Goal: Task Accomplishment & Management: Manage account settings

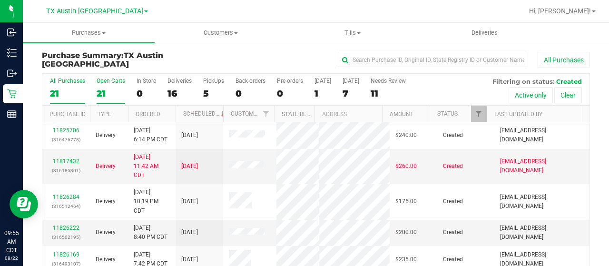
click at [100, 93] on div "21" at bounding box center [111, 93] width 29 height 11
click at [0, 0] on input "Open Carts 21" at bounding box center [0, 0] width 0 height 0
click at [97, 89] on div "21" at bounding box center [111, 93] width 29 height 11
click at [0, 0] on input "Open Carts 21" at bounding box center [0, 0] width 0 height 0
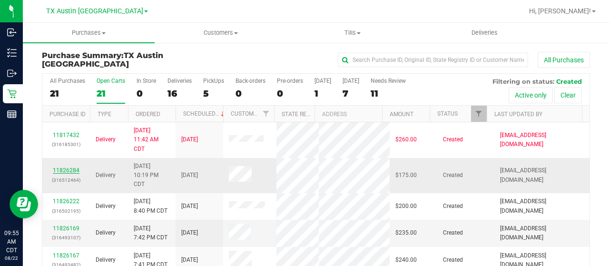
click at [67, 167] on link "11826284" at bounding box center [66, 170] width 27 height 7
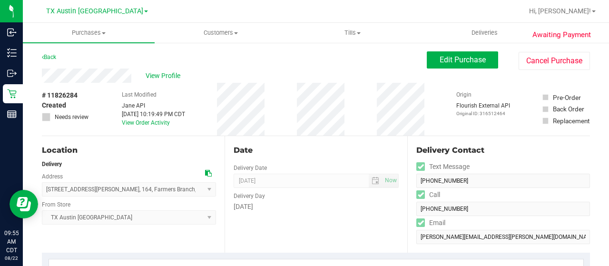
click at [133, 75] on div "View Profile" at bounding box center [234, 76] width 385 height 14
click at [87, 54] on div "Back Edit Purchase Cancel Purchase" at bounding box center [316, 59] width 548 height 17
drag, startPoint x: 132, startPoint y: 76, endPoint x: 33, endPoint y: 73, distance: 99.0
click at [207, 173] on icon at bounding box center [208, 173] width 7 height 7
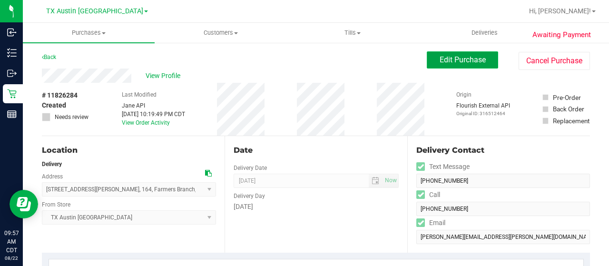
click at [440, 59] on span "Edit Purchase" at bounding box center [463, 59] width 46 height 9
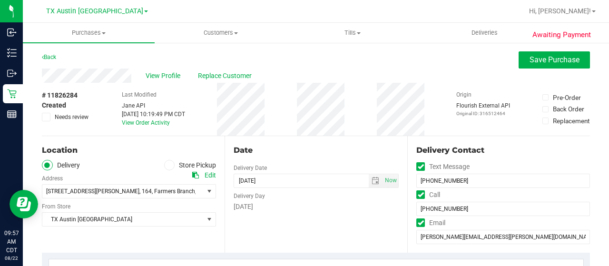
scroll to position [190, 0]
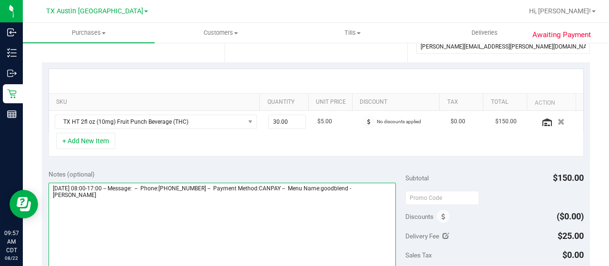
click at [87, 197] on textarea at bounding box center [222, 228] width 347 height 91
paste textarea "Dallas Core"
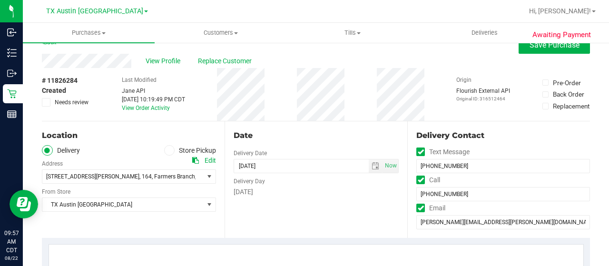
scroll to position [0, 0]
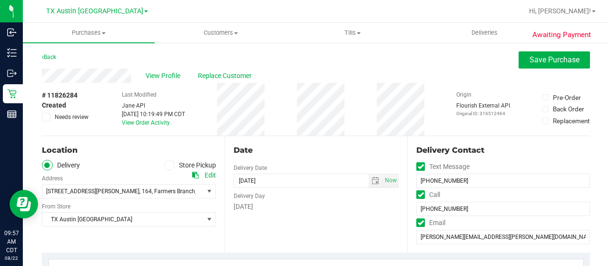
drag, startPoint x: 68, startPoint y: 119, endPoint x: 75, endPoint y: 114, distance: 9.1
click at [68, 118] on span "Needs review" at bounding box center [72, 117] width 34 height 9
click at [0, 0] on input "Needs review" at bounding box center [0, 0] width 0 height 0
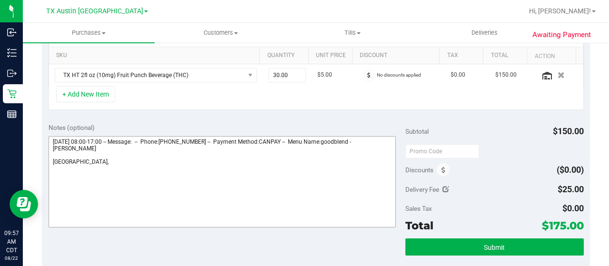
scroll to position [238, 0]
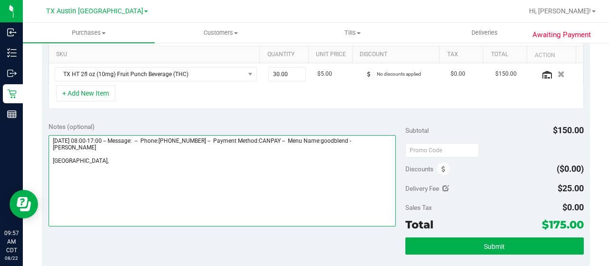
drag, startPoint x: 104, startPoint y: 160, endPoint x: 134, endPoint y: 158, distance: 30.0
click at [106, 159] on textarea at bounding box center [222, 180] width 347 height 91
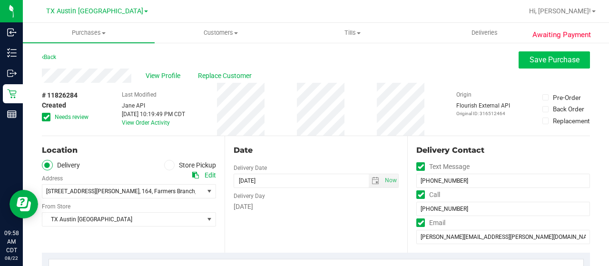
type textarea "Monday 08/25/2025 08:00-17:00 -- Message: -- Phone:9085666570 -- Payment Method…"
click at [530, 65] on button "Save Purchase" at bounding box center [554, 59] width 71 height 17
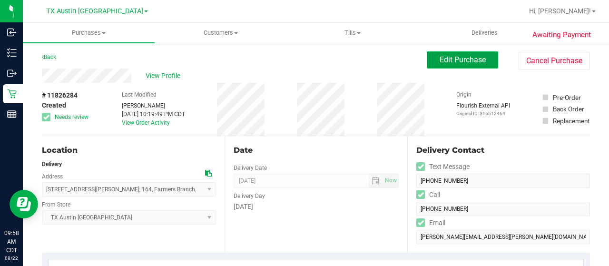
click at [441, 62] on span "Edit Purchase" at bounding box center [463, 59] width 46 height 9
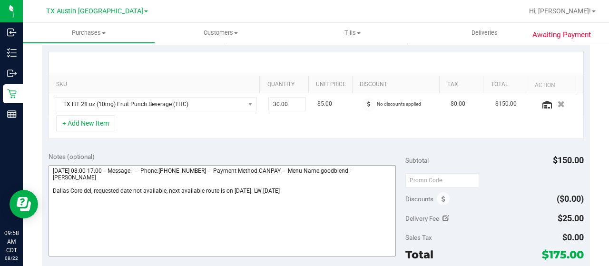
scroll to position [238, 0]
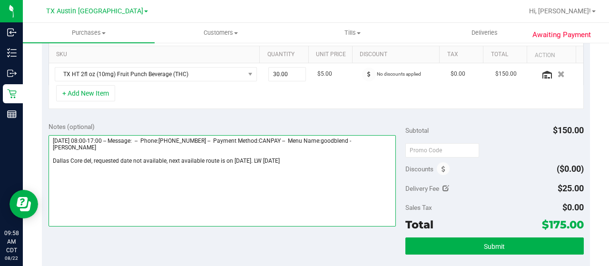
click at [252, 159] on textarea at bounding box center [222, 180] width 347 height 91
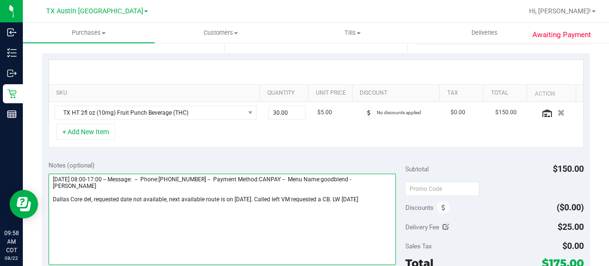
scroll to position [0, 0]
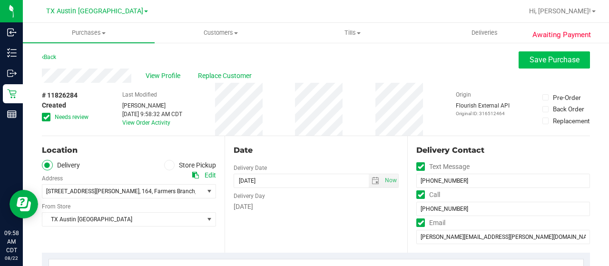
type textarea "Monday 08/25/2025 08:00-17:00 -- Message: -- Phone:9085666570 -- Payment Method…"
click at [536, 66] on button "Save Purchase" at bounding box center [554, 59] width 71 height 17
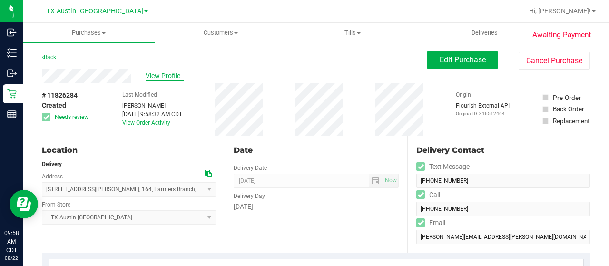
click at [161, 78] on span "View Profile" at bounding box center [165, 76] width 38 height 10
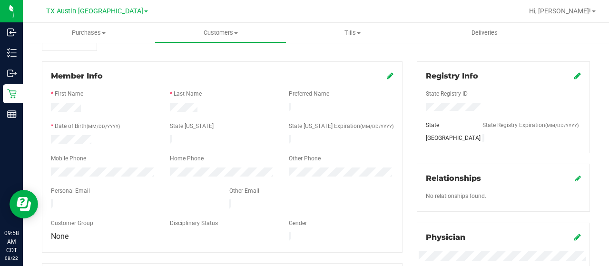
scroll to position [143, 0]
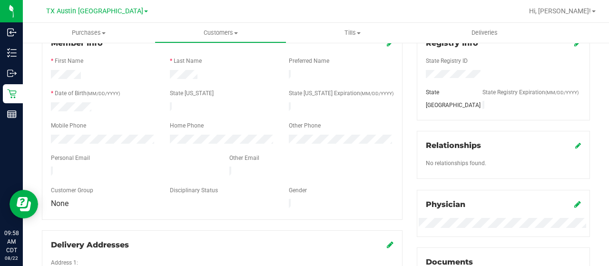
drag, startPoint x: 152, startPoint y: 165, endPoint x: 71, endPoint y: 159, distance: 81.1
click at [71, 159] on form "Member Info * First Name * Last Name Preferred Name * Date of Birth (MM/DD/YYYY…" at bounding box center [222, 124] width 343 height 173
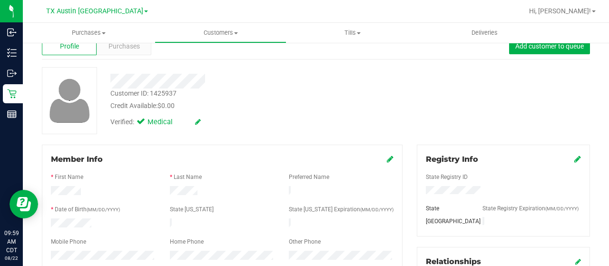
scroll to position [0, 0]
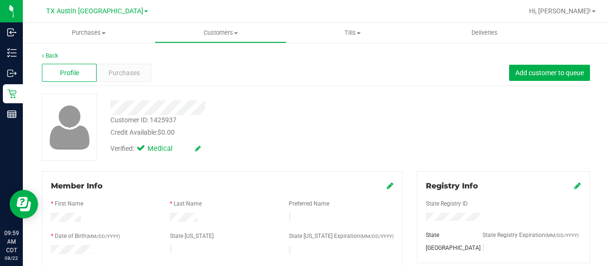
click at [133, 63] on div "Profile Purchases Add customer to queue" at bounding box center [316, 73] width 548 height 26
click at [133, 69] on span "Purchases" at bounding box center [124, 73] width 31 height 10
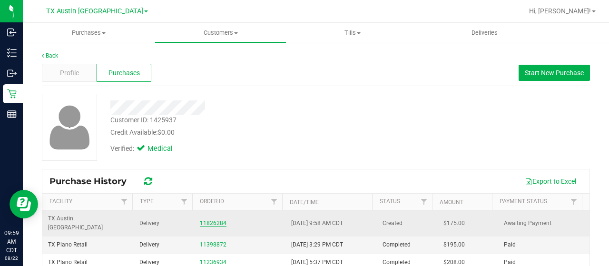
click at [207, 220] on link "11826284" at bounding box center [213, 223] width 27 height 7
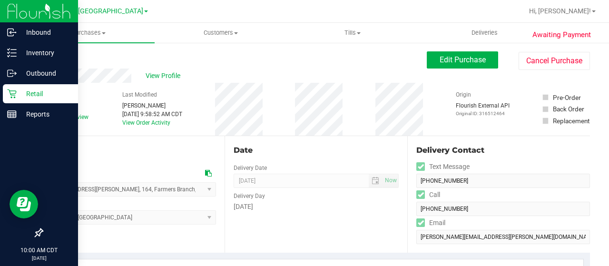
click at [19, 93] on p "Retail" at bounding box center [45, 93] width 57 height 11
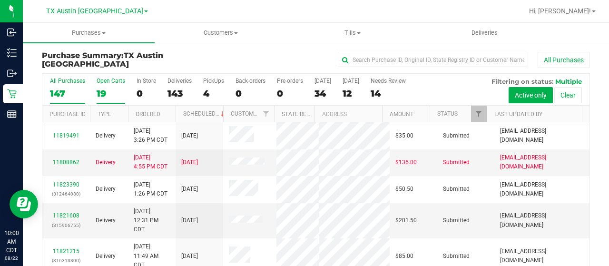
click at [102, 94] on div "19" at bounding box center [111, 93] width 29 height 11
click at [0, 0] on input "Open Carts 19" at bounding box center [0, 0] width 0 height 0
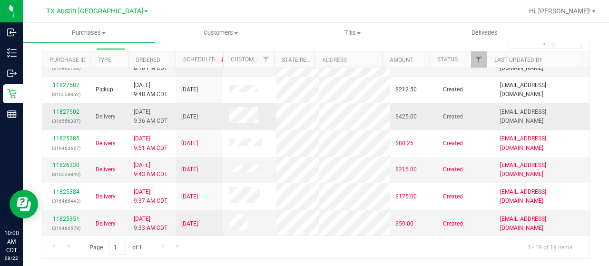
scroll to position [238, 0]
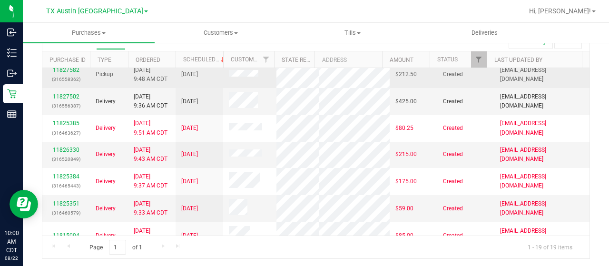
click at [71, 84] on div "11827582 (316558362)" at bounding box center [66, 75] width 36 height 18
click at [72, 73] on link "11827582" at bounding box center [66, 70] width 27 height 7
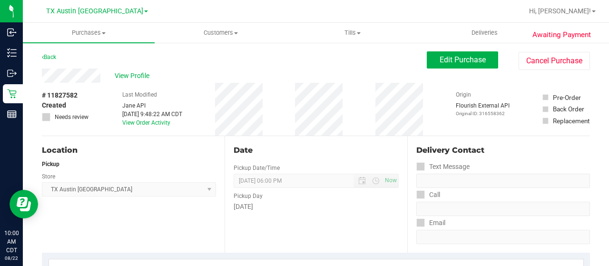
drag, startPoint x: 89, startPoint y: 59, endPoint x: 88, endPoint y: 64, distance: 5.0
click at [89, 59] on div "Back Edit Purchase Cancel Purchase" at bounding box center [316, 59] width 548 height 17
click at [103, 76] on div "View Profile" at bounding box center [234, 76] width 385 height 14
click at [137, 75] on span "View Profile" at bounding box center [134, 76] width 38 height 10
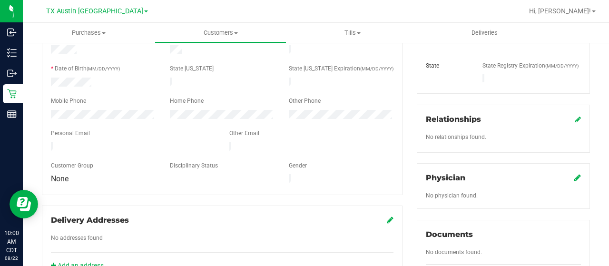
scroll to position [190, 0]
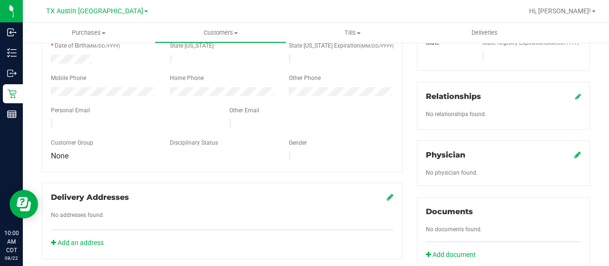
click at [574, 151] on icon at bounding box center [577, 155] width 7 height 8
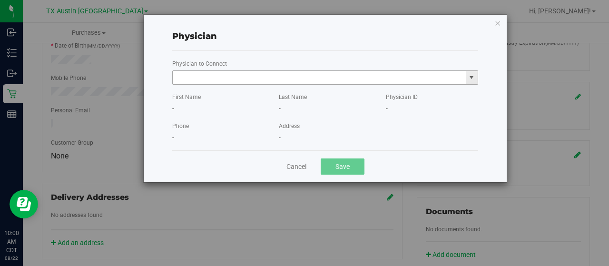
click at [350, 78] on input "text" at bounding box center [319, 77] width 293 height 13
paste input "Berryman"
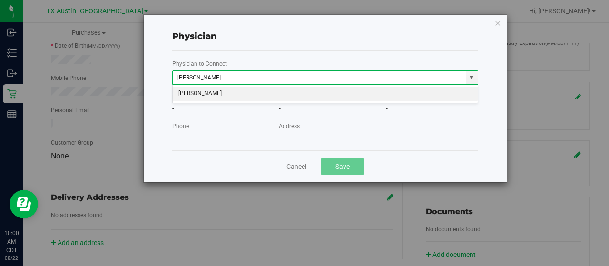
click at [288, 95] on li "ROBERT BERRYMAN" at bounding box center [326, 94] width 306 height 14
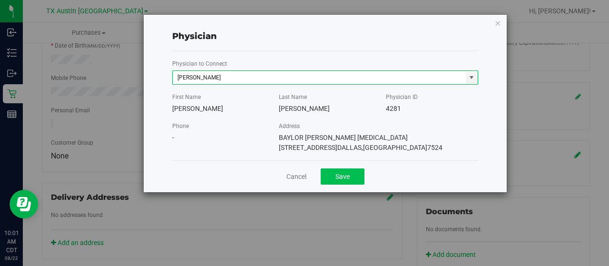
type input "ROBERT BERRYMAN"
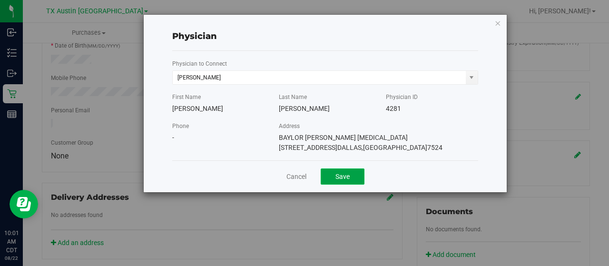
click at [335, 180] on button "Save" at bounding box center [343, 176] width 44 height 16
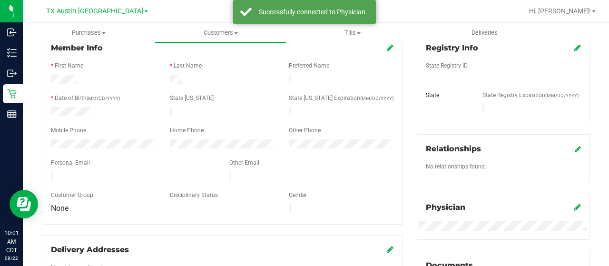
scroll to position [95, 0]
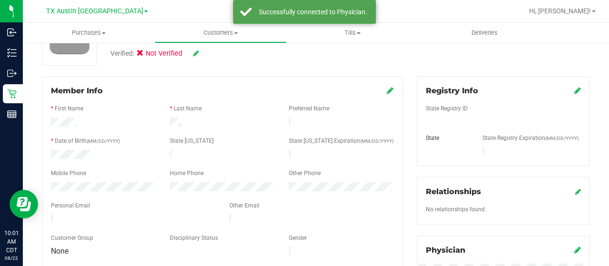
click at [574, 87] on icon at bounding box center [577, 91] width 7 height 8
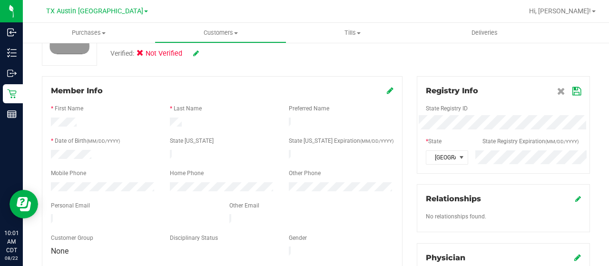
click at [572, 94] on icon at bounding box center [576, 92] width 9 height 8
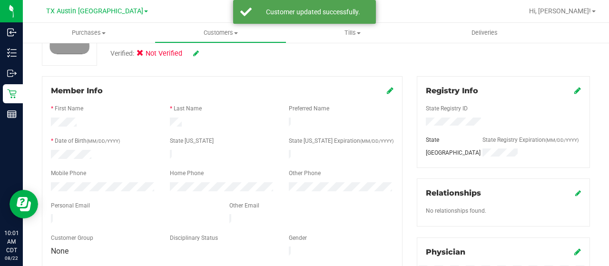
click at [199, 53] on div "Verified: Not Verified" at bounding box center [243, 52] width 281 height 21
click at [188, 54] on div "Verified: Not Verified" at bounding box center [154, 54] width 89 height 10
click at [195, 55] on icon at bounding box center [196, 53] width 6 height 7
click at [144, 55] on icon at bounding box center [143, 55] width 6 height 0
click at [0, 0] on input "Medical" at bounding box center [0, 0] width 0 height 0
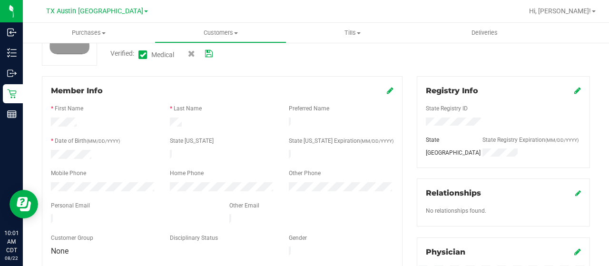
click at [209, 54] on icon at bounding box center [209, 53] width 8 height 7
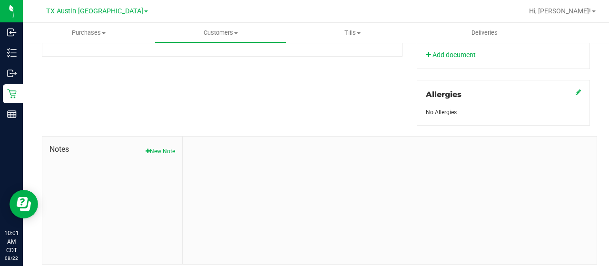
scroll to position [420, 0]
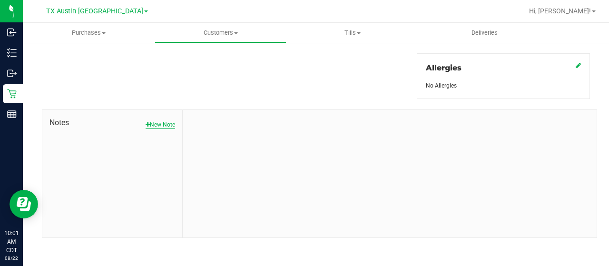
click at [172, 123] on button "New Note" at bounding box center [161, 124] width 30 height 9
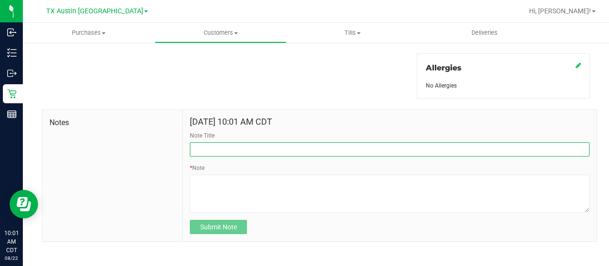
click at [225, 147] on input "Note Title" at bounding box center [390, 149] width 400 height 14
type input "curt"
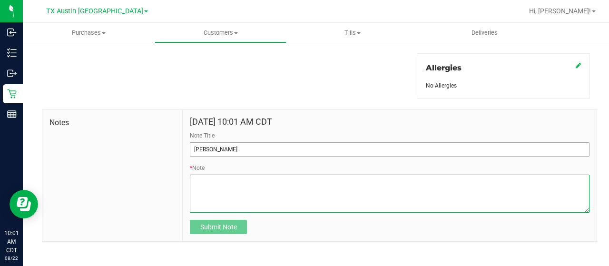
paste textarea "Patient Name: Chance A Tall Address: 1605 Wildwood Drive Anna, TX, 75409 Phone …"
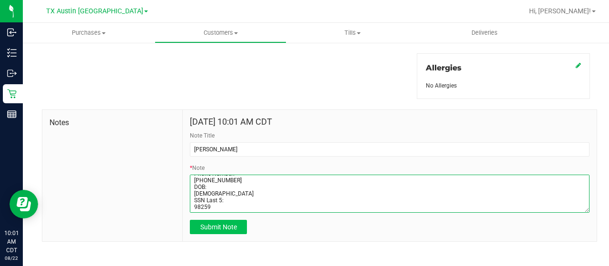
type textarea "Patient Name: Chance A Tall Address: 1605 Wildwood Drive Anna, TX, 75409 Phone …"
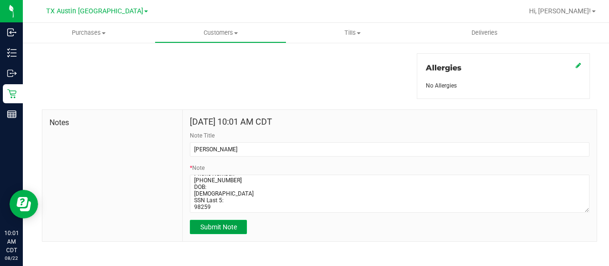
click at [203, 227] on span "Submit Note" at bounding box center [218, 227] width 37 height 8
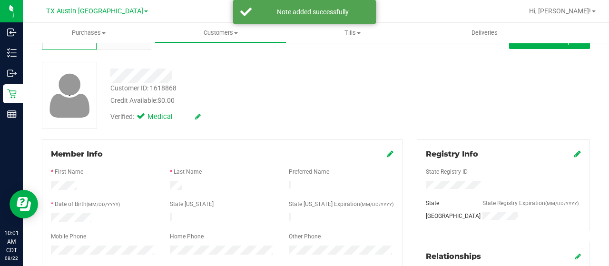
scroll to position [0, 0]
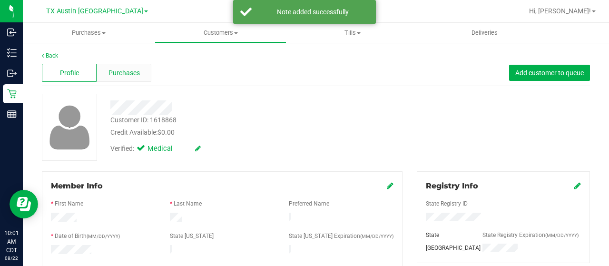
click at [137, 81] on div "Purchases" at bounding box center [124, 73] width 55 height 18
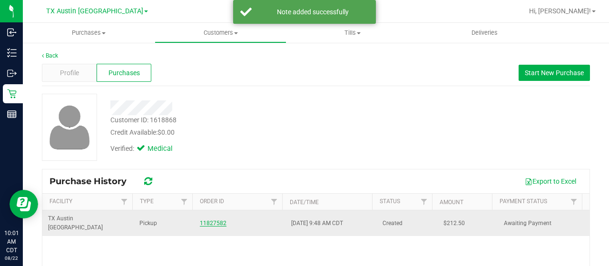
click at [209, 220] on link "11827582" at bounding box center [213, 223] width 27 height 7
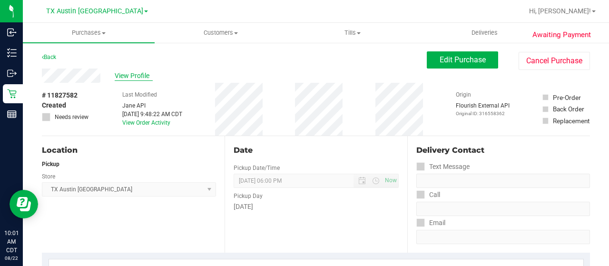
click at [144, 78] on span "View Profile" at bounding box center [134, 76] width 38 height 10
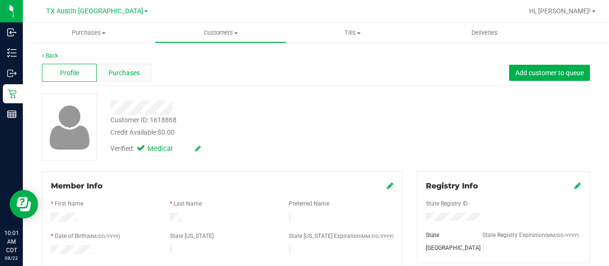
click at [110, 72] on span "Purchases" at bounding box center [124, 73] width 31 height 10
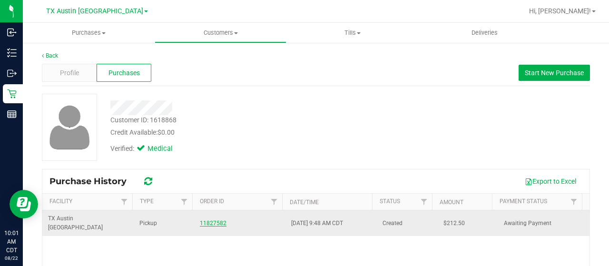
click at [209, 220] on link "11827582" at bounding box center [213, 223] width 27 height 7
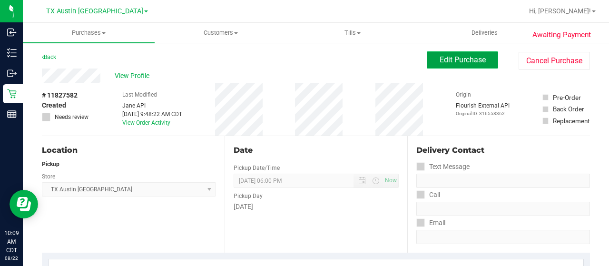
click at [472, 56] on span "Edit Purchase" at bounding box center [463, 59] width 46 height 9
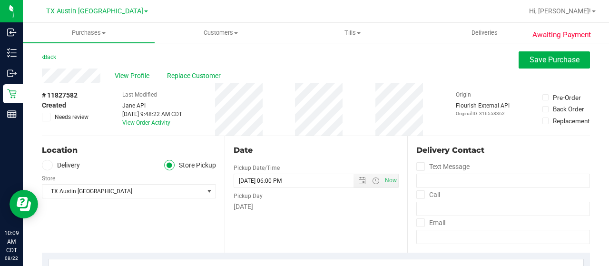
click at [67, 115] on span "Needs review" at bounding box center [72, 117] width 34 height 9
click at [0, 0] on input "Needs review" at bounding box center [0, 0] width 0 height 0
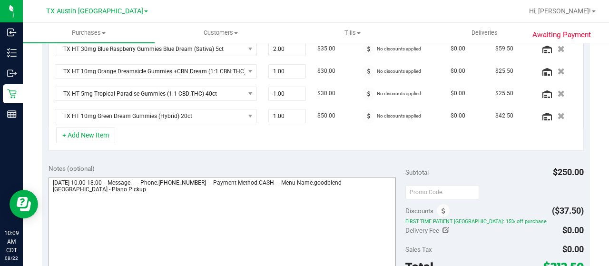
scroll to position [333, 0]
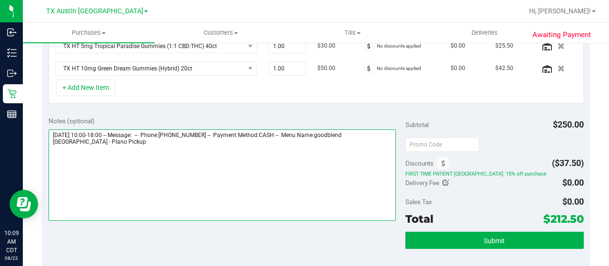
click at [97, 149] on textarea at bounding box center [222, 174] width 347 height 91
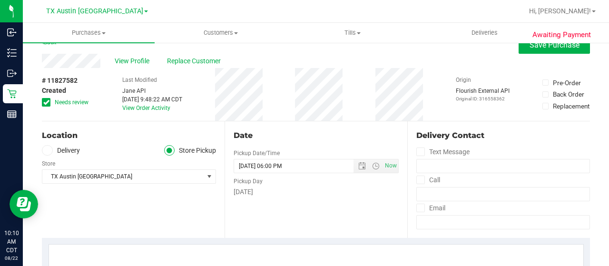
scroll to position [0, 0]
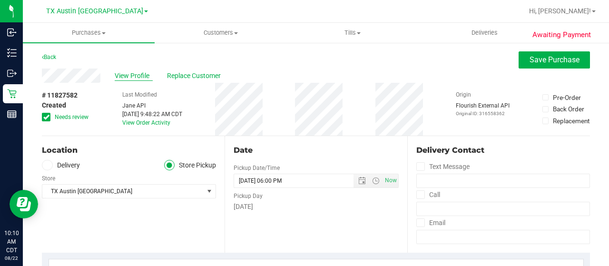
type textarea "Saturday 08/23/2025 10:00-18:00 -- Message: -- Phone:9724396049 -- Payment Meth…"
click at [132, 80] on span "View Profile" at bounding box center [134, 76] width 38 height 10
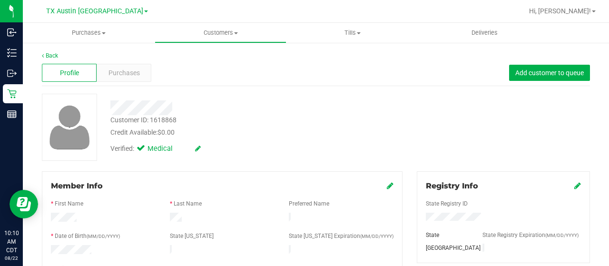
click at [135, 63] on div "Profile Purchases Add customer to queue" at bounding box center [316, 73] width 548 height 26
click at [134, 70] on span "Purchases" at bounding box center [124, 73] width 31 height 10
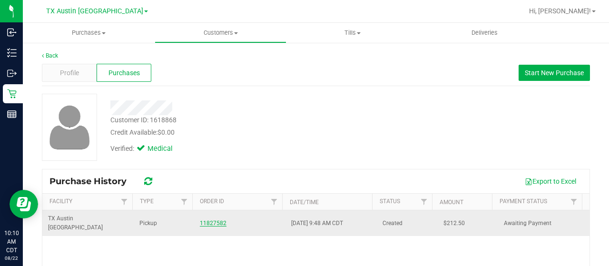
click at [209, 220] on link "11827582" at bounding box center [213, 223] width 27 height 7
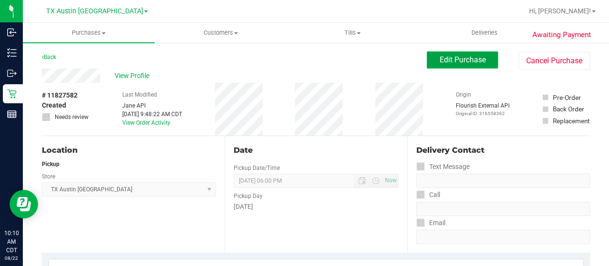
click at [427, 62] on button "Edit Purchase" at bounding box center [462, 59] width 71 height 17
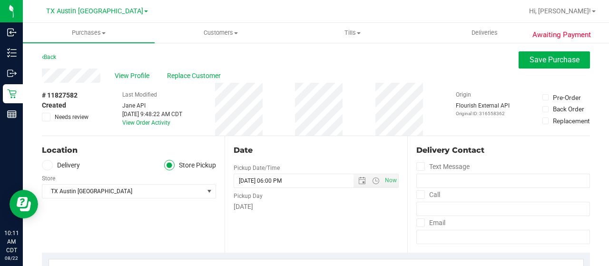
click at [77, 118] on span "Needs review" at bounding box center [72, 117] width 34 height 9
click at [0, 0] on input "Needs review" at bounding box center [0, 0] width 0 height 0
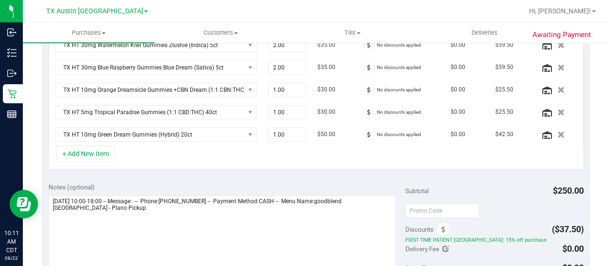
scroll to position [286, 0]
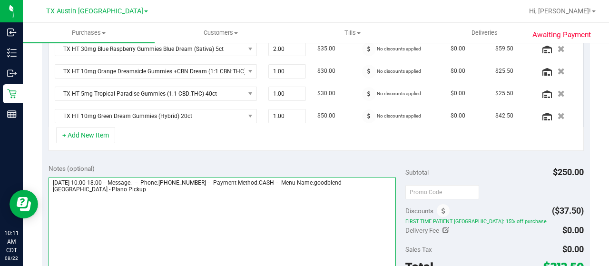
click at [126, 186] on textarea at bounding box center [222, 222] width 347 height 91
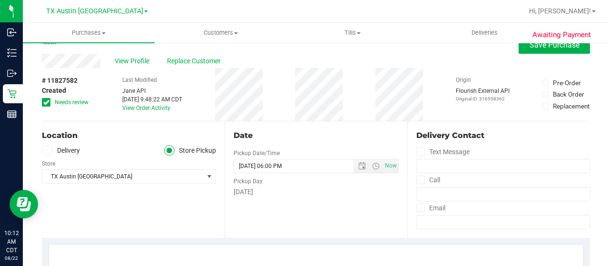
scroll to position [0, 0]
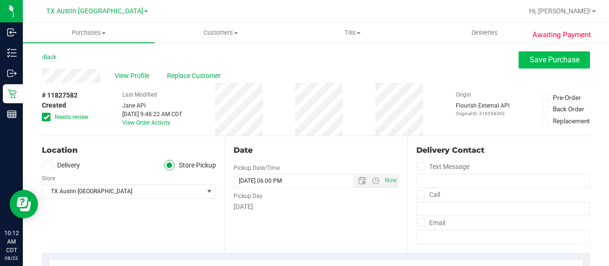
type textarea "Saturday 08/23/2025 10:00-18:00 -- Message: -- Phone:9724396049 -- Payment Meth…"
click at [532, 61] on span "Save Purchase" at bounding box center [555, 59] width 50 height 9
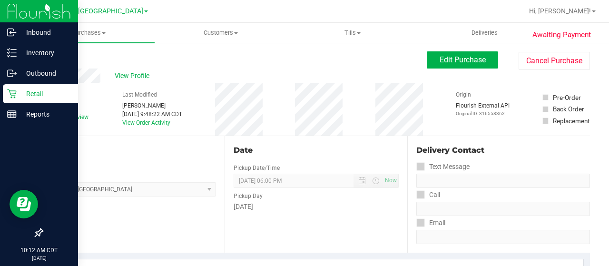
click at [16, 96] on div "Retail" at bounding box center [40, 93] width 75 height 19
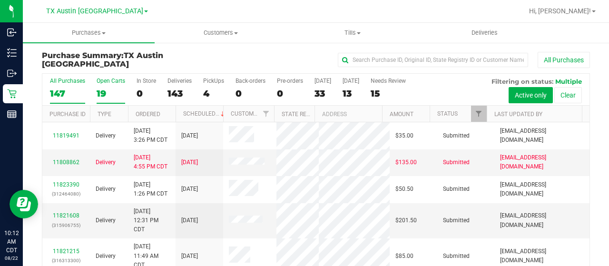
click at [102, 92] on div "19" at bounding box center [111, 93] width 29 height 11
click at [0, 0] on input "Open Carts 19" at bounding box center [0, 0] width 0 height 0
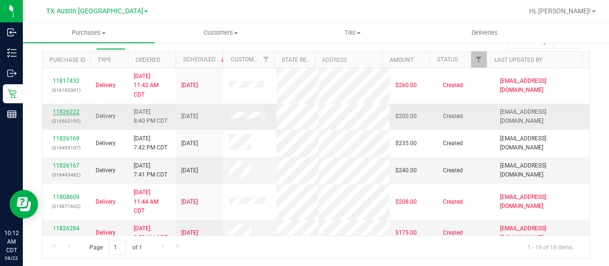
click at [72, 109] on link "11826222" at bounding box center [66, 112] width 27 height 7
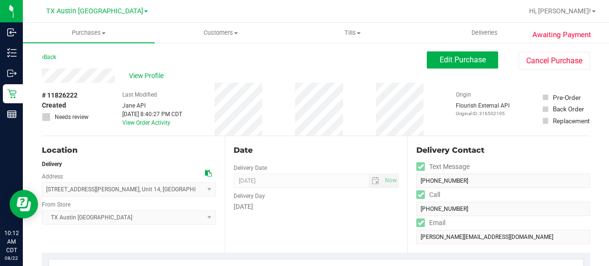
click at [117, 79] on div "View Profile" at bounding box center [234, 76] width 385 height 14
click at [151, 76] on span "View Profile" at bounding box center [148, 76] width 38 height 10
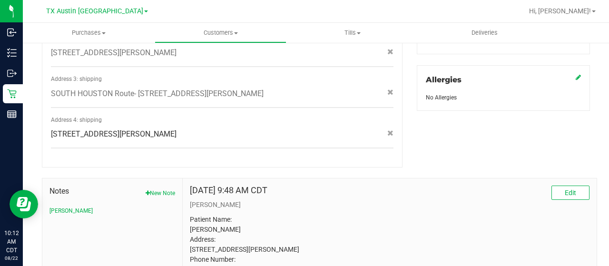
scroll to position [503, 0]
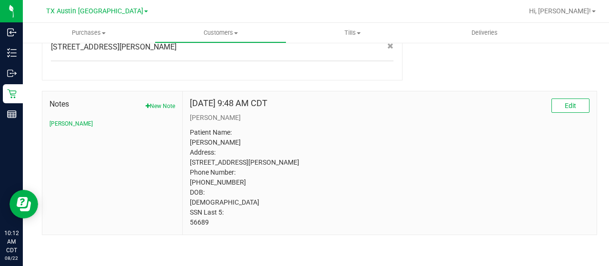
drag, startPoint x: 207, startPoint y: 224, endPoint x: 188, endPoint y: 223, distance: 19.1
click at [190, 223] on p "Patient Name: RAQUEL PADILLA Address: 2413 Ralph St Unit 14 Houston, TX, 77006 …" at bounding box center [390, 178] width 400 height 100
copy p "56689"
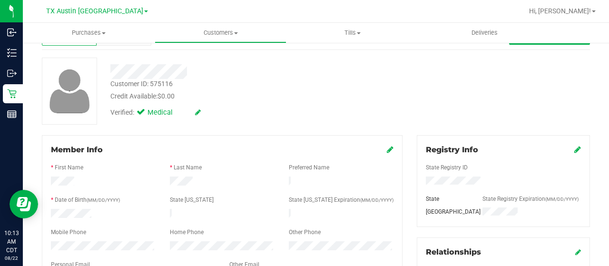
scroll to position [0, 0]
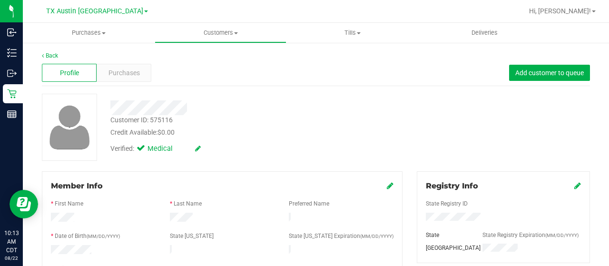
click at [188, 104] on div at bounding box center [243, 107] width 281 height 15
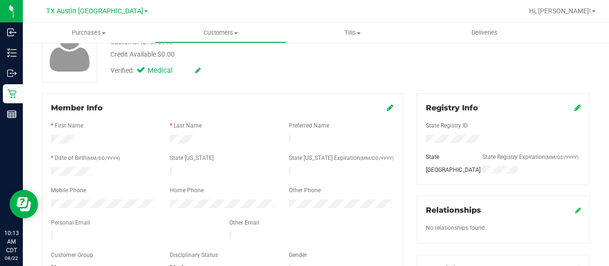
scroll to position [170, 0]
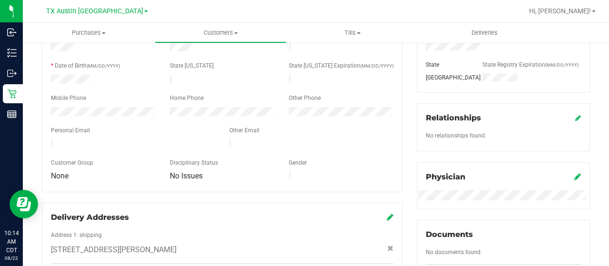
click at [574, 176] on icon at bounding box center [577, 177] width 7 height 8
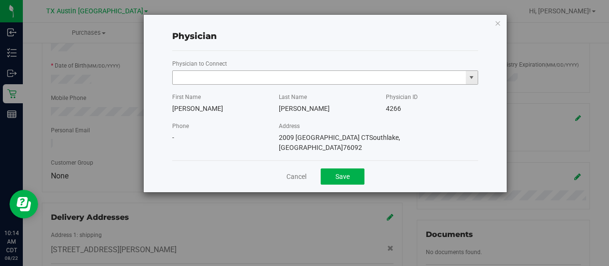
click at [285, 76] on input "text" at bounding box center [319, 77] width 293 height 13
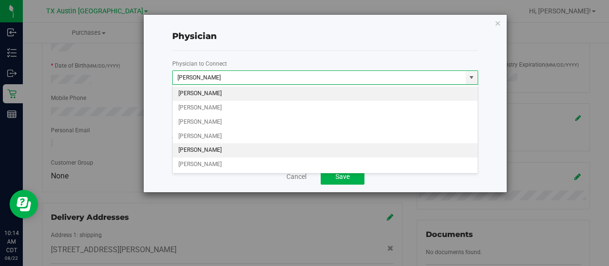
click at [210, 149] on li "Alan Tran" at bounding box center [326, 150] width 306 height 14
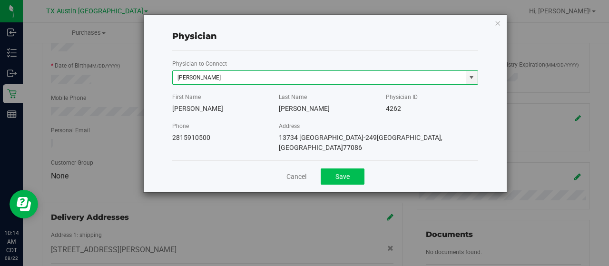
type input "Alan Tran"
click at [340, 168] on button "Save" at bounding box center [343, 176] width 44 height 16
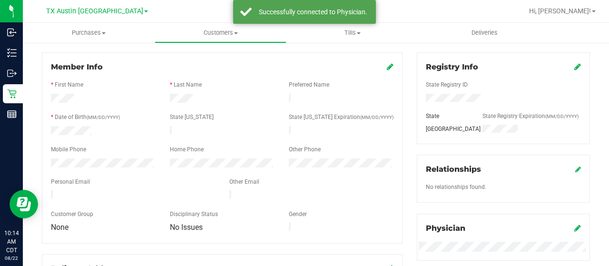
scroll to position [75, 0]
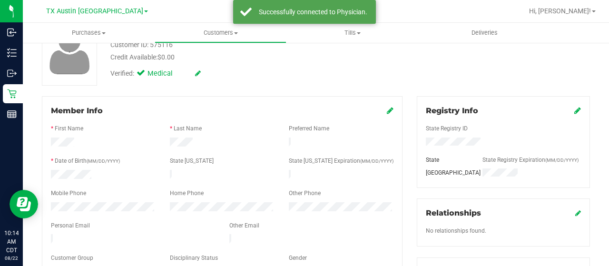
click at [574, 109] on icon at bounding box center [577, 111] width 7 height 8
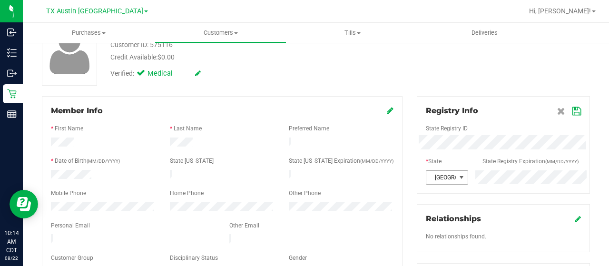
click at [456, 176] on div "TX" at bounding box center [503, 177] width 169 height 14
click at [572, 113] on icon at bounding box center [576, 112] width 9 height 8
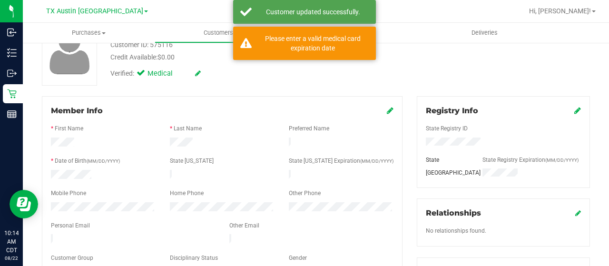
click at [574, 111] on icon at bounding box center [577, 111] width 7 height 8
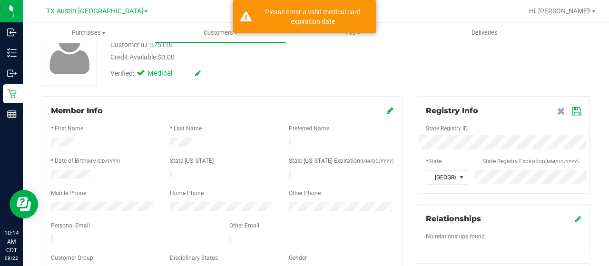
click at [572, 110] on icon at bounding box center [576, 112] width 9 height 8
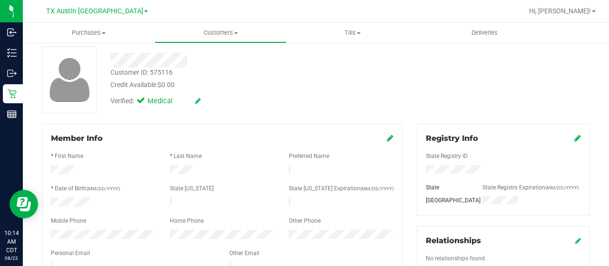
scroll to position [0, 0]
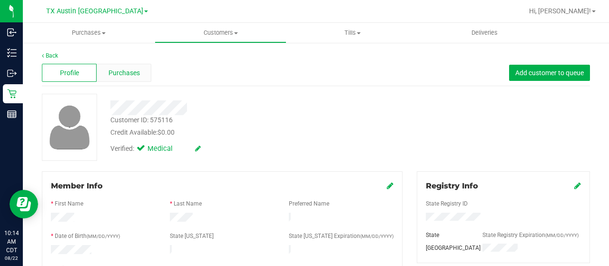
click at [123, 66] on div "Purchases" at bounding box center [124, 73] width 55 height 18
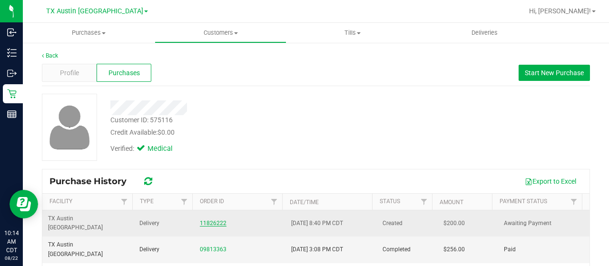
click at [205, 220] on link "11826222" at bounding box center [213, 223] width 27 height 7
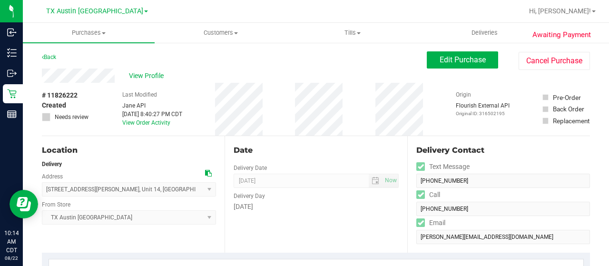
click at [207, 171] on icon at bounding box center [208, 173] width 7 height 7
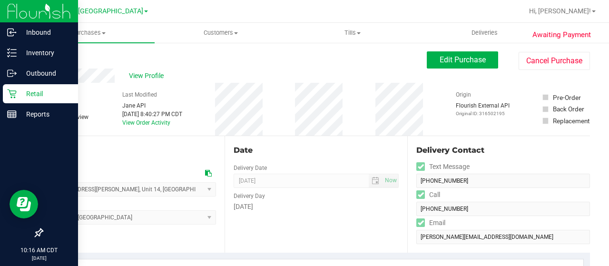
click at [30, 91] on p "Retail" at bounding box center [45, 93] width 57 height 11
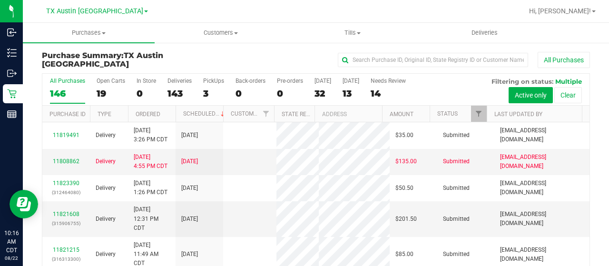
click at [101, 92] on div "19" at bounding box center [111, 93] width 29 height 11
click at [0, 0] on input "Open Carts 19" at bounding box center [0, 0] width 0 height 0
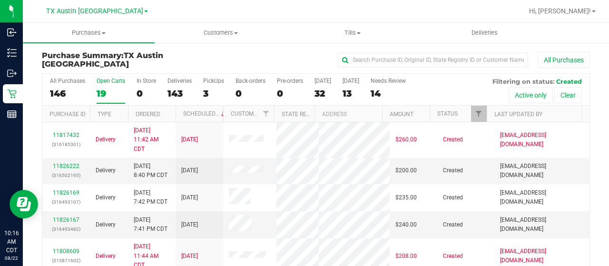
click at [104, 93] on div "19" at bounding box center [111, 93] width 29 height 11
click at [0, 0] on input "Open Carts 19" at bounding box center [0, 0] width 0 height 0
click at [478, 113] on div at bounding box center [480, 114] width 4 height 17
click at [475, 113] on span "Filter" at bounding box center [479, 114] width 8 height 8
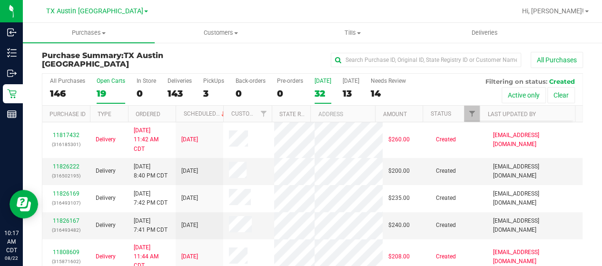
click at [316, 96] on div "32" at bounding box center [323, 93] width 17 height 11
click at [0, 0] on input "Today 32" at bounding box center [0, 0] width 0 height 0
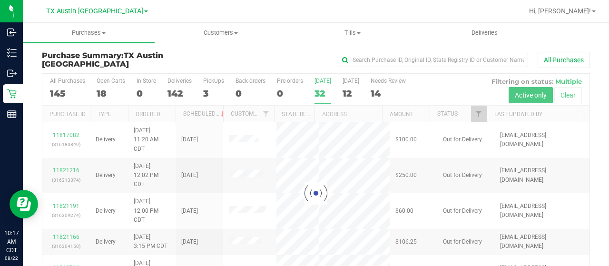
click at [474, 111] on div at bounding box center [315, 193] width 547 height 239
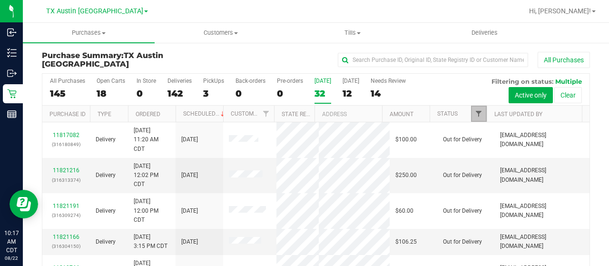
click at [475, 115] on span "Filter" at bounding box center [479, 114] width 8 height 8
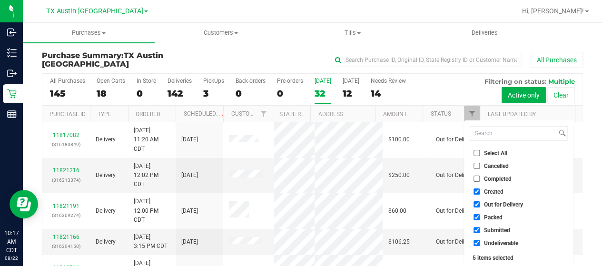
click at [499, 205] on span "Out for Delivery" at bounding box center [503, 205] width 39 height 6
click at [480, 205] on input "Out for Delivery" at bounding box center [477, 204] width 6 height 6
checkbox input "false"
click at [495, 216] on span "Packed" at bounding box center [493, 218] width 19 height 6
click at [480, 216] on input "Packed" at bounding box center [477, 217] width 6 height 6
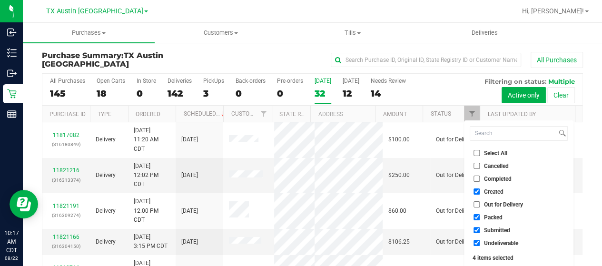
checkbox input "false"
click at [493, 227] on span "Submitted" at bounding box center [497, 230] width 26 height 6
click at [480, 227] on input "Submitted" at bounding box center [477, 230] width 6 height 6
checkbox input "false"
click at [489, 241] on span "Undeliverable" at bounding box center [501, 243] width 34 height 6
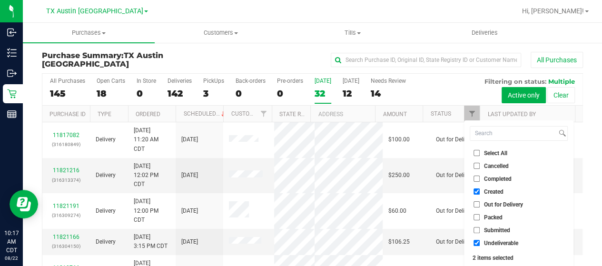
click at [480, 241] on input "Undeliverable" at bounding box center [477, 243] width 6 height 6
checkbox input "false"
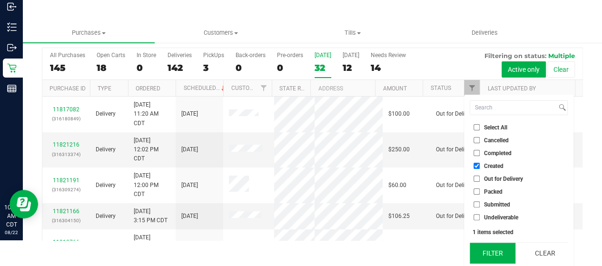
click at [487, 250] on button "Filter" at bounding box center [493, 253] width 46 height 21
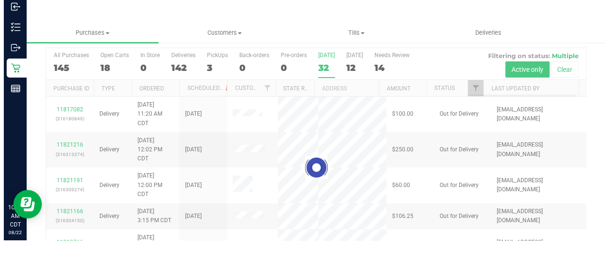
scroll to position [0, 0]
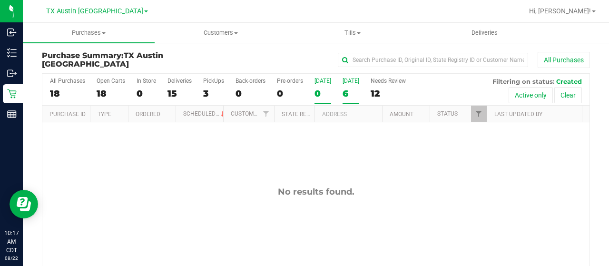
click at [346, 93] on div "6" at bounding box center [351, 93] width 17 height 11
click at [0, 0] on input "Tomorrow 6" at bounding box center [0, 0] width 0 height 0
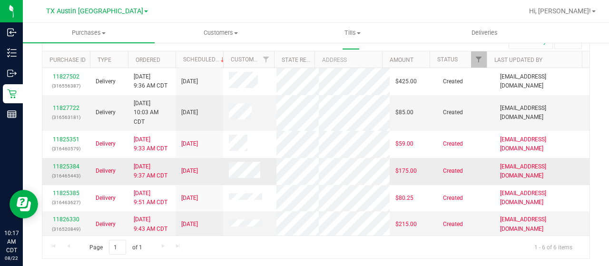
scroll to position [7, 0]
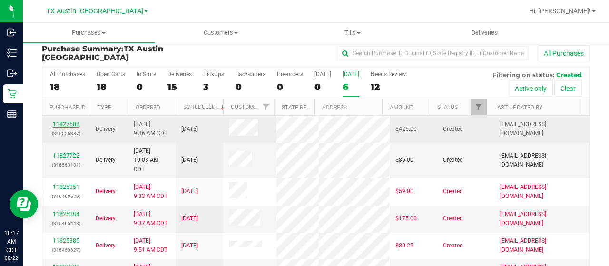
click at [67, 121] on link "11827502" at bounding box center [66, 124] width 27 height 7
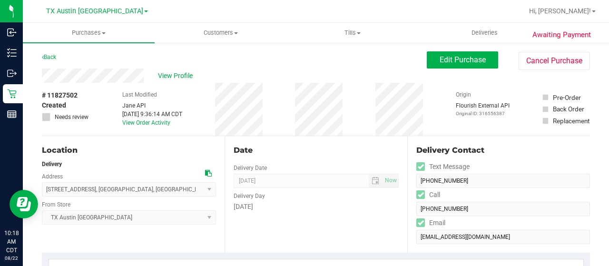
click at [205, 174] on icon at bounding box center [208, 173] width 7 height 7
click at [43, 75] on div "View Profile" at bounding box center [234, 76] width 385 height 14
click at [447, 65] on button "Edit Purchase" at bounding box center [462, 59] width 71 height 17
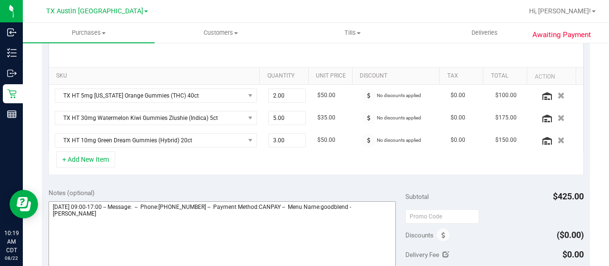
scroll to position [238, 0]
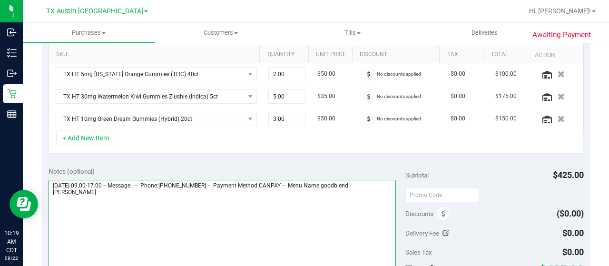
click at [99, 194] on textarea at bounding box center [222, 225] width 347 height 91
paste textarea "Fort Worth Core"
click at [218, 209] on textarea at bounding box center [222, 225] width 347 height 91
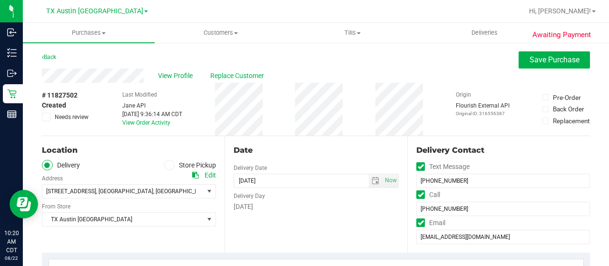
click at [71, 117] on span "Needs review" at bounding box center [72, 117] width 34 height 9
click at [0, 0] on input "Needs review" at bounding box center [0, 0] width 0 height 0
click at [66, 116] on span "Needs review" at bounding box center [72, 117] width 34 height 9
click at [0, 0] on input "Needs review" at bounding box center [0, 0] width 0 height 0
click at [372, 177] on span "select" at bounding box center [376, 181] width 8 height 8
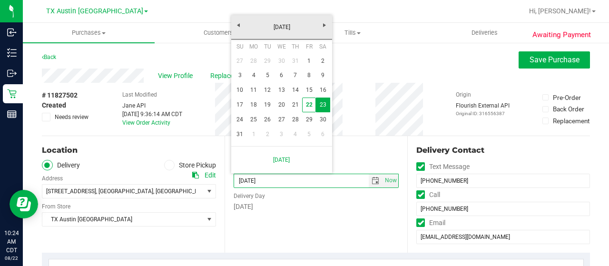
click at [158, 141] on div "Location Delivery Store Pickup Address Edit 2801 Long Trl , Mansfield , TX 7606…" at bounding box center [133, 194] width 183 height 117
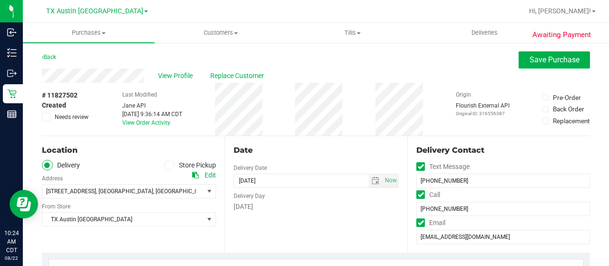
scroll to position [48, 0]
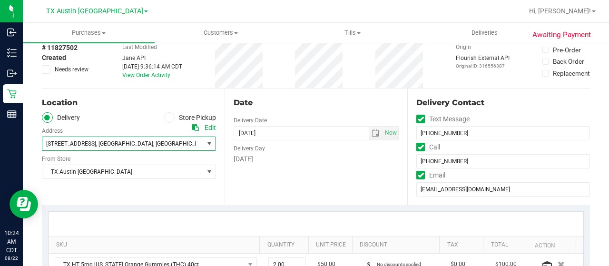
click at [143, 142] on span "2801 Long Trl , Mansfield , TX 76063" at bounding box center [118, 143] width 153 height 13
click at [210, 146] on span "76063" at bounding box center [218, 143] width 17 height 7
click at [372, 134] on span "select" at bounding box center [376, 133] width 8 height 8
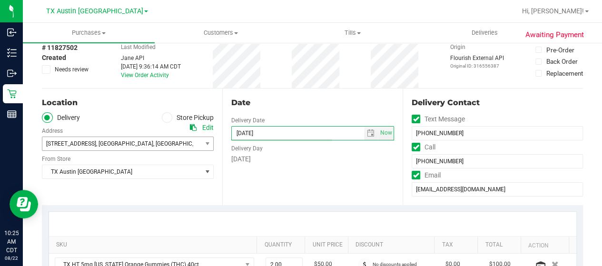
click at [361, 158] on div "Saturday" at bounding box center [312, 159] width 163 height 10
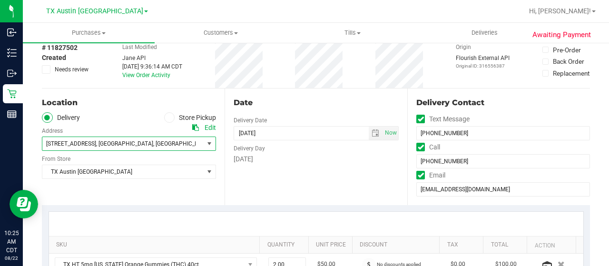
click at [151, 145] on span "2801 Long Trl , Mansfield , TX 76063" at bounding box center [118, 143] width 153 height 13
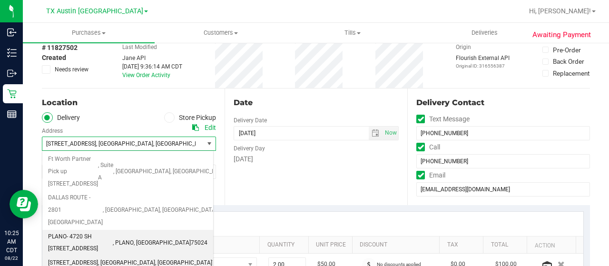
click at [113, 231] on span "PLANO- 4720 SH 121 N STE #180" at bounding box center [80, 243] width 65 height 24
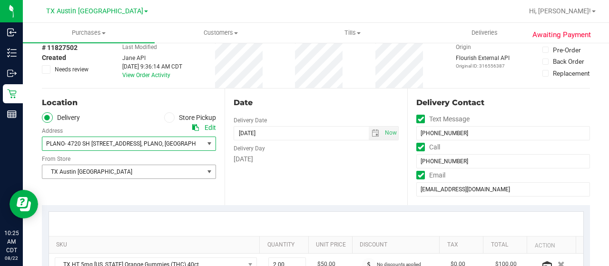
click at [109, 167] on span "TX Austin [GEOGRAPHIC_DATA]" at bounding box center [122, 171] width 161 height 13
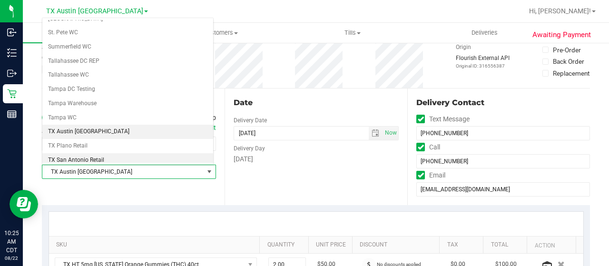
scroll to position [624, 0]
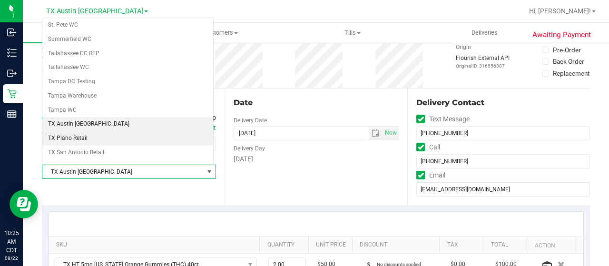
click at [103, 131] on li "TX Plano Retail" at bounding box center [127, 138] width 171 height 14
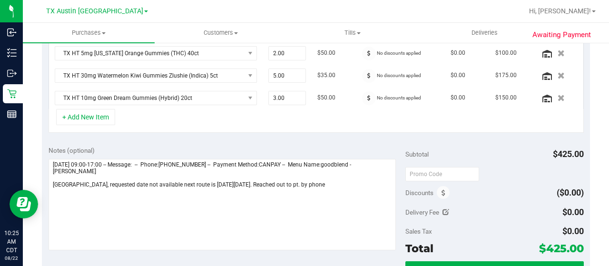
scroll to position [286, 0]
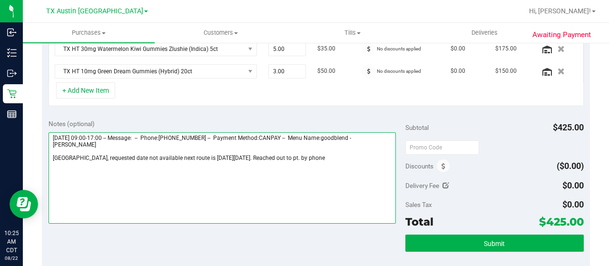
drag, startPoint x: 345, startPoint y: 161, endPoint x: 48, endPoint y: 160, distance: 297.9
click at [48, 160] on div "Notes (optional) Subtotal $425.00 Discounts ($0.00) Delivery Fee $0.00 Sales Ta…" at bounding box center [316, 198] width 548 height 171
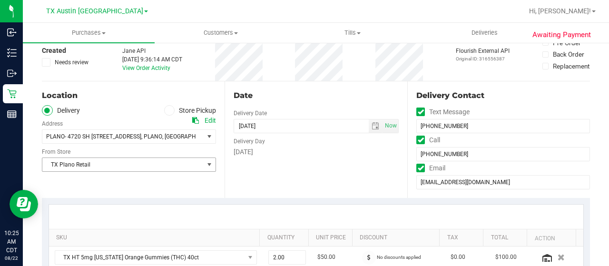
scroll to position [0, 0]
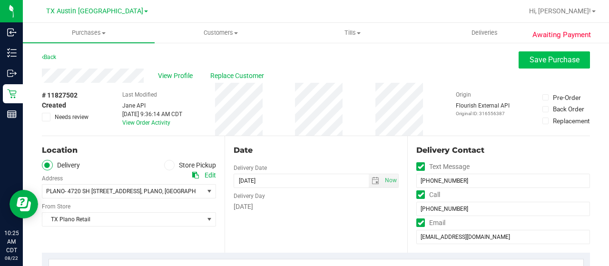
type textarea "Saturday 08/23/2025 09:00-17:00 -- Message: -- Phone:2482242210 -- Payment Meth…"
click at [530, 59] on span "Save Purchase" at bounding box center [555, 59] width 50 height 9
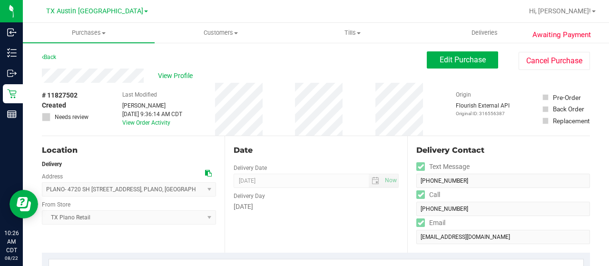
click at [170, 70] on div "View Profile" at bounding box center [234, 76] width 385 height 14
click at [172, 76] on span "View Profile" at bounding box center [177, 76] width 38 height 10
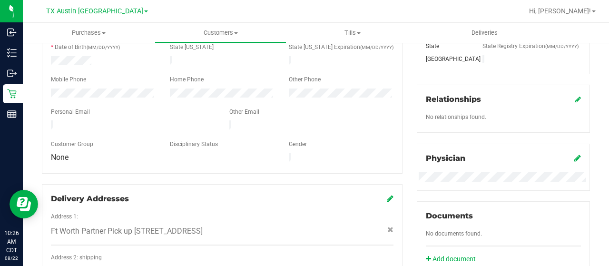
scroll to position [190, 0]
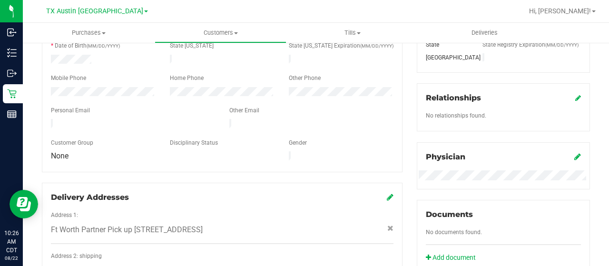
drag, startPoint x: 138, startPoint y: 119, endPoint x: 50, endPoint y: 117, distance: 87.1
click at [50, 119] on div at bounding box center [133, 124] width 178 height 11
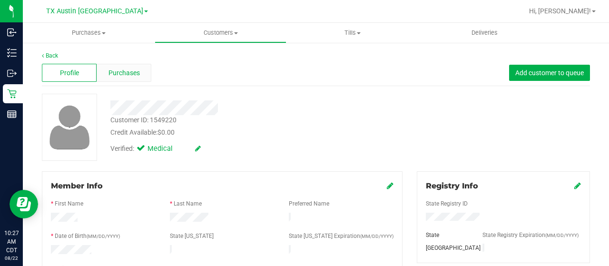
click at [136, 73] on span "Purchases" at bounding box center [124, 73] width 31 height 10
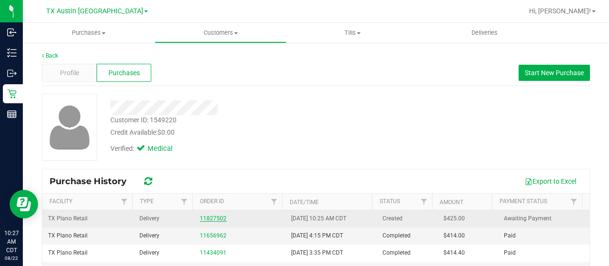
click at [202, 217] on link "11827502" at bounding box center [213, 218] width 27 height 7
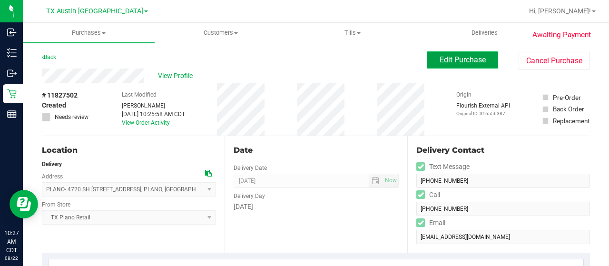
click at [448, 57] on span "Edit Purchase" at bounding box center [463, 59] width 46 height 9
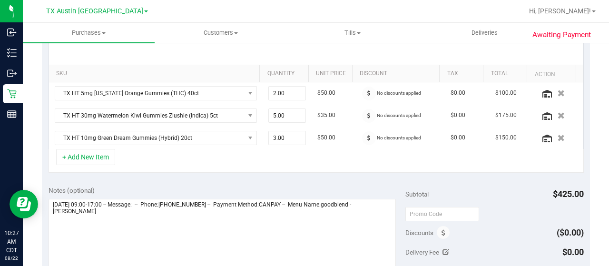
scroll to position [238, 0]
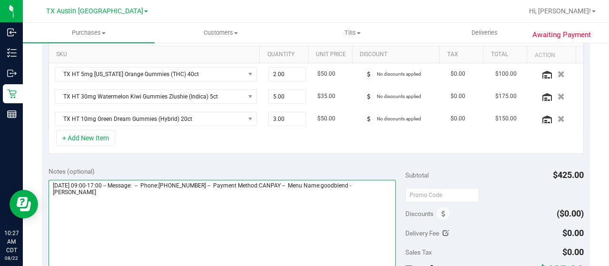
click at [110, 191] on textarea at bounding box center [222, 225] width 347 height 91
drag, startPoint x: 51, startPoint y: 179, endPoint x: 107, endPoint y: 180, distance: 55.7
click at [107, 180] on textarea at bounding box center [222, 225] width 347 height 91
click at [236, 205] on textarea at bounding box center [222, 225] width 347 height 91
paste textarea "Saturday 08/23/2025"
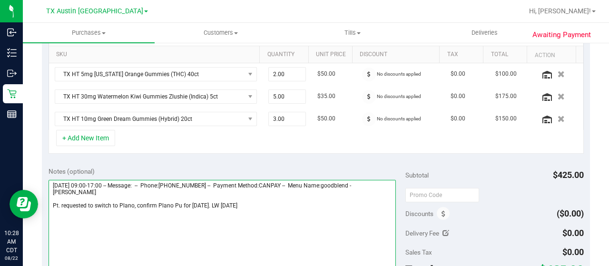
drag, startPoint x: 179, startPoint y: 203, endPoint x: 187, endPoint y: 198, distance: 8.7
click at [180, 202] on textarea at bounding box center [222, 225] width 347 height 91
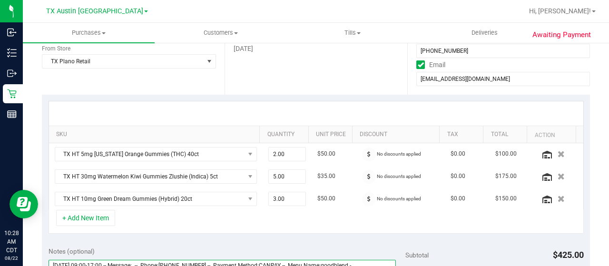
scroll to position [0, 0]
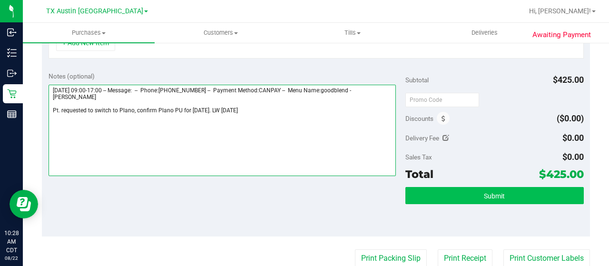
type textarea "Saturday 08/23/2025 09:00-17:00 -- Message: -- Phone:2482242210 -- Payment Meth…"
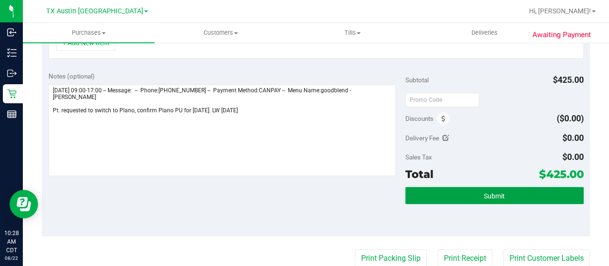
click at [462, 191] on button "Submit" at bounding box center [494, 195] width 178 height 17
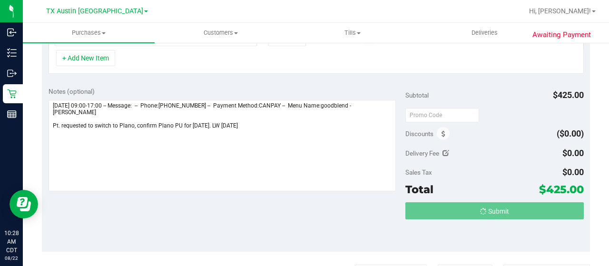
scroll to position [303, 0]
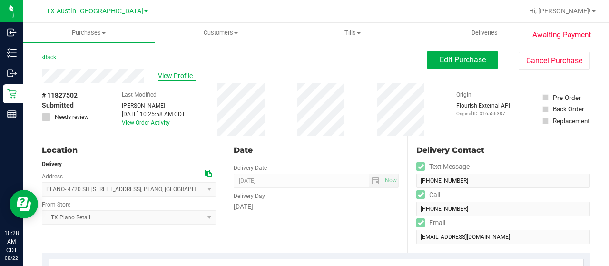
click at [168, 80] on span "View Profile" at bounding box center [177, 76] width 38 height 10
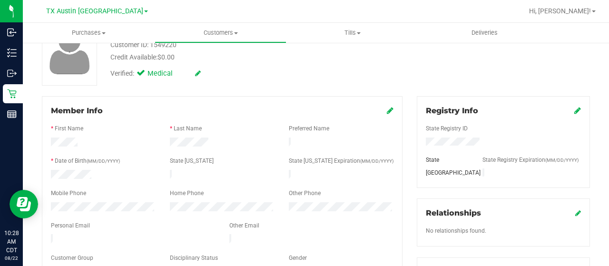
scroll to position [95, 0]
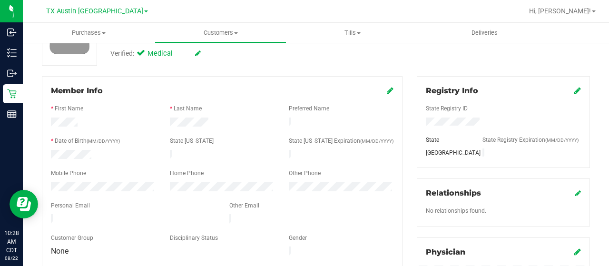
drag, startPoint x: 137, startPoint y: 213, endPoint x: 49, endPoint y: 211, distance: 88.1
click at [49, 214] on div at bounding box center [133, 219] width 178 height 11
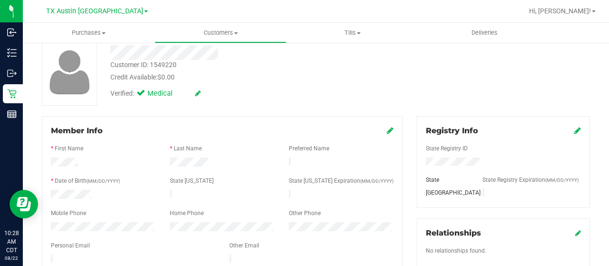
scroll to position [0, 0]
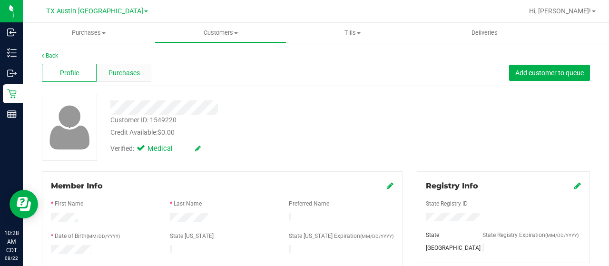
click at [121, 71] on span "Purchases" at bounding box center [124, 73] width 31 height 10
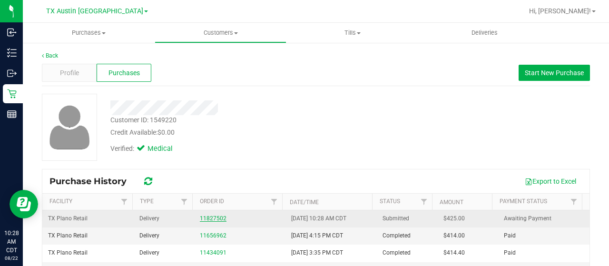
click at [207, 216] on link "11827502" at bounding box center [213, 218] width 27 height 7
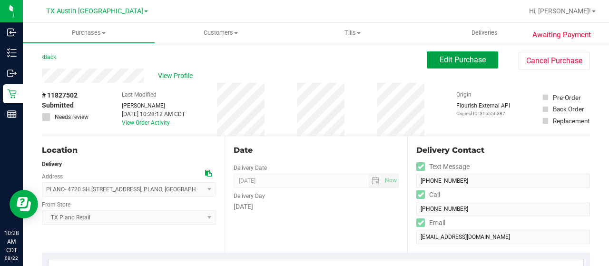
click at [470, 57] on span "Edit Purchase" at bounding box center [463, 59] width 46 height 9
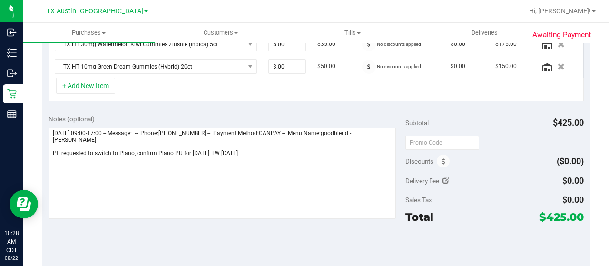
scroll to position [333, 0]
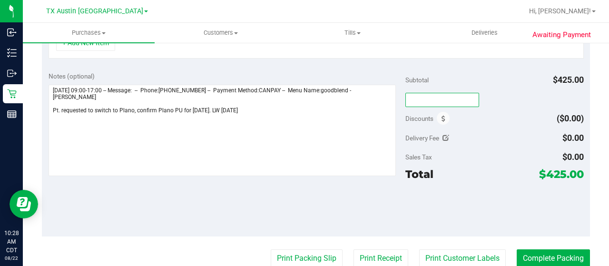
click at [422, 96] on input "text" at bounding box center [442, 100] width 74 height 14
type input "TXAIQ10"
click at [484, 125] on div "Subtotal $425.00 TXAIQ10 Discounts ($0.00) Delivery Fee $0.00 Sales Tax $0.00 T…" at bounding box center [494, 150] width 178 height 158
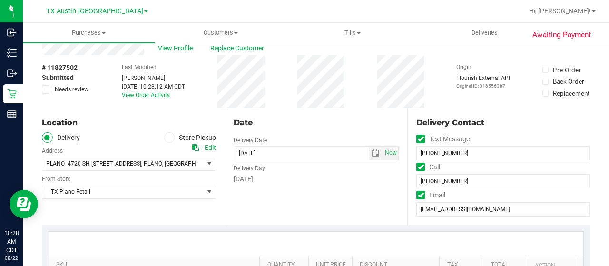
scroll to position [0, 0]
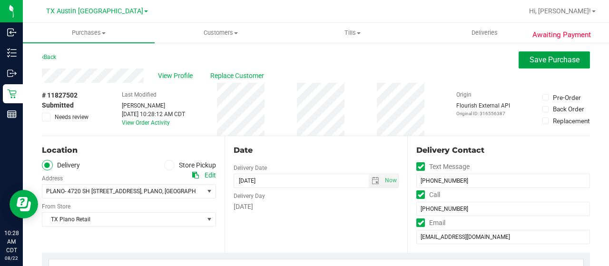
click at [536, 57] on span "Save Purchase" at bounding box center [555, 59] width 50 height 9
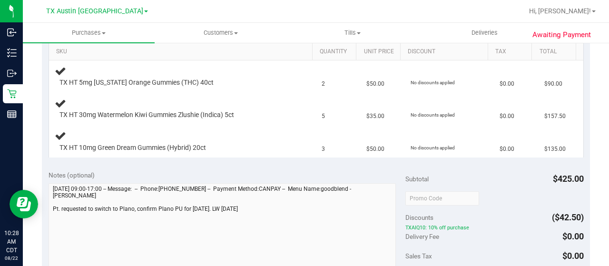
scroll to position [286, 0]
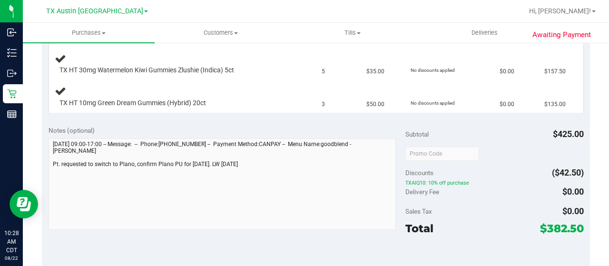
click at [47, 166] on div "Notes (optional) Subtotal $425.00 Discounts ($42.50) TXAIQ10: 10% off purchase …" at bounding box center [316, 204] width 548 height 171
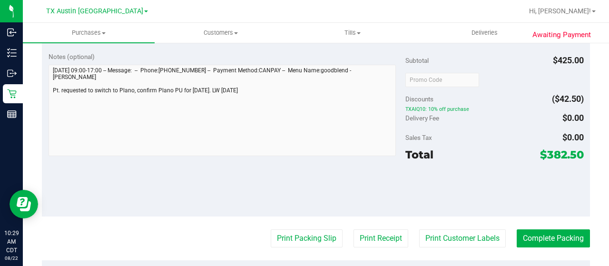
scroll to position [381, 0]
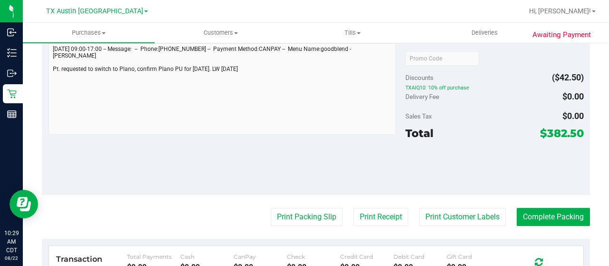
drag, startPoint x: 541, startPoint y: 132, endPoint x: 574, endPoint y: 132, distance: 33.3
click at [574, 132] on span "$382.50" at bounding box center [562, 133] width 44 height 13
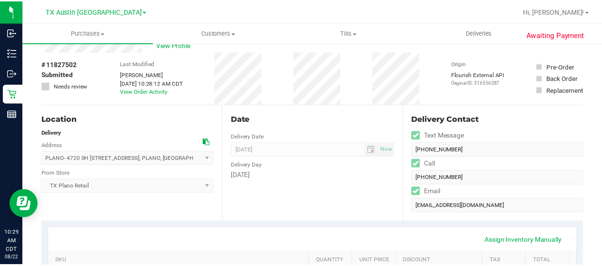
scroll to position [0, 0]
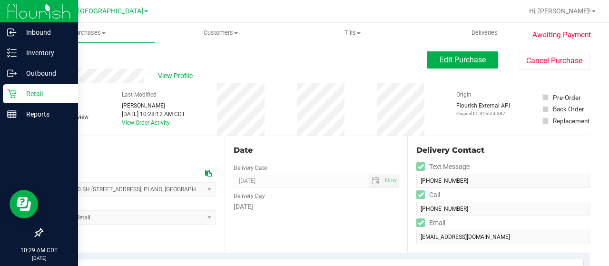
click at [8, 93] on icon at bounding box center [12, 94] width 10 height 10
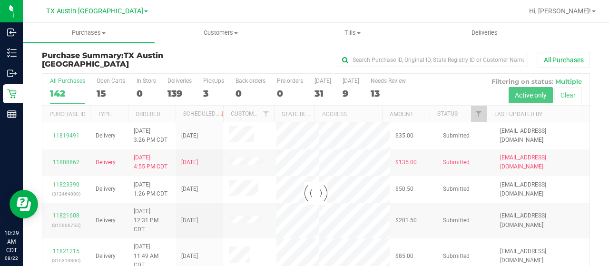
click at [474, 111] on div at bounding box center [315, 193] width 547 height 239
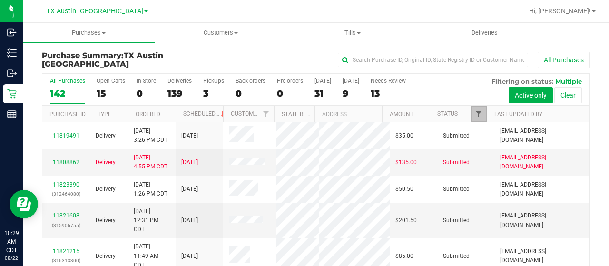
click at [475, 114] on span "Filter" at bounding box center [479, 114] width 8 height 8
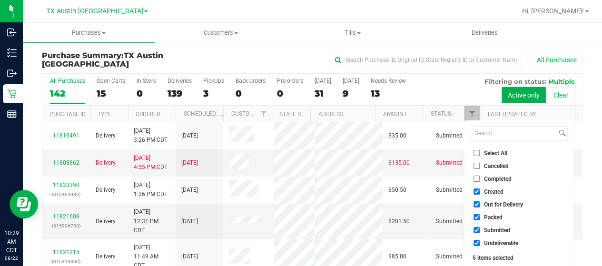
click at [520, 202] on span "Out for Delivery" at bounding box center [503, 205] width 39 height 6
click at [480, 201] on input "Out for Delivery" at bounding box center [477, 204] width 6 height 6
checkbox input "false"
click at [496, 217] on span "Packed" at bounding box center [493, 218] width 19 height 6
click at [480, 217] on input "Packed" at bounding box center [477, 217] width 6 height 6
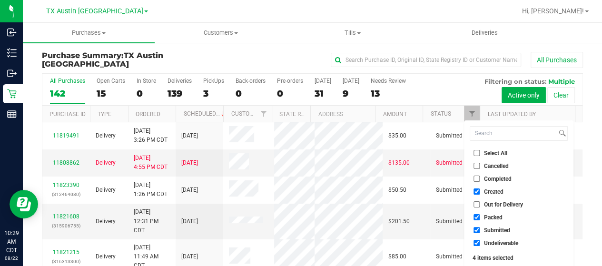
checkbox input "false"
click at [495, 231] on span "Submitted" at bounding box center [497, 230] width 26 height 6
click at [480, 231] on input "Submitted" at bounding box center [477, 230] width 6 height 6
checkbox input "false"
click at [491, 245] on span "Undeliverable" at bounding box center [501, 243] width 34 height 6
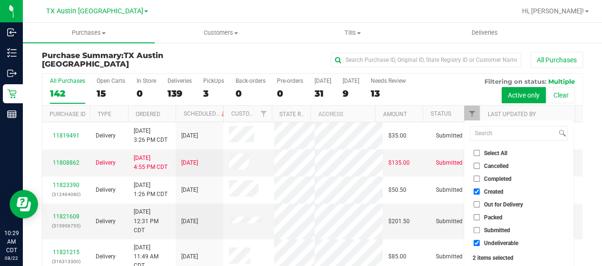
click at [480, 245] on input "Undeliverable" at bounding box center [477, 243] width 6 height 6
checkbox input "false"
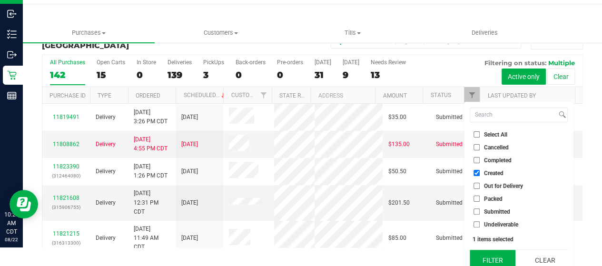
scroll to position [26, 0]
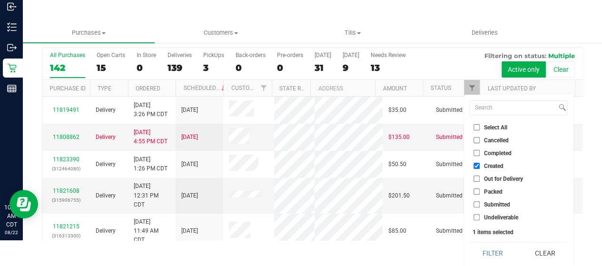
click at [493, 247] on button "Filter" at bounding box center [493, 253] width 46 height 21
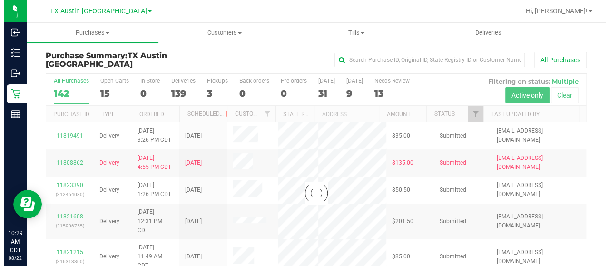
scroll to position [0, 0]
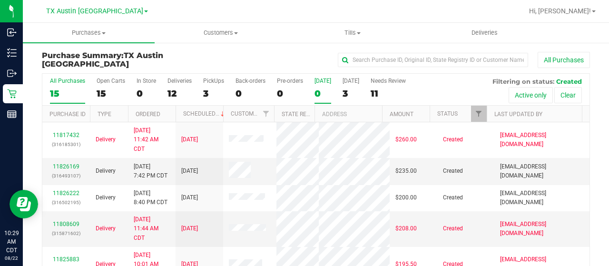
click at [319, 95] on div "0" at bounding box center [323, 93] width 17 height 11
click at [0, 0] on input "Today 0" at bounding box center [0, 0] width 0 height 0
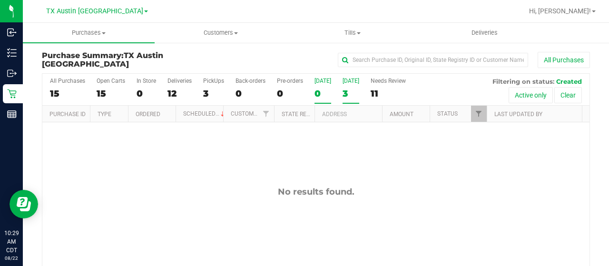
click at [346, 93] on div "3" at bounding box center [351, 93] width 17 height 11
click at [0, 0] on input "Tomorrow 3" at bounding box center [0, 0] width 0 height 0
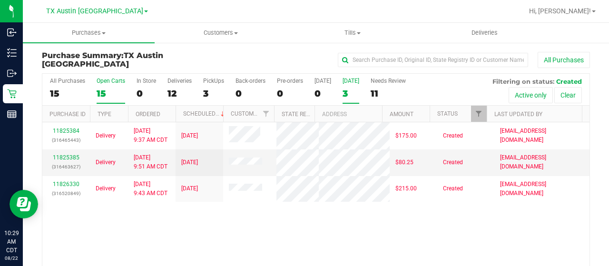
click at [103, 94] on div "15" at bounding box center [111, 93] width 29 height 11
click at [0, 0] on input "Open Carts 15" at bounding box center [0, 0] width 0 height 0
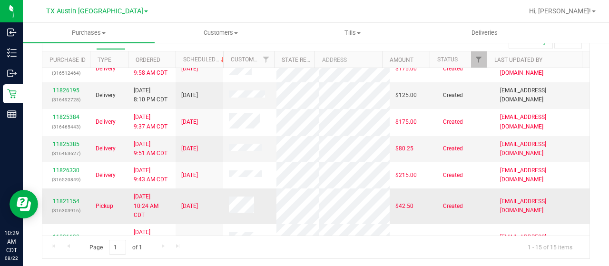
scroll to position [201, 0]
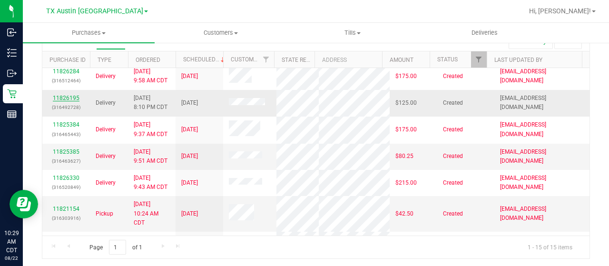
click at [64, 101] on link "11826195" at bounding box center [66, 98] width 27 height 7
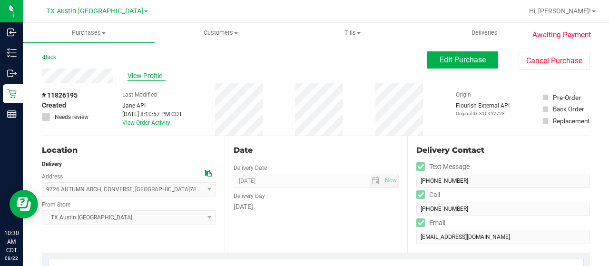
click at [145, 72] on span "View Profile" at bounding box center [147, 76] width 38 height 10
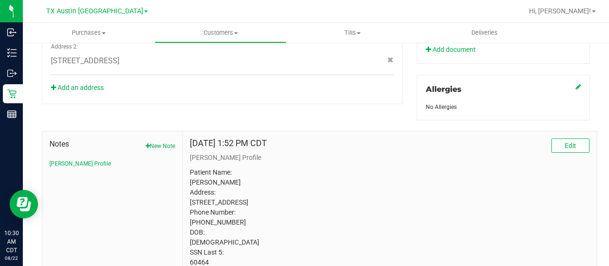
scroll to position [446, 0]
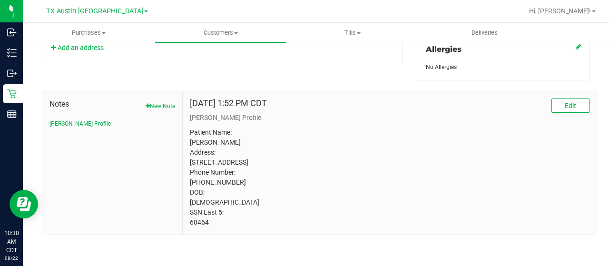
drag, startPoint x: 209, startPoint y: 221, endPoint x: 188, endPoint y: 221, distance: 21.4
click at [190, 221] on p "Patient Name: JIMMY SOLANO Address: 9726 AUTUMN ARCH CONVERSE, TX, 78109 Phone …" at bounding box center [390, 178] width 400 height 100
copy p "60464"
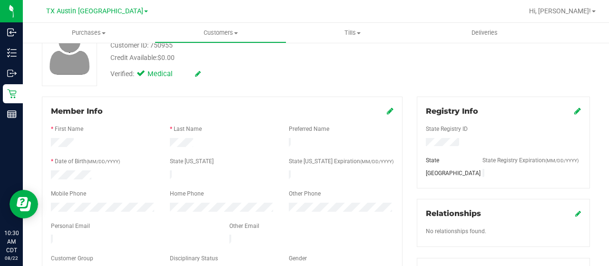
scroll to position [0, 0]
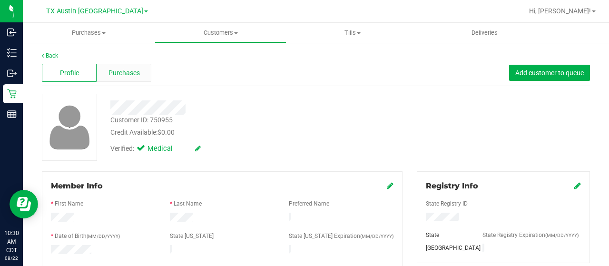
click at [134, 79] on div "Purchases" at bounding box center [124, 73] width 55 height 18
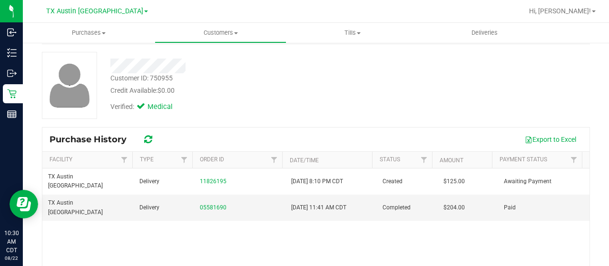
scroll to position [95, 0]
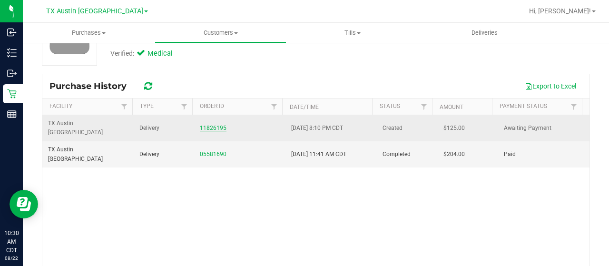
click at [206, 125] on link "11826195" at bounding box center [213, 128] width 27 height 7
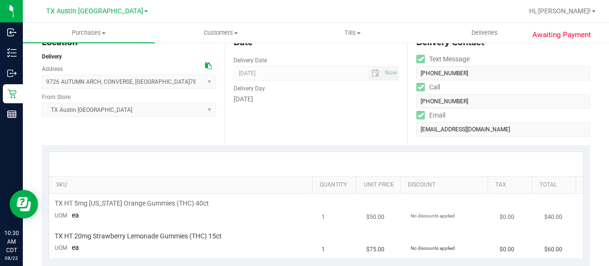
scroll to position [48, 0]
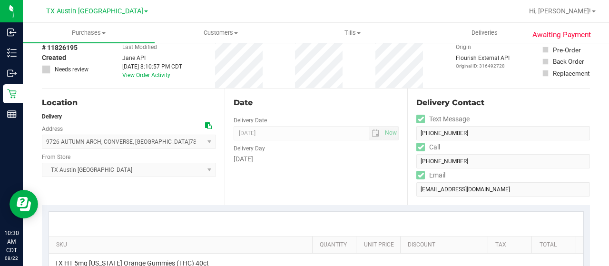
click at [205, 127] on icon at bounding box center [208, 125] width 7 height 7
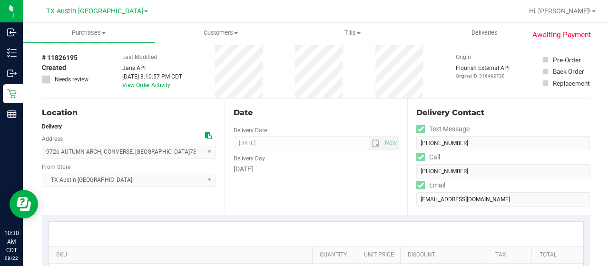
scroll to position [0, 0]
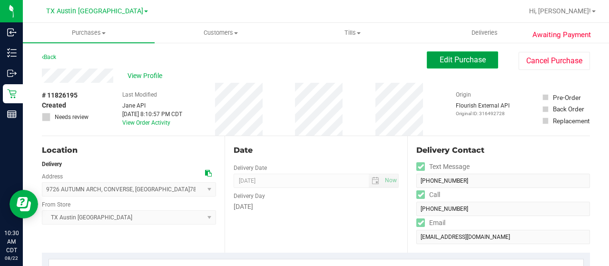
click at [474, 66] on button "Edit Purchase" at bounding box center [462, 59] width 71 height 17
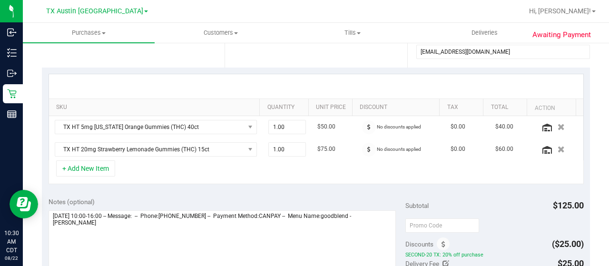
scroll to position [190, 0]
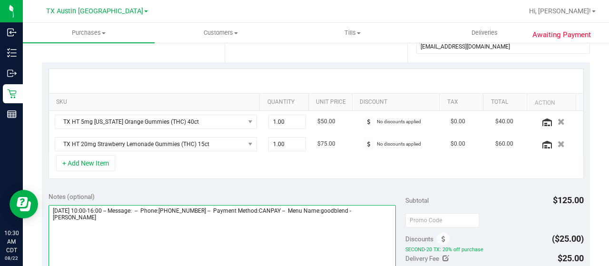
click at [97, 218] on textarea at bounding box center [222, 250] width 347 height 91
paste textarea "San Antonio Core"
drag, startPoint x: 50, startPoint y: 207, endPoint x: 102, endPoint y: 207, distance: 51.9
click at [102, 207] on textarea at bounding box center [222, 250] width 347 height 91
click at [131, 228] on textarea at bounding box center [222, 250] width 347 height 91
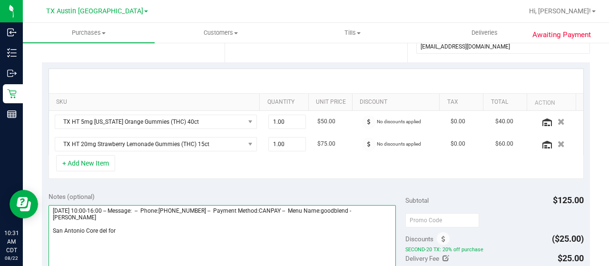
paste textarea "Sunday 08/24/2025"
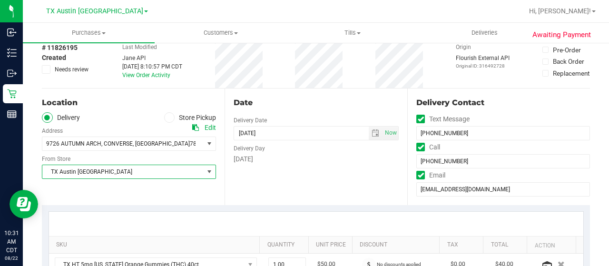
click at [131, 176] on span "TX Austin [GEOGRAPHIC_DATA]" at bounding box center [122, 171] width 161 height 13
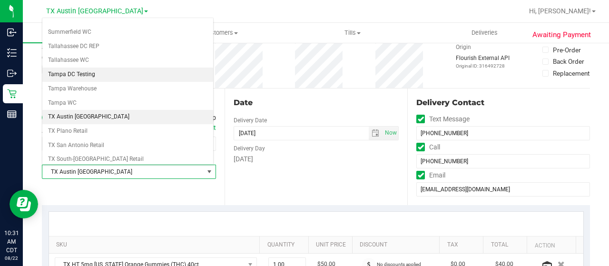
scroll to position [671, 0]
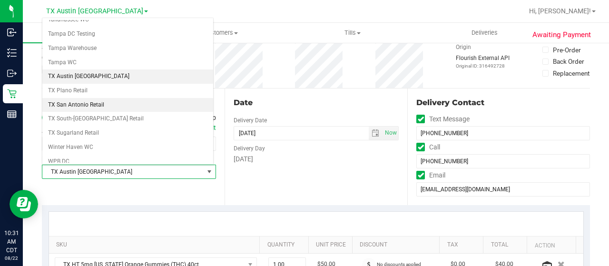
click at [109, 98] on li "TX San Antonio Retail" at bounding box center [127, 105] width 171 height 14
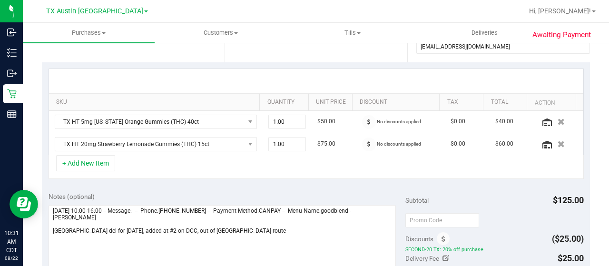
scroll to position [238, 0]
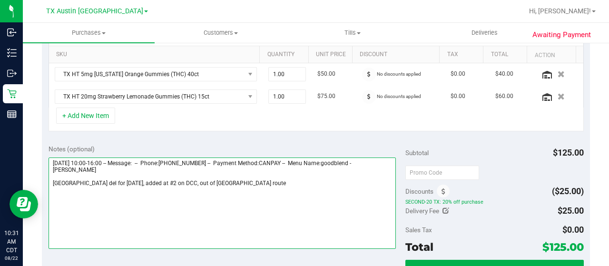
click at [277, 183] on textarea at bounding box center [222, 203] width 347 height 91
type textarea "Sunday 08/24/2025 10:00-16:00 -- Message: -- Phone:2109807178 -- Payment Method…"
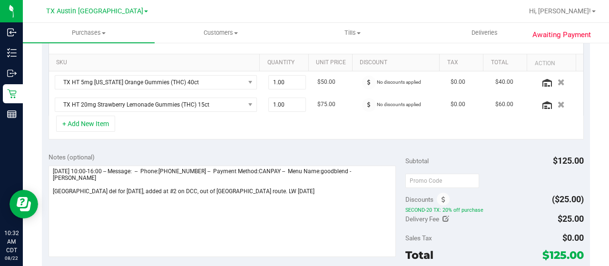
scroll to position [286, 0]
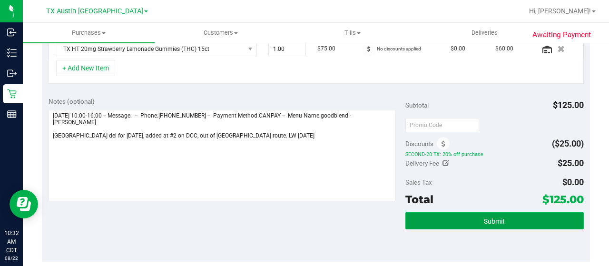
click at [447, 218] on button "Submit" at bounding box center [494, 220] width 178 height 17
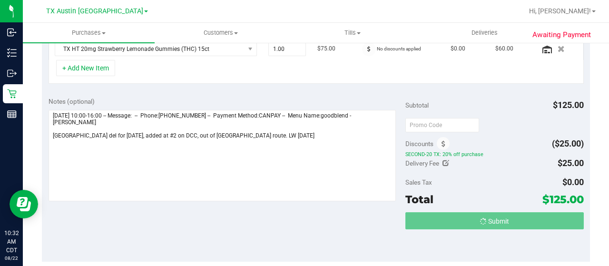
scroll to position [270, 0]
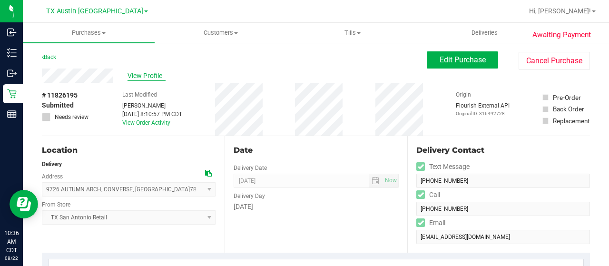
click at [151, 74] on span "View Profile" at bounding box center [147, 76] width 38 height 10
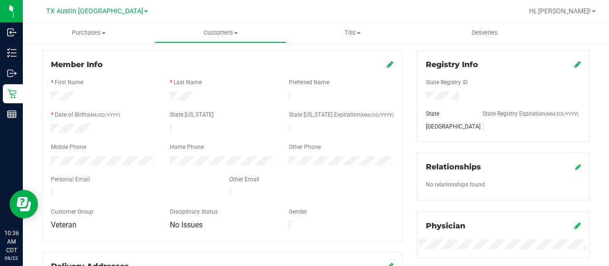
scroll to position [143, 0]
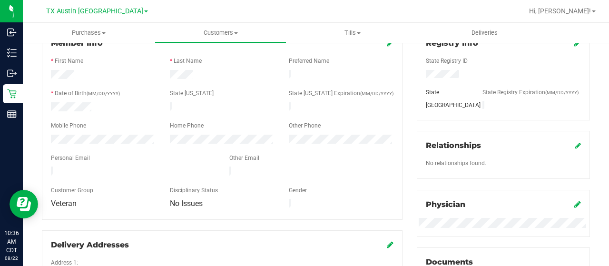
click at [50, 167] on div at bounding box center [133, 172] width 178 height 11
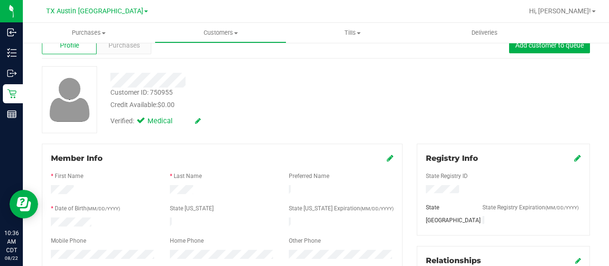
scroll to position [0, 0]
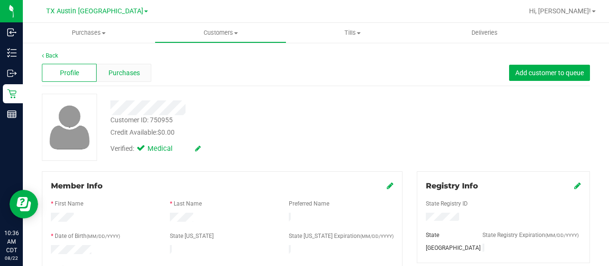
click at [121, 75] on span "Purchases" at bounding box center [124, 73] width 31 height 10
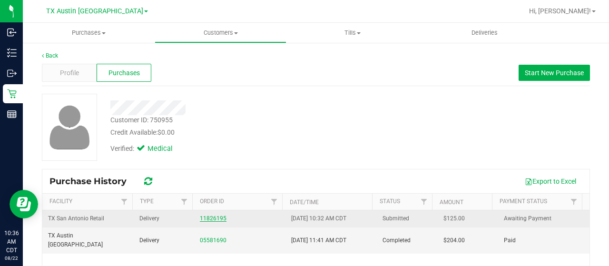
click at [221, 216] on link "11826195" at bounding box center [213, 218] width 27 height 7
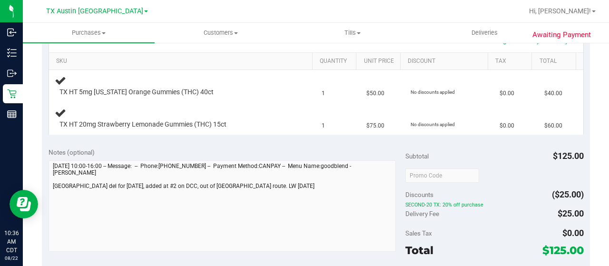
scroll to position [286, 0]
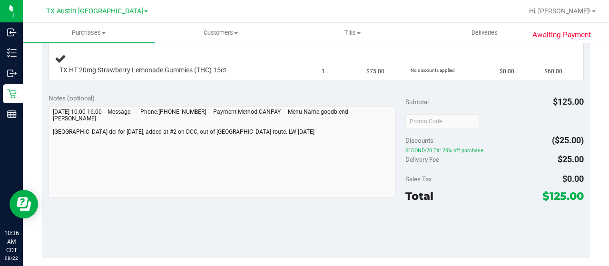
click at [45, 132] on div "Notes (optional) Subtotal $125.00 Discounts ($25.00) SECOND-20 TX: 20% off purc…" at bounding box center [316, 172] width 548 height 171
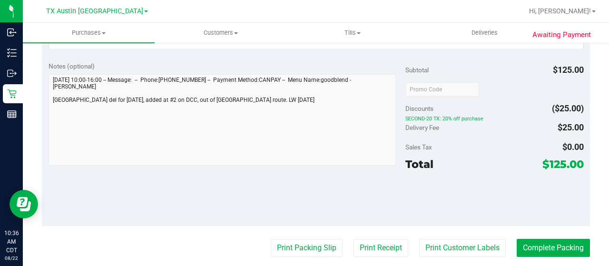
scroll to position [381, 0]
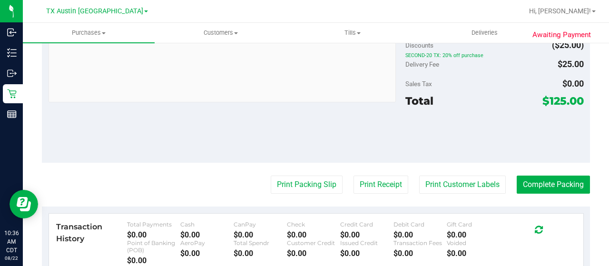
drag, startPoint x: 540, startPoint y: 99, endPoint x: 557, endPoint y: 98, distance: 17.2
click at [557, 98] on span "$125.00" at bounding box center [563, 100] width 41 height 13
copy span "125"
click at [500, 138] on div at bounding box center [494, 135] width 178 height 43
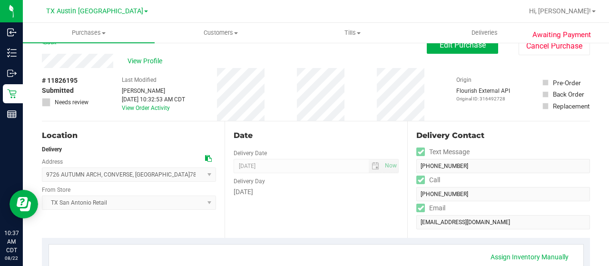
scroll to position [0, 0]
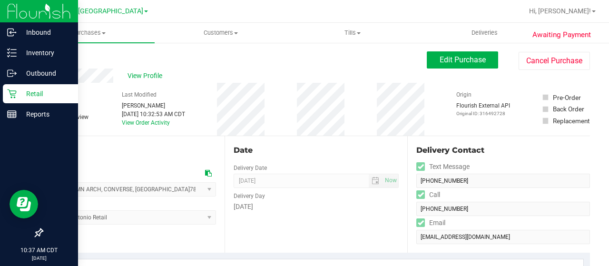
click at [41, 99] on p "Retail" at bounding box center [45, 93] width 57 height 11
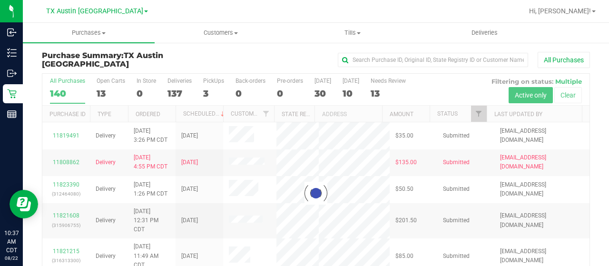
click at [99, 96] on div at bounding box center [315, 193] width 547 height 239
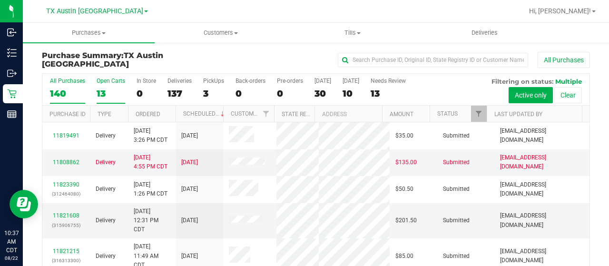
click at [101, 92] on div "13" at bounding box center [111, 93] width 29 height 11
click at [0, 0] on input "Open Carts 13" at bounding box center [0, 0] width 0 height 0
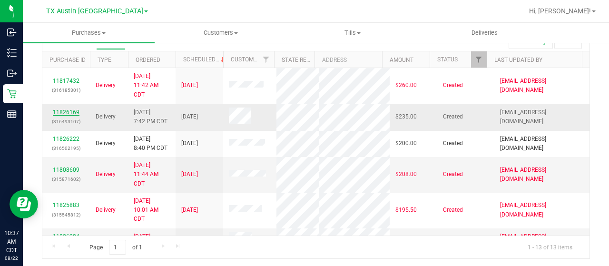
click at [69, 109] on link "11826169" at bounding box center [66, 112] width 27 height 7
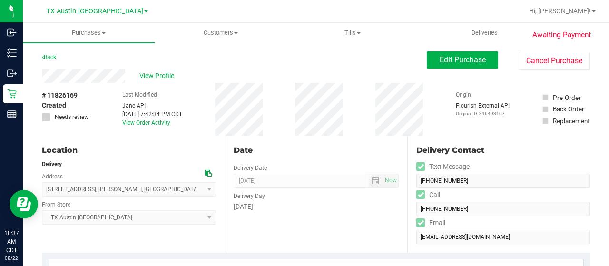
click at [132, 74] on div "View Profile" at bounding box center [234, 76] width 385 height 14
click at [148, 75] on span "View Profile" at bounding box center [158, 76] width 38 height 10
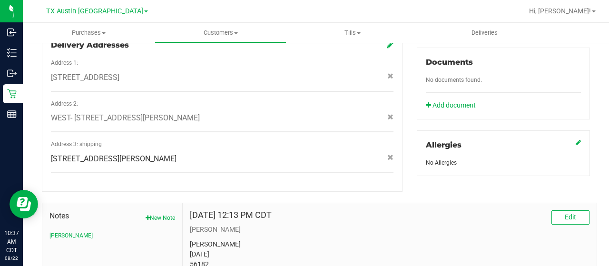
scroll to position [428, 0]
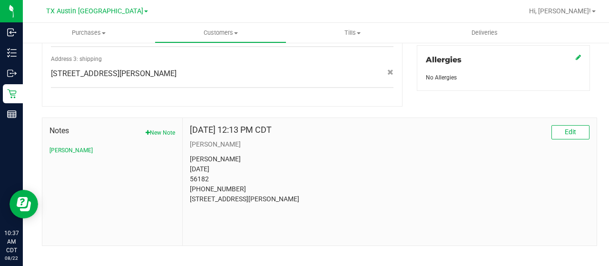
drag, startPoint x: 242, startPoint y: 198, endPoint x: 221, endPoint y: 197, distance: 21.4
click at [221, 197] on p "Juanita Marshall 05/08/1976 56182 (325) 794-8478 406 Kent Street Merkel, TX 795…" at bounding box center [390, 179] width 400 height 50
drag, startPoint x: 209, startPoint y: 171, endPoint x: 185, endPoint y: 168, distance: 24.9
click at [185, 168] on div "Jun 29, 2024 12:13 PM CDT Edit CURT Juanita Marshall 05/08/1976 56182 (325) 794…" at bounding box center [390, 182] width 414 height 128
copy p "56182"
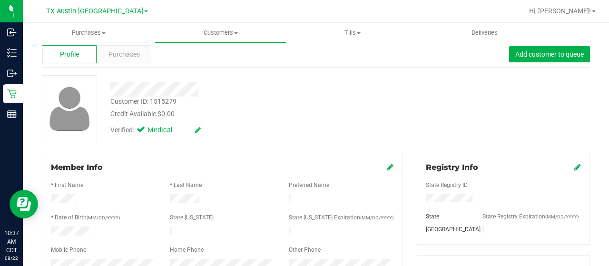
scroll to position [0, 0]
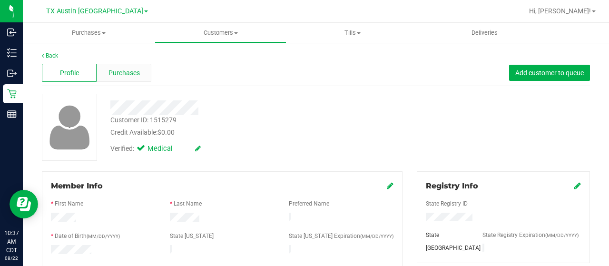
click at [123, 71] on span "Purchases" at bounding box center [124, 73] width 31 height 10
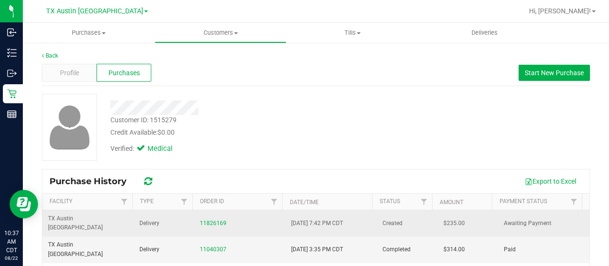
click at [148, 219] on span "Delivery" at bounding box center [149, 223] width 20 height 9
click at [202, 220] on link "11826169" at bounding box center [213, 223] width 27 height 7
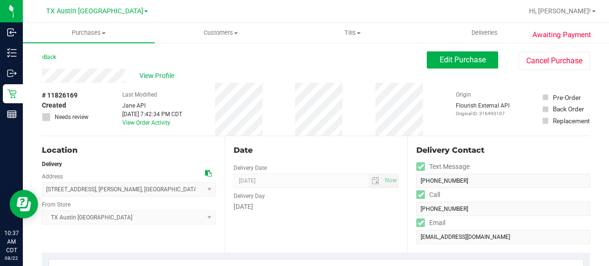
click at [205, 172] on icon at bounding box center [208, 173] width 7 height 7
drag, startPoint x: 128, startPoint y: 77, endPoint x: 40, endPoint y: 73, distance: 87.2
drag, startPoint x: 65, startPoint y: 98, endPoint x: 45, endPoint y: 98, distance: 20.0
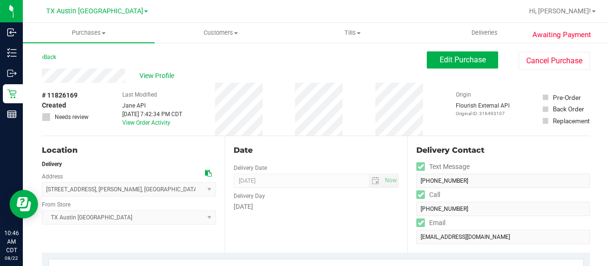
click at [207, 173] on icon at bounding box center [208, 173] width 7 height 7
click at [440, 59] on span "Edit Purchase" at bounding box center [463, 59] width 46 height 9
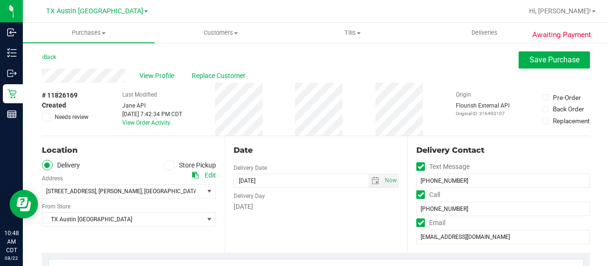
click at [49, 118] on span at bounding box center [46, 117] width 9 height 9
click at [0, 0] on input "Needs review" at bounding box center [0, 0] width 0 height 0
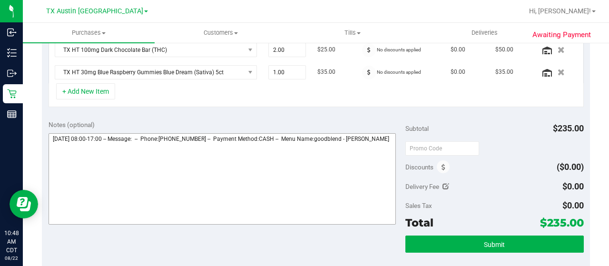
scroll to position [286, 0]
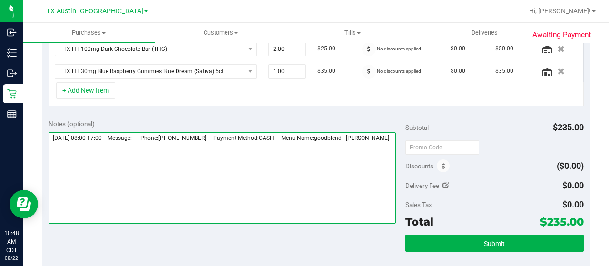
click at [75, 143] on textarea at bounding box center [222, 177] width 347 height 91
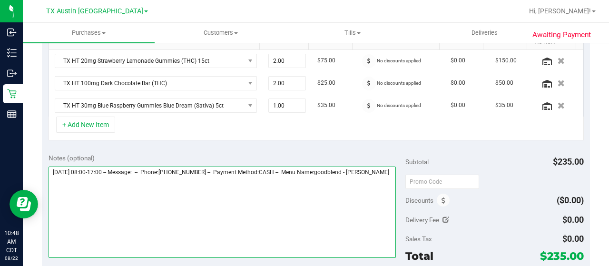
scroll to position [238, 0]
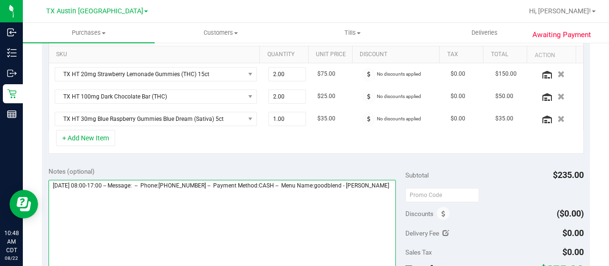
paste textarea "West Texas Core"
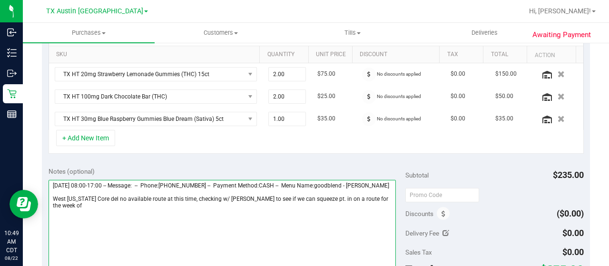
click at [380, 206] on textarea at bounding box center [222, 225] width 347 height 91
type textarea "Monday 08/25/2025 08:00-17:00 -- Message: -- Phone:3257948478 -- Payment Method…"
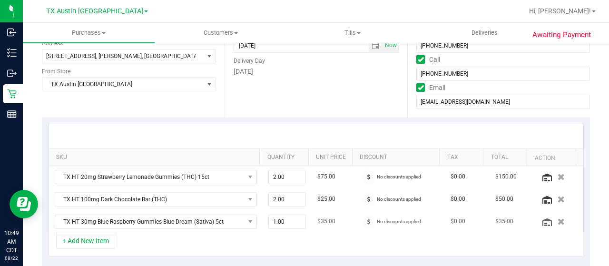
scroll to position [0, 0]
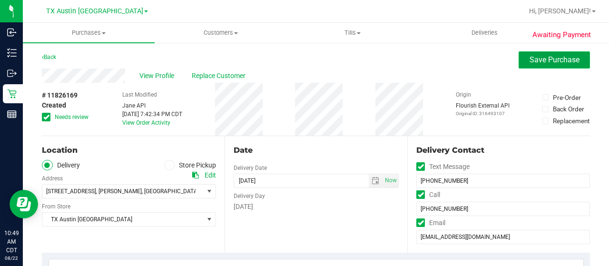
click at [553, 66] on button "Save Purchase" at bounding box center [554, 59] width 71 height 17
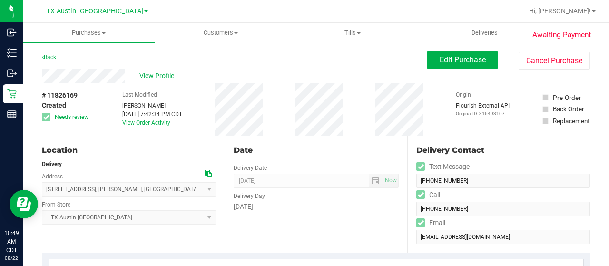
click at [206, 173] on icon at bounding box center [208, 173] width 7 height 7
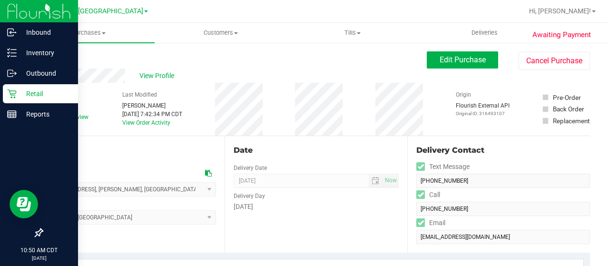
click at [18, 95] on p "Retail" at bounding box center [45, 93] width 57 height 11
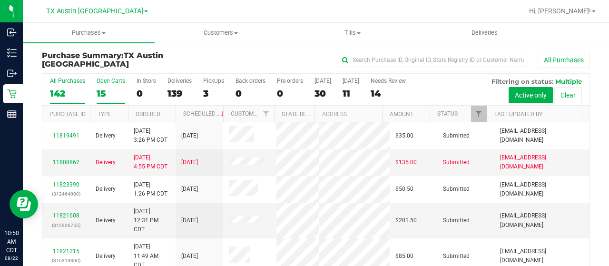
click at [104, 94] on div "15" at bounding box center [111, 93] width 29 height 11
click at [0, 0] on input "Open Carts 15" at bounding box center [0, 0] width 0 height 0
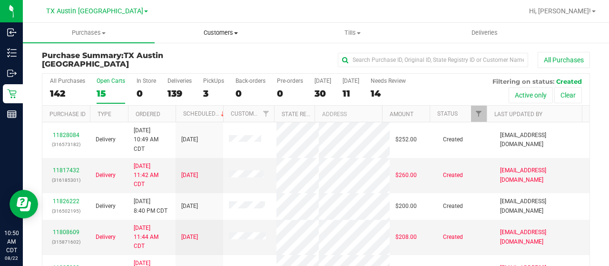
click at [227, 33] on span "Customers" at bounding box center [220, 33] width 131 height 9
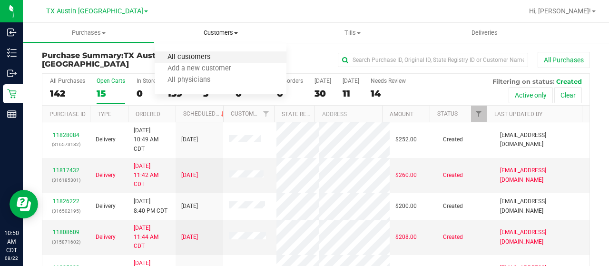
click at [214, 55] on span "All customers" at bounding box center [189, 57] width 69 height 8
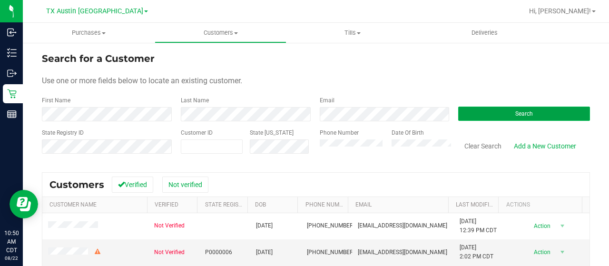
click at [471, 114] on button "Search" at bounding box center [524, 114] width 132 height 14
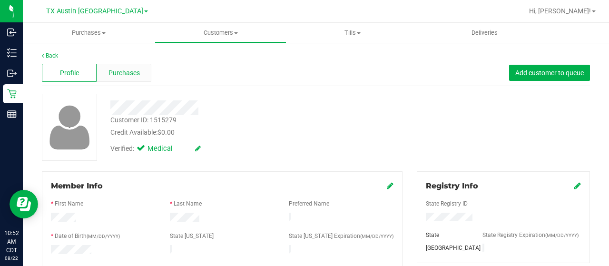
click at [112, 66] on div "Purchases" at bounding box center [124, 73] width 55 height 18
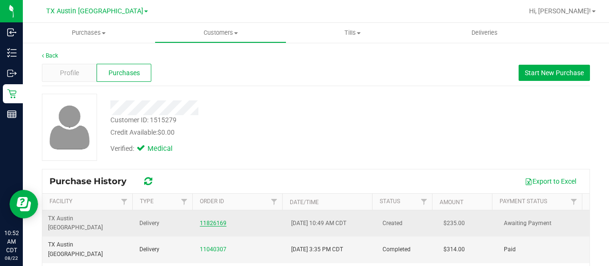
click at [209, 220] on link "11826169" at bounding box center [213, 223] width 27 height 7
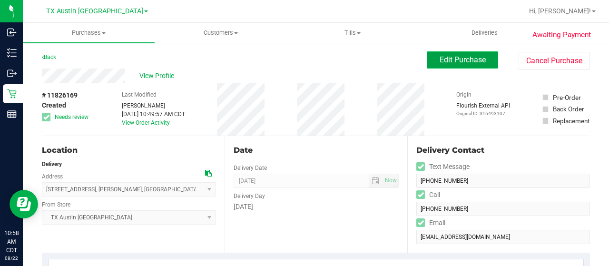
click at [440, 60] on span "Edit Purchase" at bounding box center [463, 59] width 46 height 9
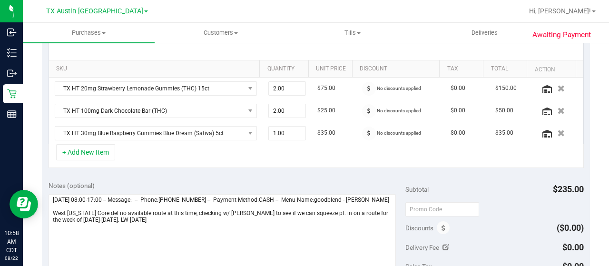
scroll to position [333, 0]
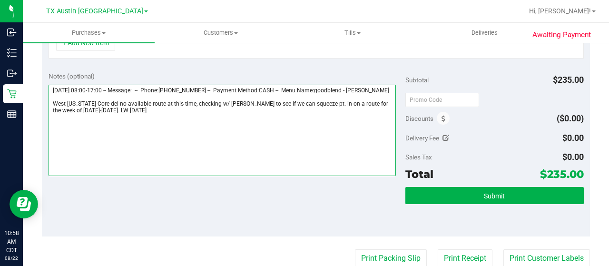
click at [147, 116] on textarea at bounding box center [222, 130] width 347 height 91
click at [135, 132] on textarea at bounding box center [222, 130] width 347 height 91
click at [98, 129] on textarea at bounding box center [222, 130] width 347 height 91
click at [184, 128] on textarea at bounding box center [222, 130] width 347 height 91
click at [300, 128] on textarea at bounding box center [222, 130] width 347 height 91
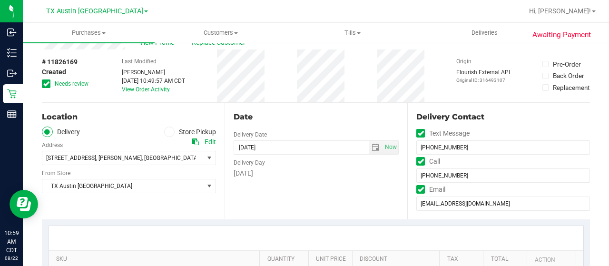
scroll to position [0, 0]
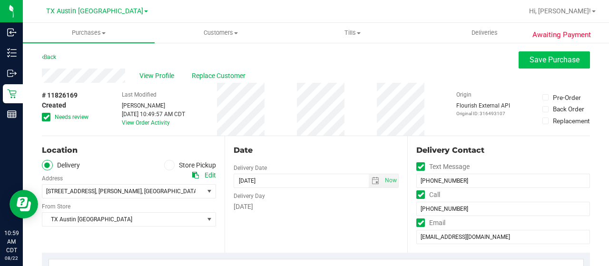
type textarea "Monday 08/25/2025 08:00-17:00 -- Message: -- Phone:3257948478 -- Payment Method…"
click at [550, 58] on span "Save Purchase" at bounding box center [555, 59] width 50 height 9
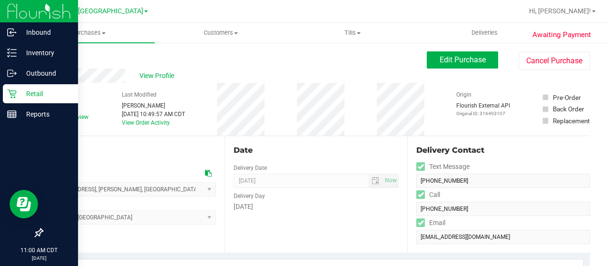
click at [15, 91] on icon at bounding box center [12, 94] width 10 height 10
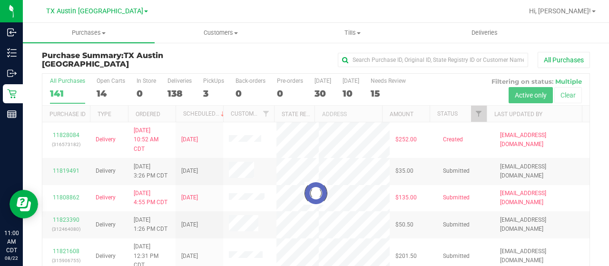
click at [104, 92] on div at bounding box center [315, 193] width 547 height 239
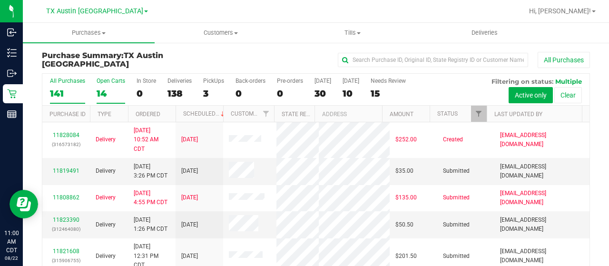
click at [102, 92] on div "14" at bounding box center [111, 93] width 29 height 11
click at [0, 0] on input "Open Carts 14" at bounding box center [0, 0] width 0 height 0
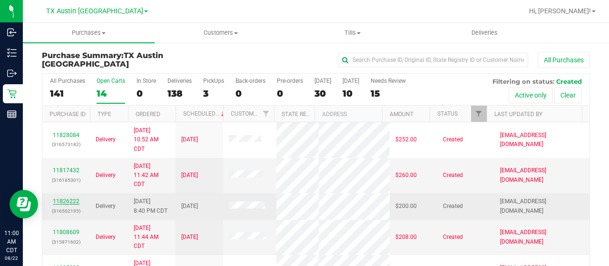
click at [72, 198] on link "11826222" at bounding box center [66, 201] width 27 height 7
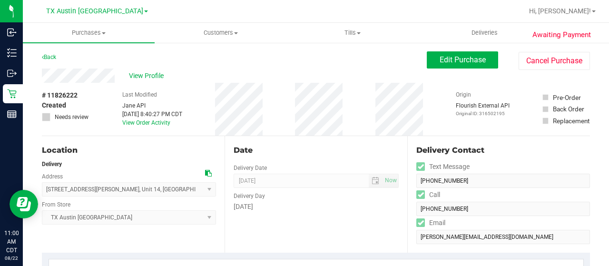
click at [44, 78] on div "View Profile" at bounding box center [234, 76] width 385 height 14
click at [119, 59] on div "Back Edit Purchase Cancel Purchase" at bounding box center [316, 59] width 548 height 17
click at [115, 79] on div "View Profile" at bounding box center [234, 76] width 385 height 14
click at [150, 75] on span "View Profile" at bounding box center [148, 76] width 38 height 10
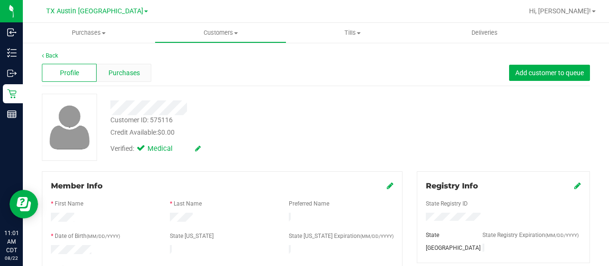
click at [124, 70] on span "Purchases" at bounding box center [124, 73] width 31 height 10
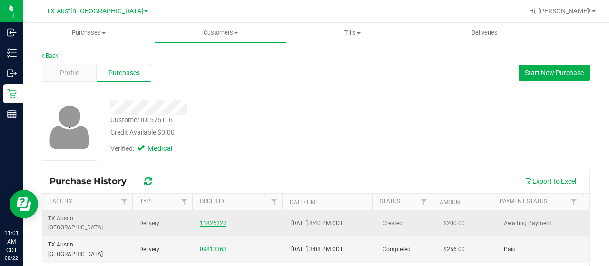
click at [201, 220] on link "11826222" at bounding box center [213, 223] width 27 height 7
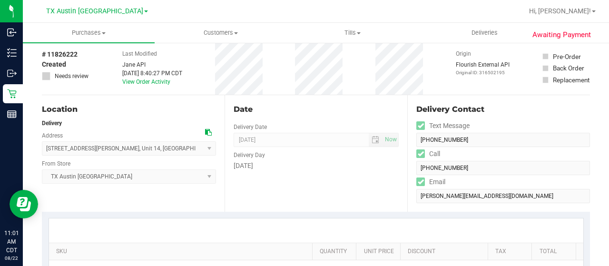
scroll to position [95, 0]
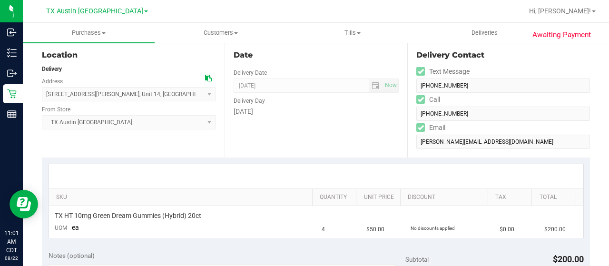
click at [205, 79] on icon at bounding box center [208, 78] width 7 height 7
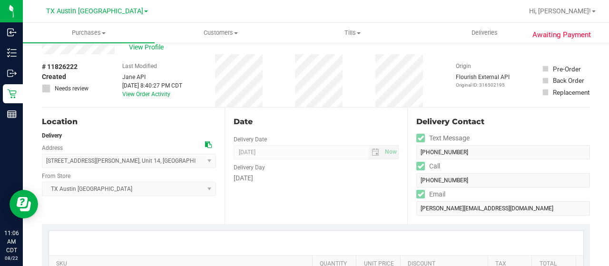
scroll to position [0, 0]
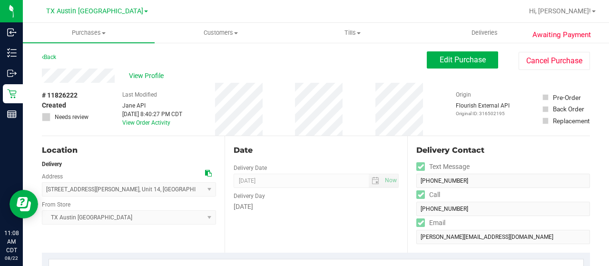
click at [44, 75] on div "View Profile" at bounding box center [234, 76] width 385 height 14
click at [207, 174] on icon at bounding box center [208, 173] width 7 height 7
click at [458, 65] on button "Edit Purchase" at bounding box center [462, 59] width 71 height 17
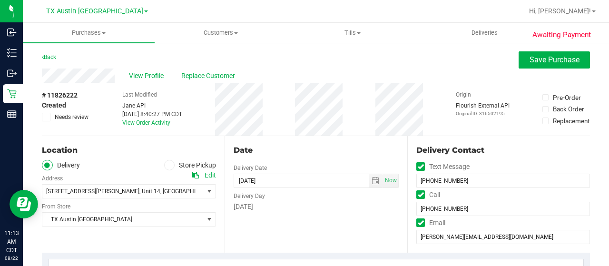
click at [60, 118] on span "Needs review" at bounding box center [72, 117] width 34 height 9
click at [0, 0] on input "Needs review" at bounding box center [0, 0] width 0 height 0
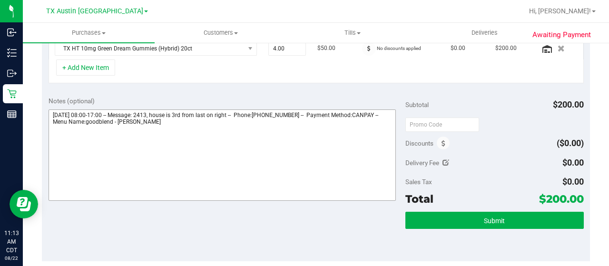
scroll to position [286, 0]
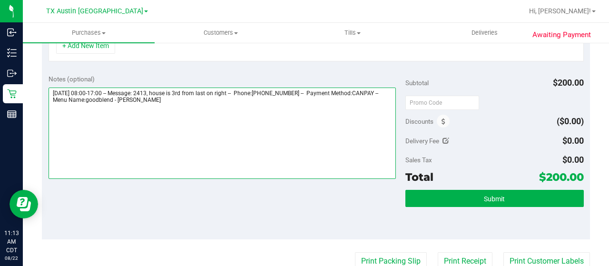
click at [237, 103] on textarea at bounding box center [222, 133] width 347 height 91
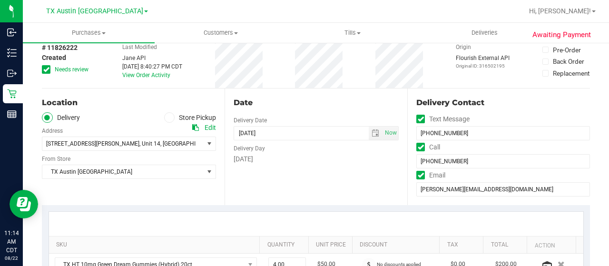
scroll to position [0, 0]
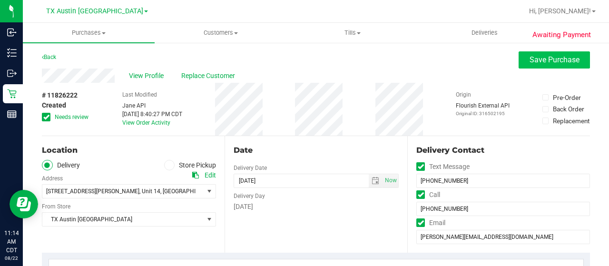
type textarea "[DATE] 08:00-17:00 -- Message: 2413, house is 3rd from last on right -- Phone:[…"
click at [540, 59] on span "Save Purchase" at bounding box center [555, 59] width 50 height 9
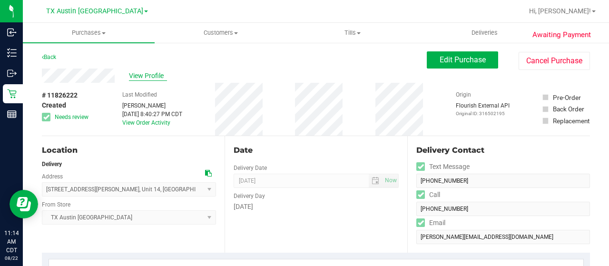
click at [151, 74] on span "View Profile" at bounding box center [148, 76] width 38 height 10
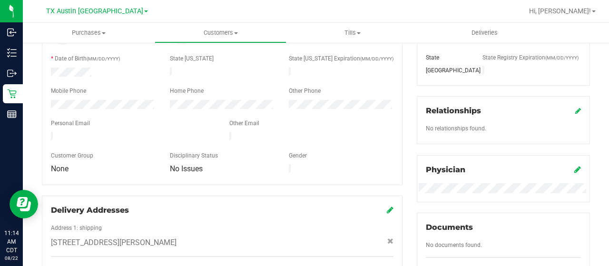
scroll to position [190, 0]
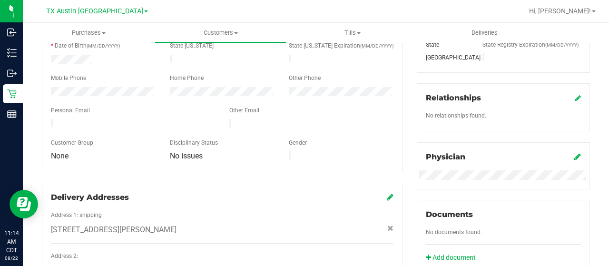
click at [50, 119] on div at bounding box center [133, 124] width 178 height 11
drag, startPoint x: 145, startPoint y: 118, endPoint x: 109, endPoint y: 97, distance: 41.2
click at [109, 99] on div at bounding box center [222, 103] width 343 height 8
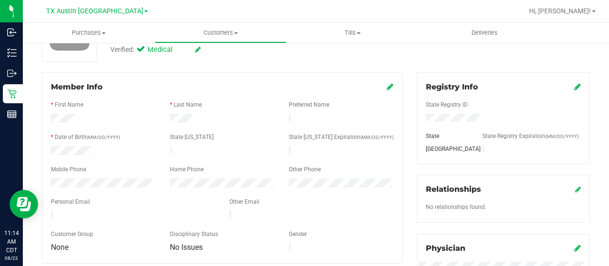
scroll to position [0, 0]
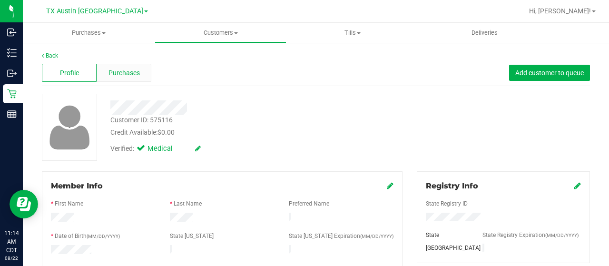
click at [135, 73] on span "Purchases" at bounding box center [124, 73] width 31 height 10
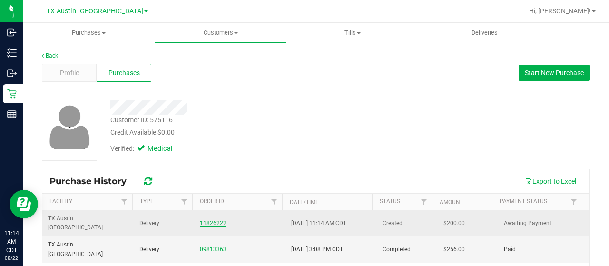
click at [216, 220] on link "11826222" at bounding box center [213, 223] width 27 height 7
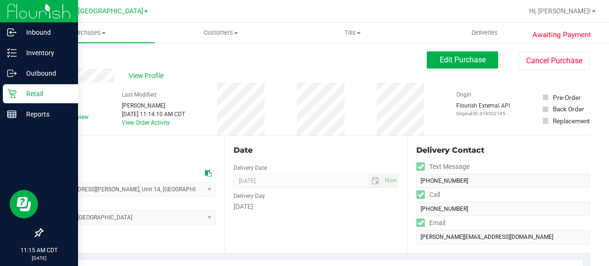
click at [29, 99] on p "Retail" at bounding box center [45, 93] width 57 height 11
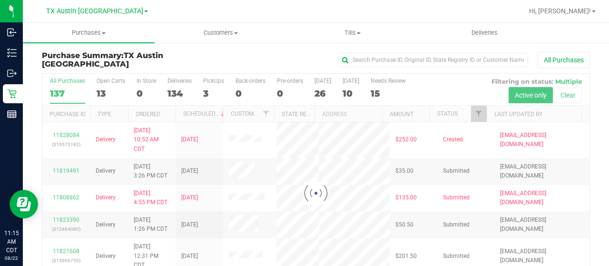
click at [104, 93] on div at bounding box center [315, 193] width 547 height 239
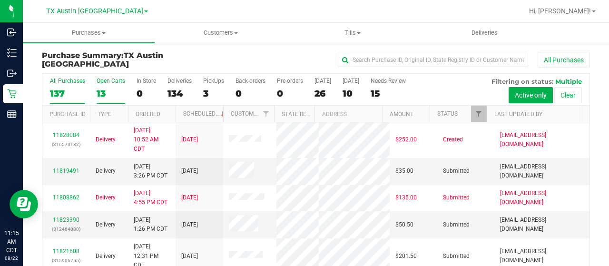
click at [101, 92] on div "13" at bounding box center [111, 93] width 29 height 11
click at [0, 0] on input "Open Carts 13" at bounding box center [0, 0] width 0 height 0
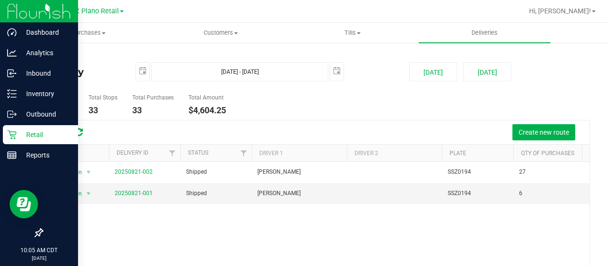
click at [26, 134] on p "Retail" at bounding box center [45, 134] width 57 height 11
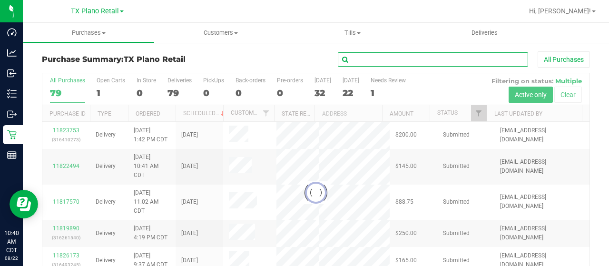
click at [386, 60] on input "text" at bounding box center [433, 59] width 190 height 14
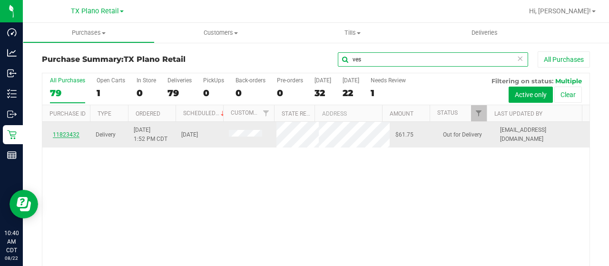
type input "ves"
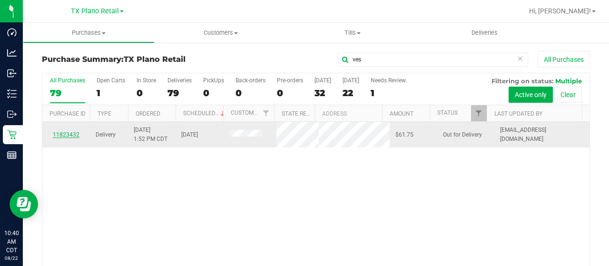
click at [69, 138] on link "11823432" at bounding box center [66, 134] width 27 height 7
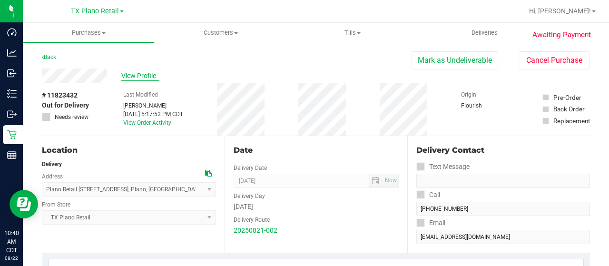
click at [149, 75] on span "View Profile" at bounding box center [140, 76] width 38 height 10
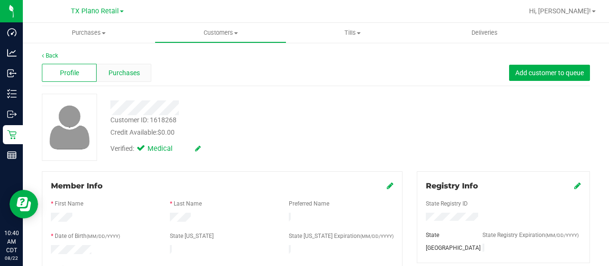
click at [142, 67] on div "Purchases" at bounding box center [124, 73] width 55 height 18
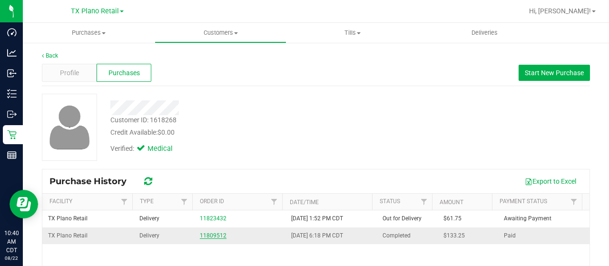
click at [207, 237] on link "11809512" at bounding box center [213, 235] width 27 height 7
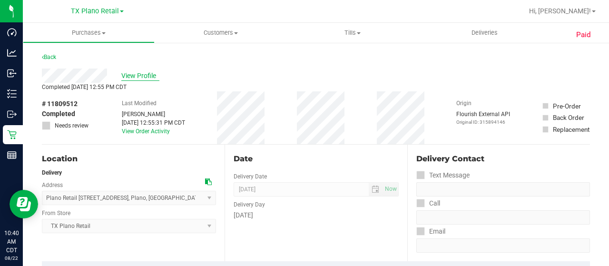
click at [144, 73] on span "View Profile" at bounding box center [140, 76] width 38 height 10
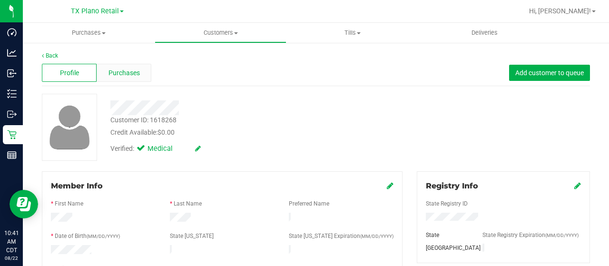
click at [144, 78] on div "Purchases" at bounding box center [124, 73] width 55 height 18
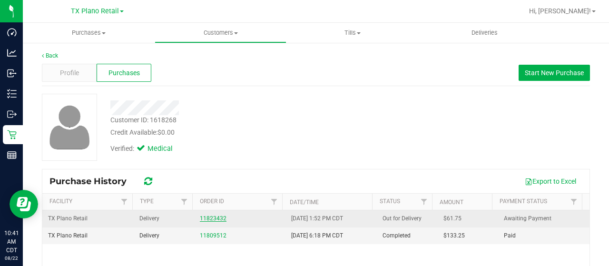
click at [210, 219] on link "11823432" at bounding box center [213, 218] width 27 height 7
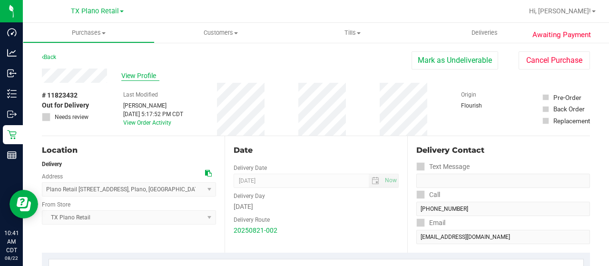
click at [139, 77] on span "View Profile" at bounding box center [140, 76] width 38 height 10
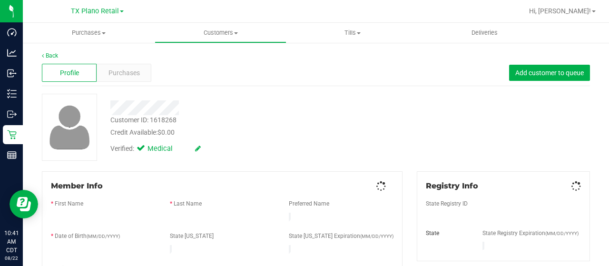
scroll to position [95, 0]
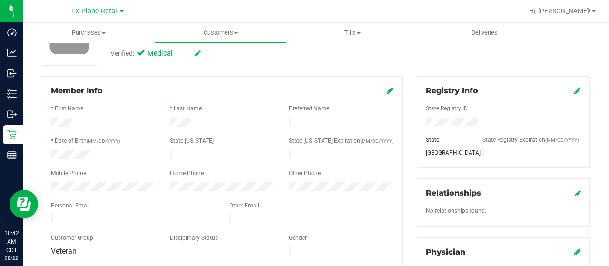
click at [52, 214] on div at bounding box center [133, 219] width 178 height 11
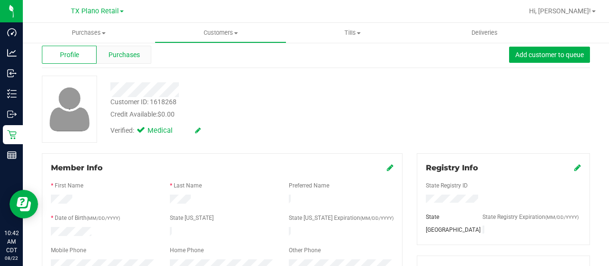
scroll to position [0, 0]
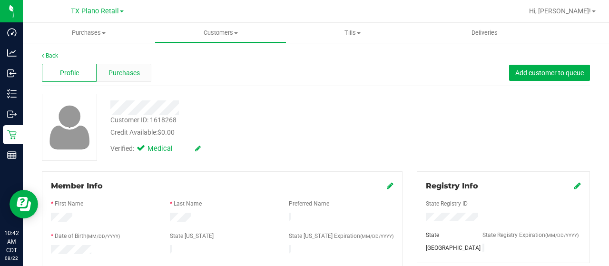
click at [134, 71] on span "Purchases" at bounding box center [124, 73] width 31 height 10
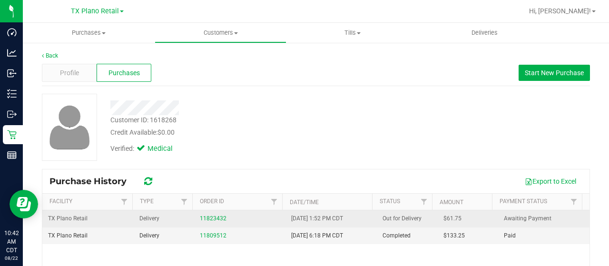
click at [206, 222] on div "11823432" at bounding box center [240, 218] width 80 height 9
click at [210, 216] on link "11823432" at bounding box center [213, 218] width 27 height 7
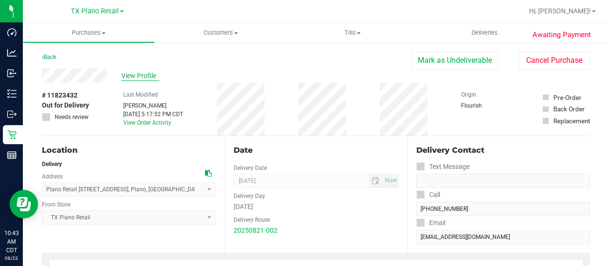
click at [135, 72] on span "View Profile" at bounding box center [140, 76] width 38 height 10
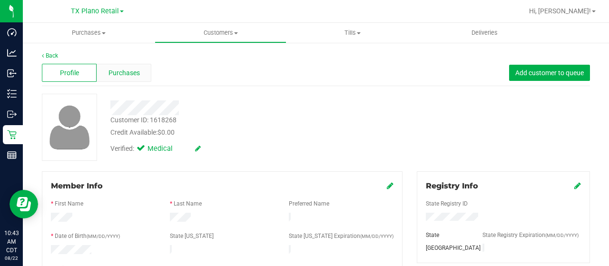
click at [130, 76] on span "Purchases" at bounding box center [124, 73] width 31 height 10
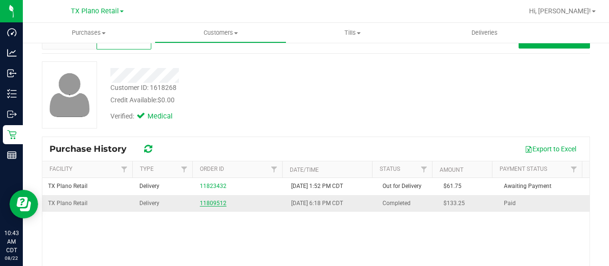
scroll to position [48, 0]
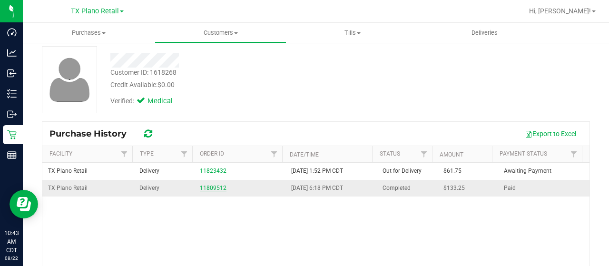
click at [206, 186] on link "11809512" at bounding box center [213, 188] width 27 height 7
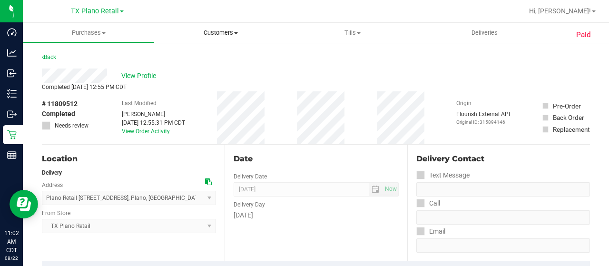
click at [223, 37] on span "Customers" at bounding box center [220, 33] width 131 height 9
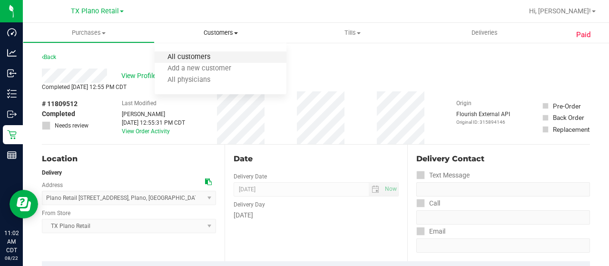
click at [217, 56] on span "All customers" at bounding box center [189, 57] width 69 height 8
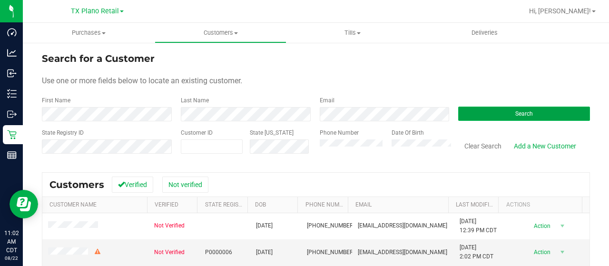
click at [509, 118] on button "Search" at bounding box center [524, 114] width 132 height 14
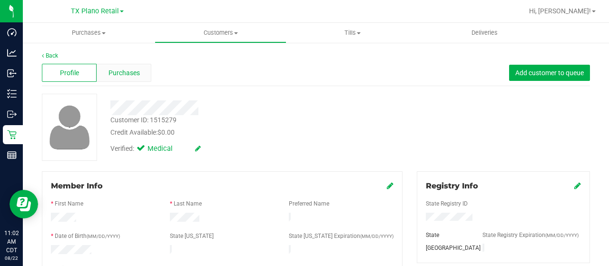
click at [142, 76] on div "Purchases" at bounding box center [124, 73] width 55 height 18
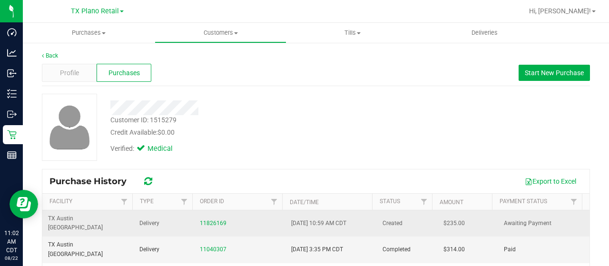
click at [203, 221] on div "11826169" at bounding box center [240, 223] width 80 height 9
click at [206, 220] on link "11826169" at bounding box center [213, 223] width 27 height 7
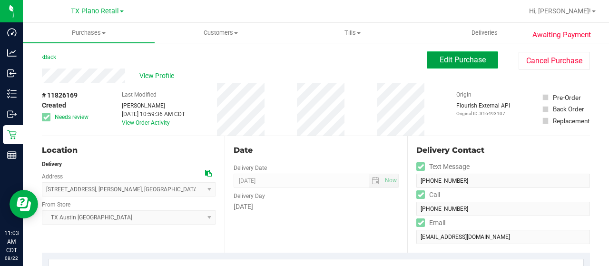
click at [481, 56] on button "Edit Purchase" at bounding box center [462, 59] width 71 height 17
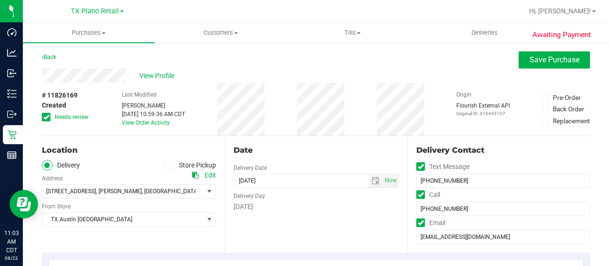
click at [75, 118] on span "Needs review" at bounding box center [72, 117] width 34 height 9
click at [0, 0] on input "Needs review" at bounding box center [0, 0] width 0 height 0
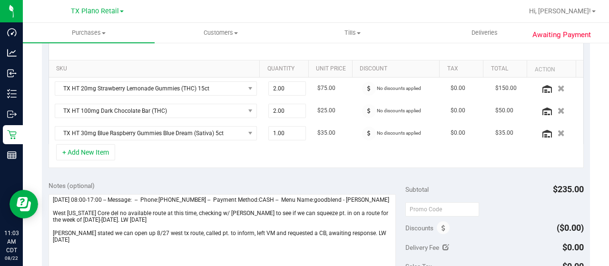
scroll to position [238, 0]
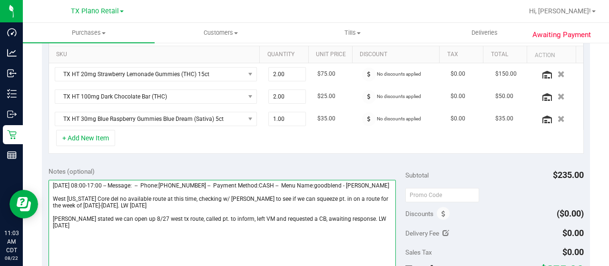
click at [384, 224] on textarea at bounding box center [222, 225] width 347 height 91
drag, startPoint x: 50, startPoint y: 205, endPoint x: 104, endPoint y: 205, distance: 53.3
click at [104, 205] on textarea at bounding box center [222, 225] width 347 height 91
click at [385, 223] on textarea at bounding box center [222, 225] width 347 height 91
paste textarea "West Texas Core del"
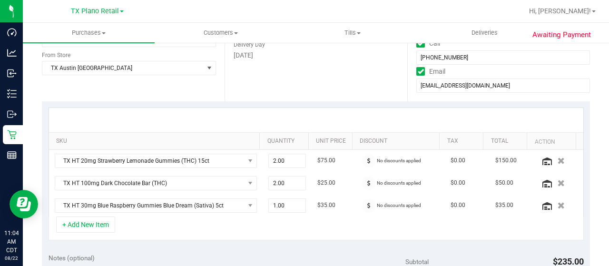
scroll to position [0, 0]
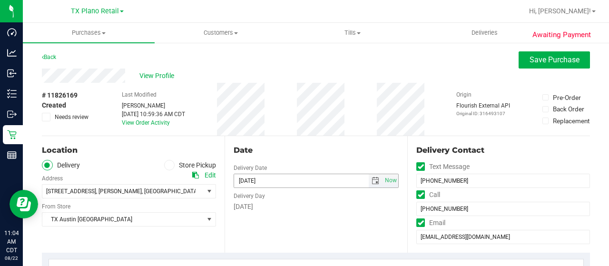
click at [373, 180] on span "select" at bounding box center [376, 181] width 8 height 8
type textarea "Monday 08/25/2025 08:00-17:00 -- Message: -- Phone:3257948478 -- Payment Method…"
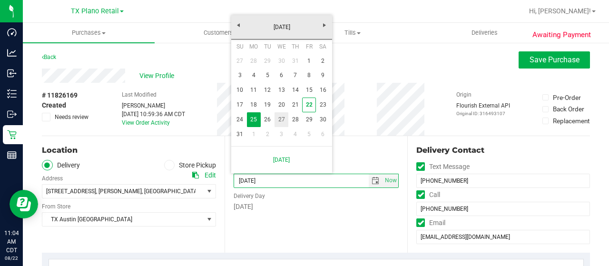
click at [286, 121] on link "27" at bounding box center [282, 119] width 14 height 15
type input "08/27/2025"
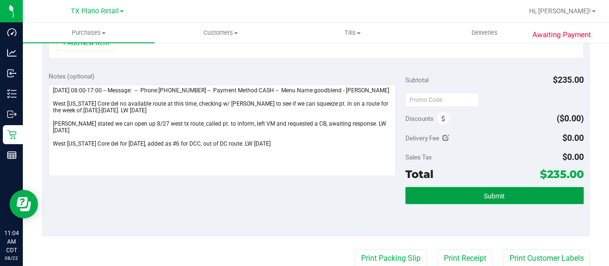
click at [467, 188] on button "Submit" at bounding box center [494, 195] width 178 height 17
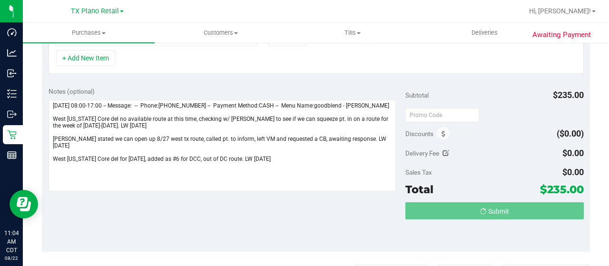
scroll to position [303, 0]
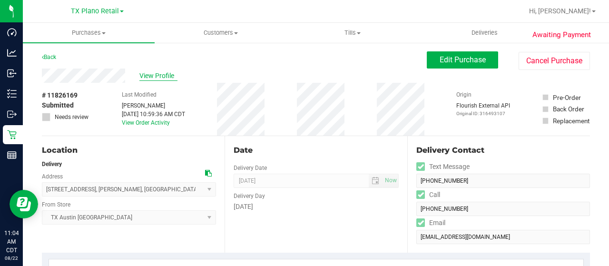
click at [151, 75] on span "View Profile" at bounding box center [158, 76] width 38 height 10
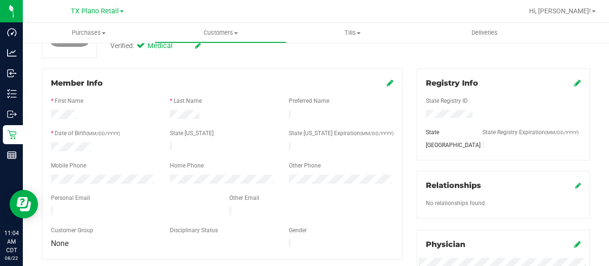
scroll to position [143, 0]
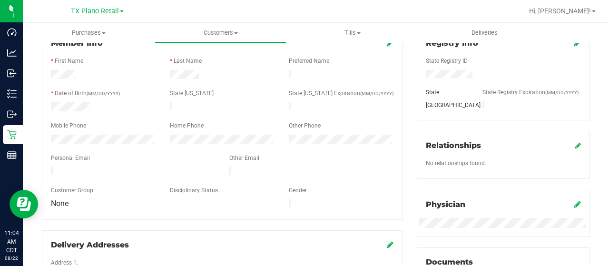
drag, startPoint x: 146, startPoint y: 166, endPoint x: 48, endPoint y: 168, distance: 98.5
click at [41, 167] on div "Member Info * First Name * Last Name Preferred Name * Date of Birth (MM/DD/YYYY…" at bounding box center [222, 210] width 375 height 363
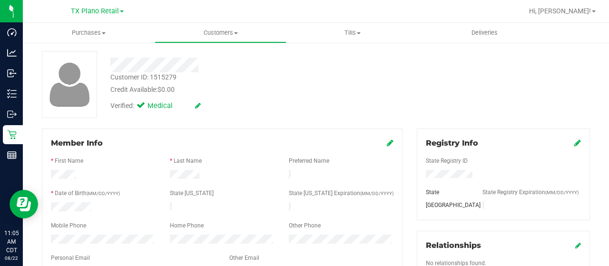
scroll to position [0, 0]
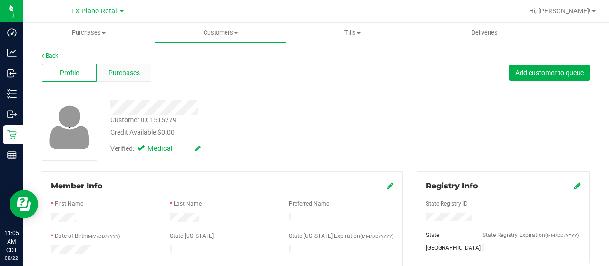
click at [106, 68] on div "Purchases" at bounding box center [124, 73] width 55 height 18
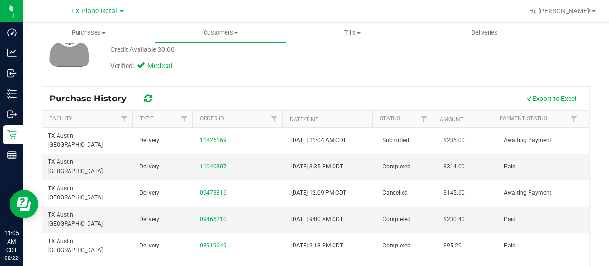
scroll to position [48, 0]
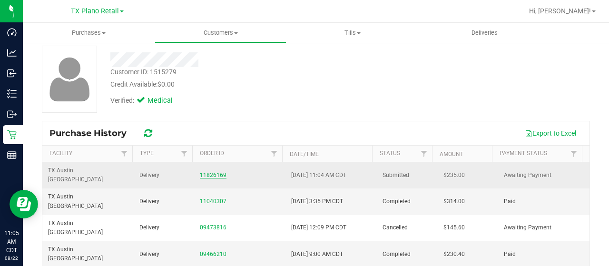
click at [216, 172] on link "11826169" at bounding box center [213, 175] width 27 height 7
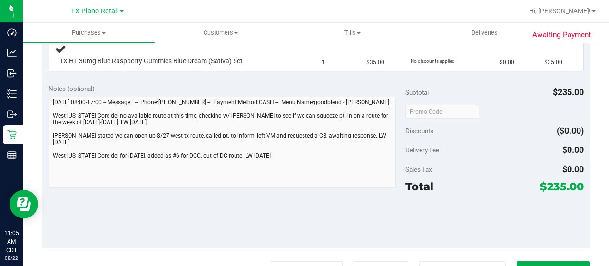
scroll to position [333, 0]
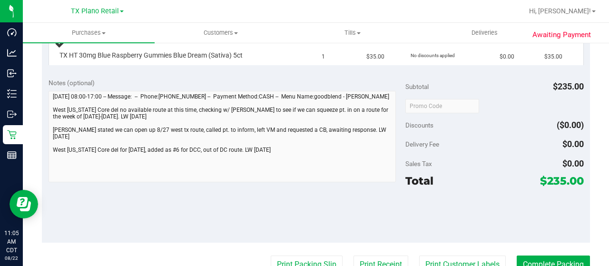
drag, startPoint x: 541, startPoint y: 178, endPoint x: 560, endPoint y: 178, distance: 19.0
click at [560, 178] on span "$235.00" at bounding box center [562, 180] width 44 height 13
copy span "235"
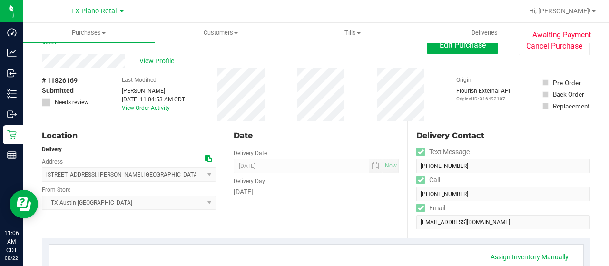
scroll to position [0, 0]
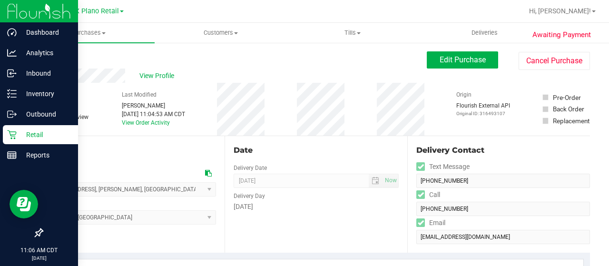
click at [19, 134] on p "Retail" at bounding box center [45, 134] width 57 height 11
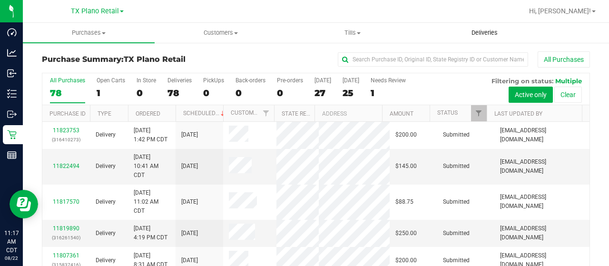
click at [488, 34] on span "Deliveries" at bounding box center [485, 33] width 52 height 9
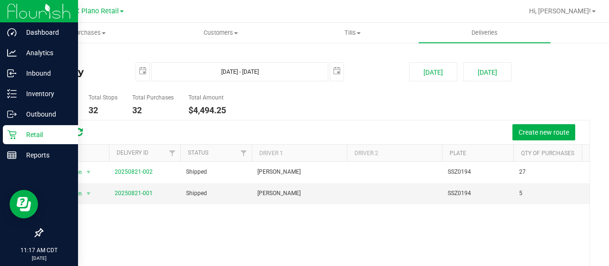
drag, startPoint x: 19, startPoint y: 134, endPoint x: 75, endPoint y: 112, distance: 60.3
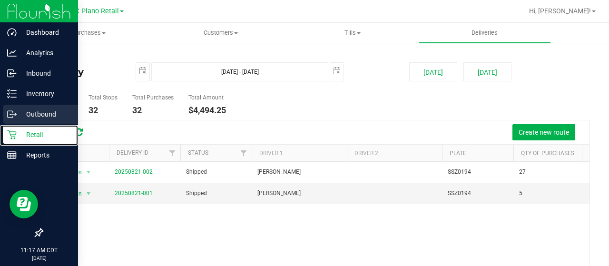
click at [19, 133] on p "Retail" at bounding box center [45, 134] width 57 height 11
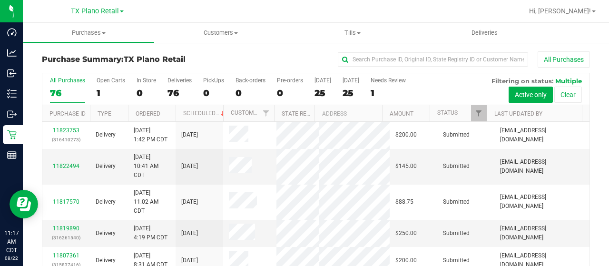
drag, startPoint x: 320, startPoint y: 95, endPoint x: 366, endPoint y: 70, distance: 52.8
click at [320, 94] on div "25" at bounding box center [323, 93] width 17 height 11
click at [0, 0] on input "Today 25" at bounding box center [0, 0] width 0 height 0
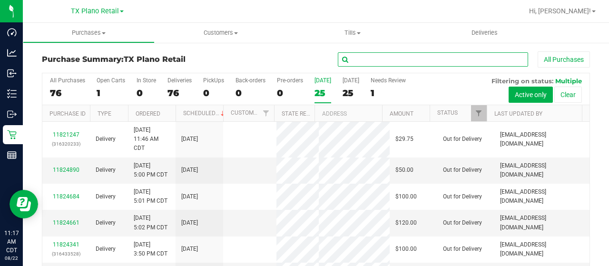
click at [378, 62] on input "text" at bounding box center [433, 59] width 190 height 14
type input "d"
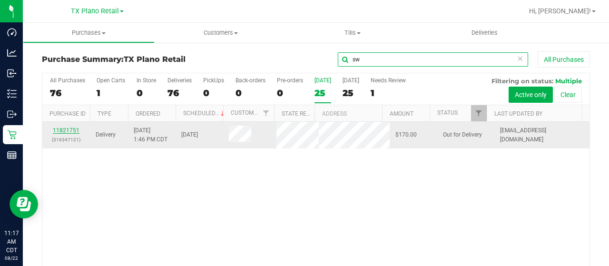
type input "sw"
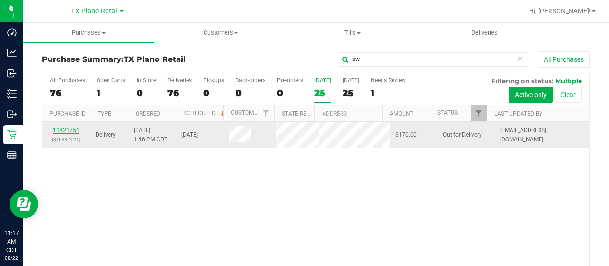
click at [68, 129] on link "11821751" at bounding box center [66, 130] width 27 height 7
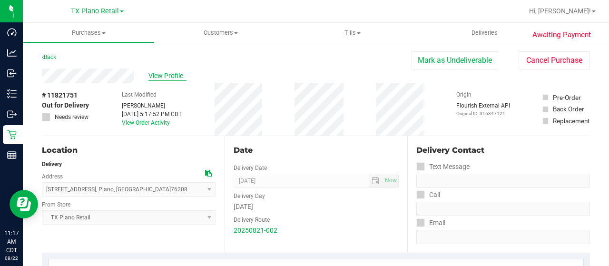
click at [156, 77] on span "View Profile" at bounding box center [167, 76] width 38 height 10
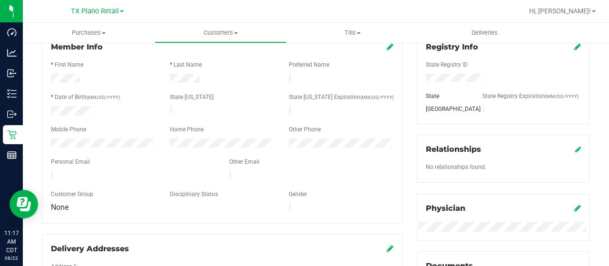
scroll to position [190, 0]
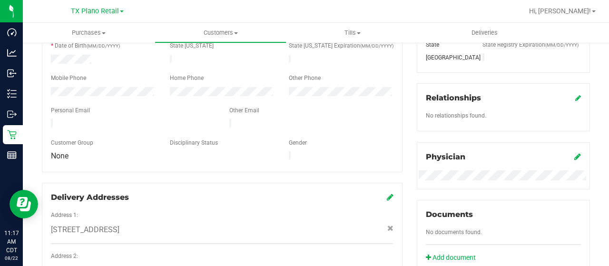
click at [45, 121] on div at bounding box center [133, 124] width 178 height 11
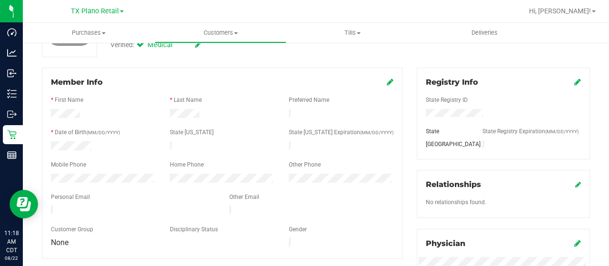
scroll to position [0, 0]
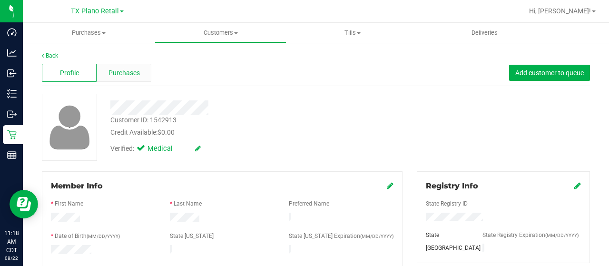
click at [133, 69] on span "Purchases" at bounding box center [124, 73] width 31 height 10
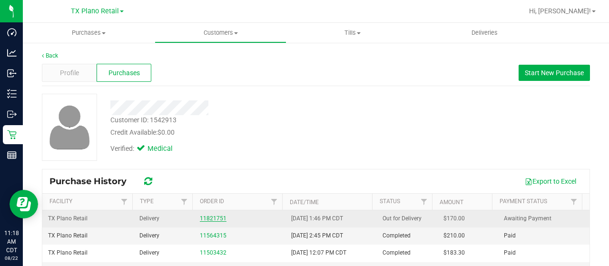
click at [213, 215] on link "11821751" at bounding box center [213, 218] width 27 height 7
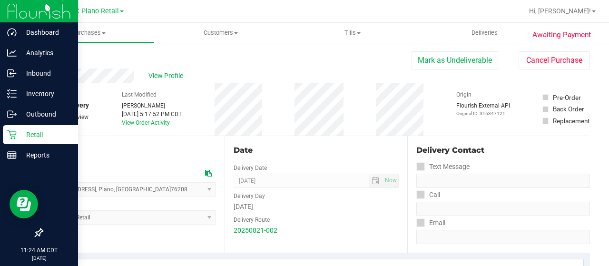
click at [11, 132] on icon at bounding box center [11, 134] width 9 height 9
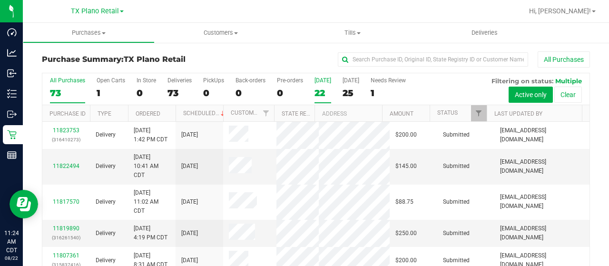
click at [326, 92] on div "22" at bounding box center [323, 93] width 17 height 11
click at [0, 0] on input "Today 22" at bounding box center [0, 0] width 0 height 0
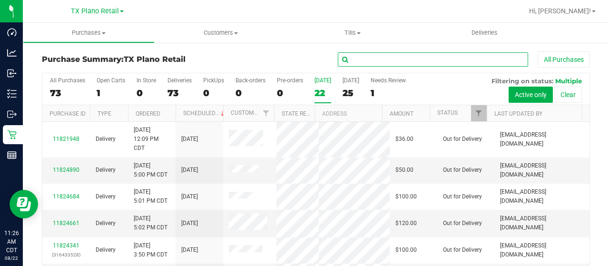
click at [358, 61] on input "text" at bounding box center [433, 59] width 190 height 14
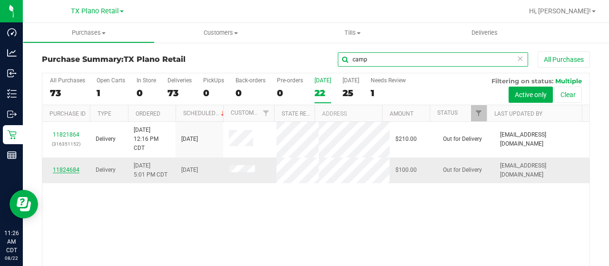
type input "camp"
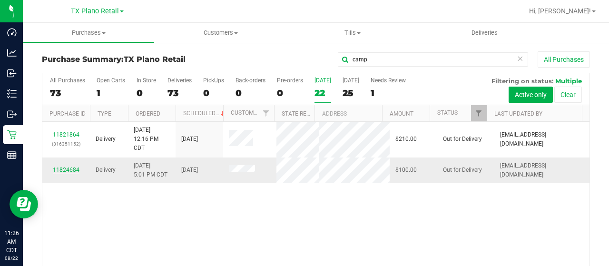
click at [68, 167] on link "11824684" at bounding box center [66, 170] width 27 height 7
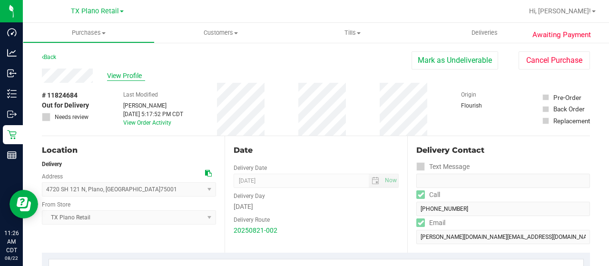
click at [132, 75] on span "View Profile" at bounding box center [126, 76] width 38 height 10
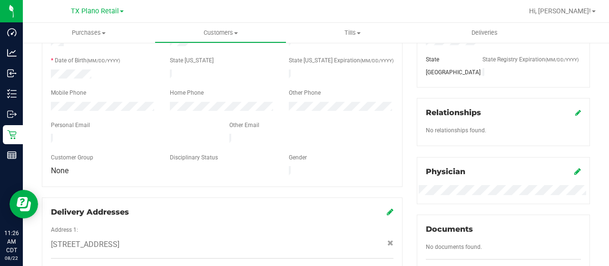
scroll to position [190, 0]
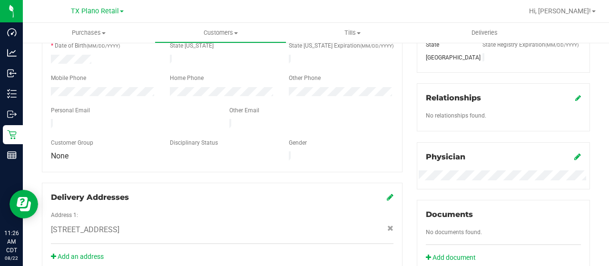
drag, startPoint x: 130, startPoint y: 119, endPoint x: 49, endPoint y: 120, distance: 81.9
click at [49, 120] on div at bounding box center [133, 124] width 178 height 11
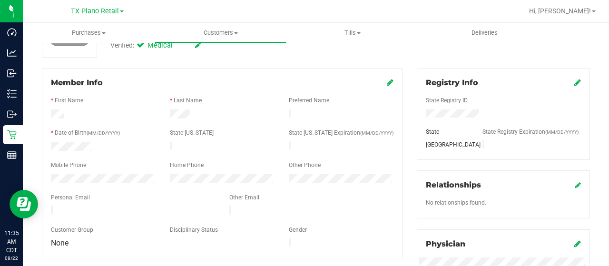
scroll to position [0, 0]
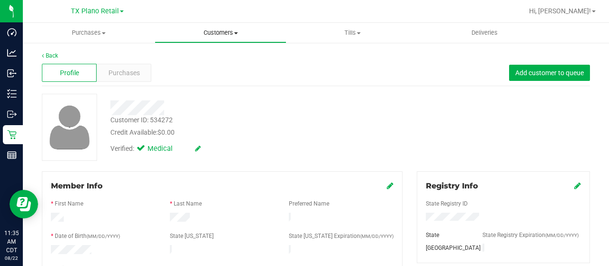
click at [206, 33] on span "Customers" at bounding box center [220, 33] width 131 height 9
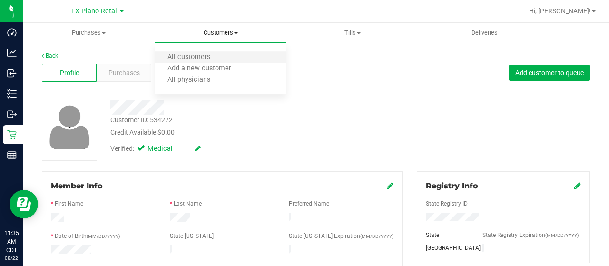
click at [204, 53] on span "All customers" at bounding box center [189, 57] width 69 height 8
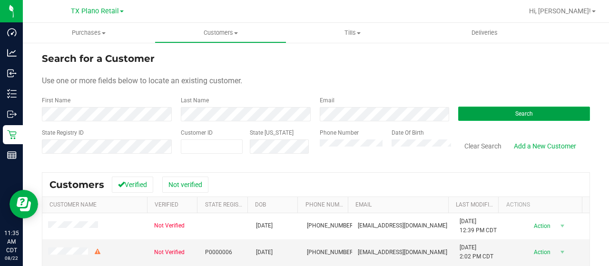
click at [478, 116] on button "Search" at bounding box center [524, 114] width 132 height 14
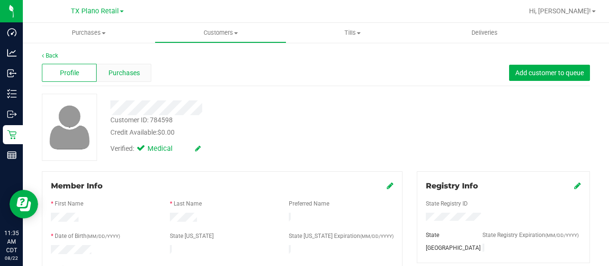
click at [134, 70] on span "Purchases" at bounding box center [124, 73] width 31 height 10
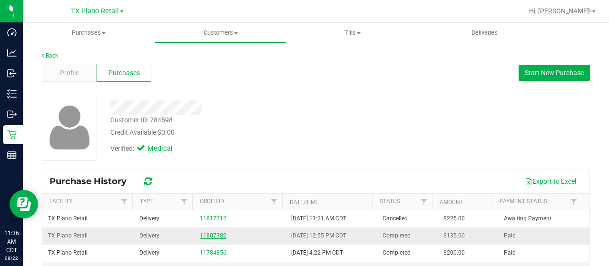
click at [207, 235] on link "11807382" at bounding box center [213, 235] width 27 height 7
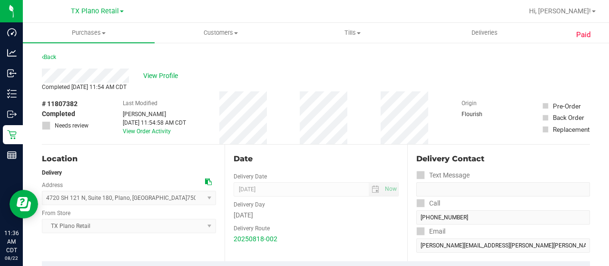
click at [88, 75] on div "View Profile" at bounding box center [316, 76] width 548 height 14
click at [173, 72] on span "View Profile" at bounding box center [162, 76] width 38 height 10
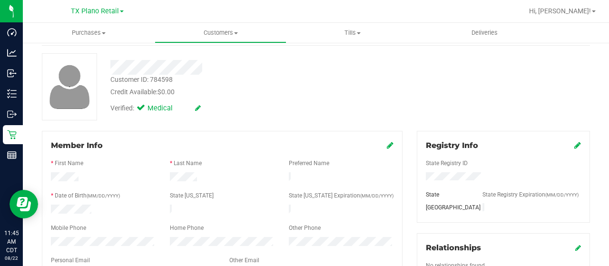
scroll to position [95, 0]
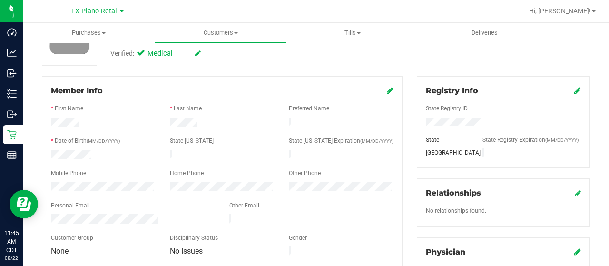
drag, startPoint x: 163, startPoint y: 212, endPoint x: 50, endPoint y: 217, distance: 113.4
click at [50, 217] on div at bounding box center [133, 219] width 178 height 11
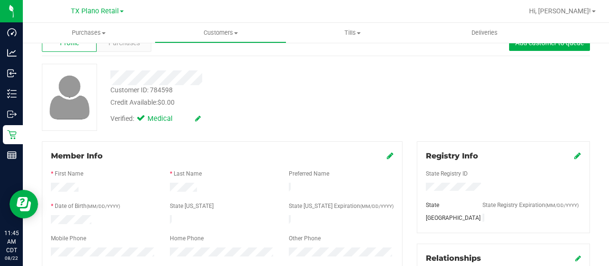
scroll to position [0, 0]
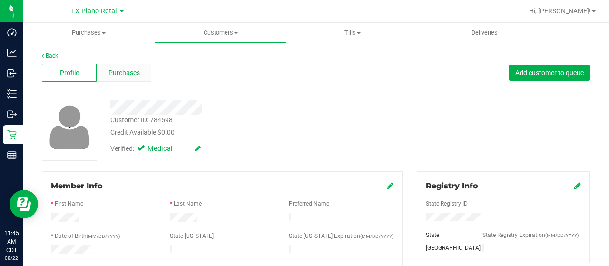
click at [133, 73] on span "Purchases" at bounding box center [124, 73] width 31 height 10
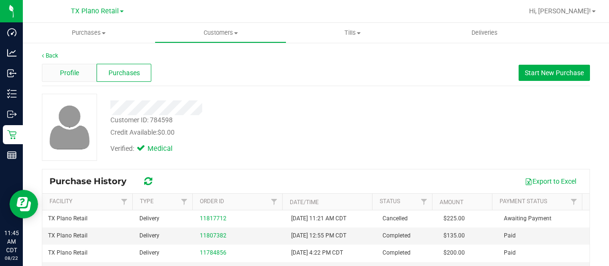
click at [80, 79] on div "Profile" at bounding box center [69, 73] width 55 height 18
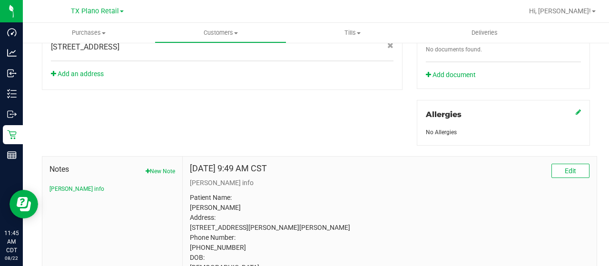
scroll to position [381, 0]
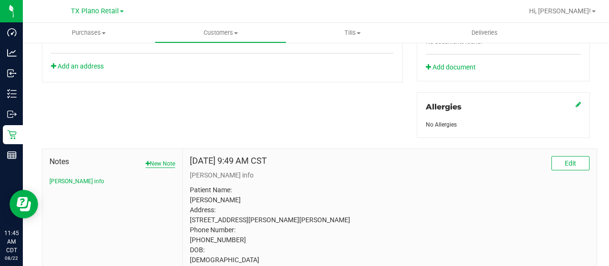
click at [155, 161] on button "New Note" at bounding box center [161, 163] width 30 height 9
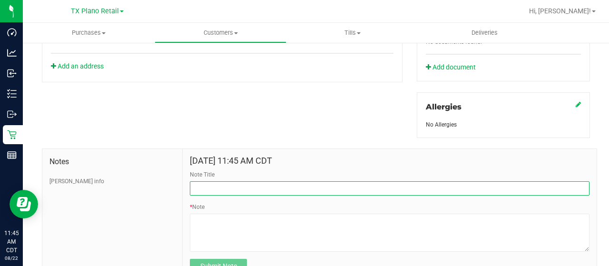
click at [208, 184] on input "Note Title" at bounding box center [390, 188] width 400 height 14
click at [251, 183] on input "Note Title" at bounding box center [390, 188] width 400 height 14
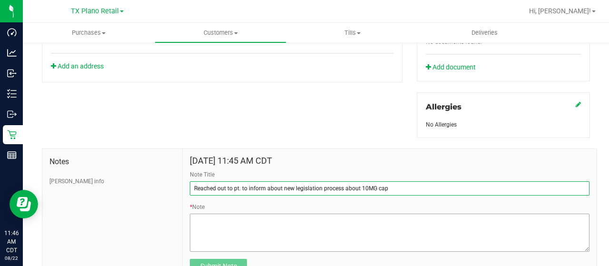
type input "Reached out to pt. to inform about new legislation process about 10MG cap"
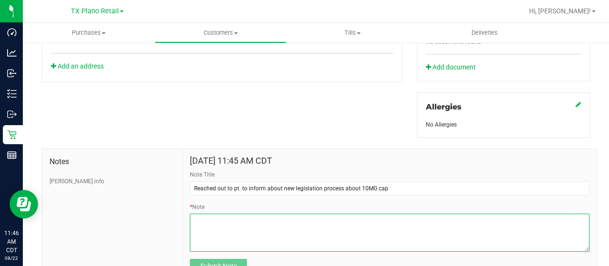
click at [254, 225] on textarea "* Note" at bounding box center [390, 233] width 400 height 38
type textarea "Pt."
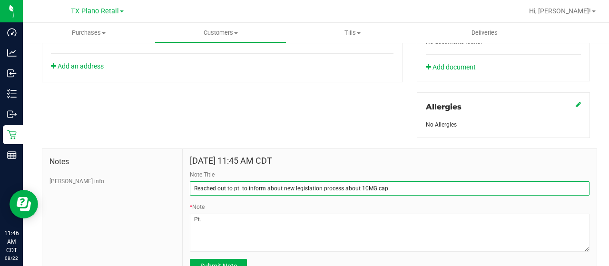
drag, startPoint x: 387, startPoint y: 185, endPoint x: 189, endPoint y: 186, distance: 197.5
click at [190, 186] on input "Reached out to pt. to inform about new legislation process about 10MG cap" at bounding box center [390, 188] width 400 height 14
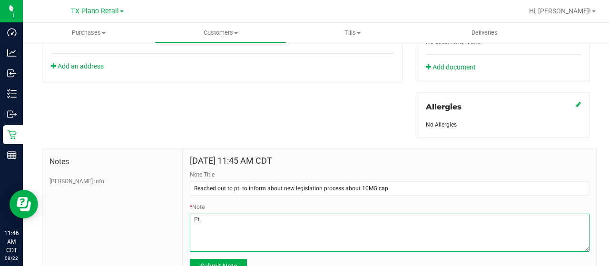
click at [285, 219] on textarea "* Note" at bounding box center [390, 233] width 400 height 38
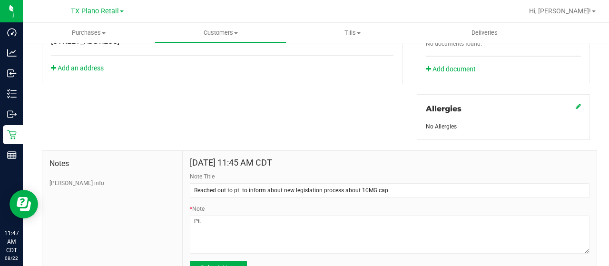
scroll to position [424, 0]
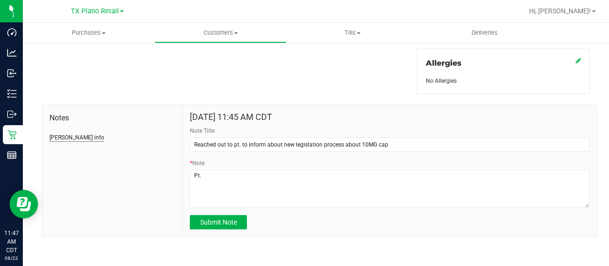
click at [65, 137] on button "CURT info" at bounding box center [76, 137] width 55 height 9
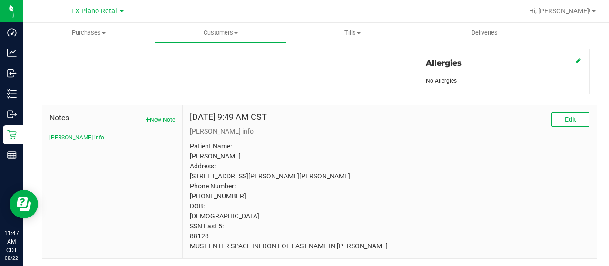
scroll to position [455, 0]
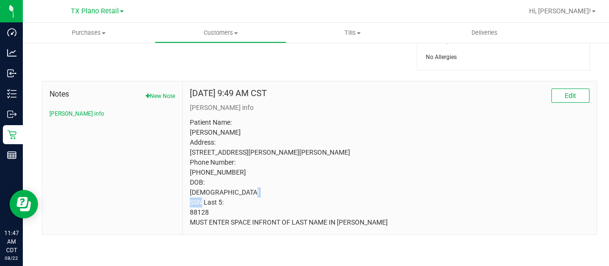
drag, startPoint x: 210, startPoint y: 213, endPoint x: 185, endPoint y: 210, distance: 25.9
click at [185, 210] on div "Dec 10, 2022 9:49 AM CST Edit CURT info Patient Name: Jennifer Weeden Address: …" at bounding box center [390, 157] width 414 height 153
copy p "88128"
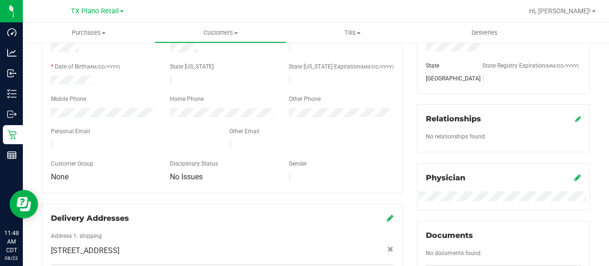
scroll to position [0, 0]
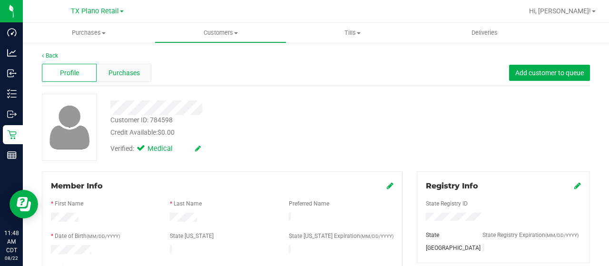
click at [140, 72] on div "Purchases" at bounding box center [124, 73] width 55 height 18
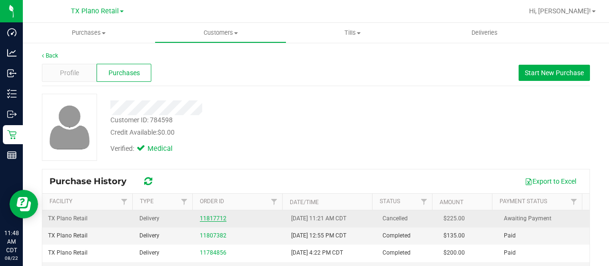
click at [207, 215] on link "11817712" at bounding box center [213, 218] width 27 height 7
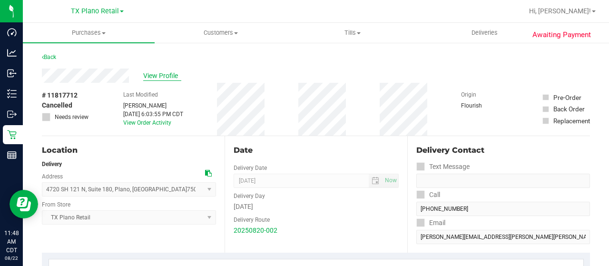
click at [162, 77] on span "View Profile" at bounding box center [162, 76] width 38 height 10
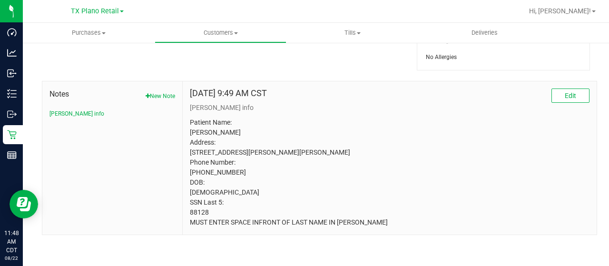
scroll to position [455, 0]
click at [156, 92] on button "New Note" at bounding box center [161, 96] width 30 height 9
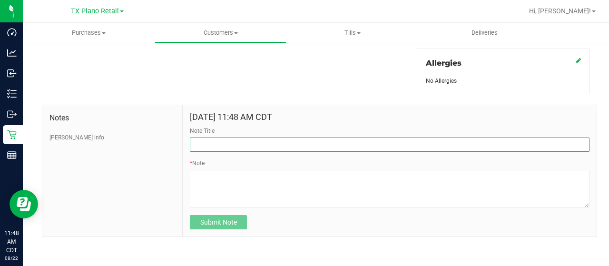
drag, startPoint x: 229, startPoint y: 146, endPoint x: 233, endPoint y: 161, distance: 15.7
click at [229, 146] on input "Note Title" at bounding box center [390, 145] width 400 height 14
paste input "Reached out to pt. to inform about new legislation process about 10MG cap"
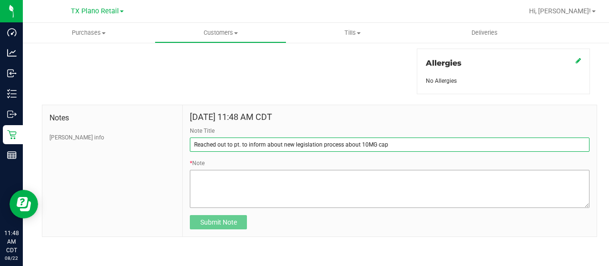
type input "Reached out to pt. to inform about new legislation process about 10MG cap"
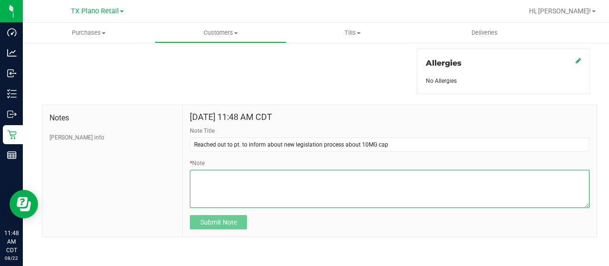
click at [237, 177] on textarea "* Note" at bounding box center [390, 189] width 400 height 38
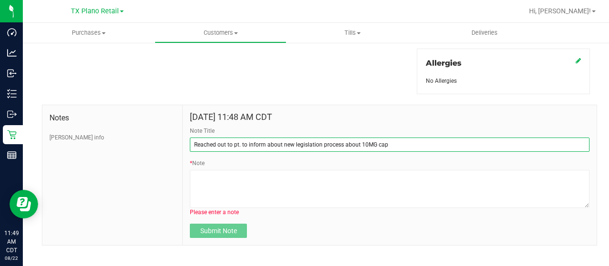
click at [384, 142] on input "Reached out to pt. to inform about new legislation process about 10MG cap" at bounding box center [390, 145] width 400 height 14
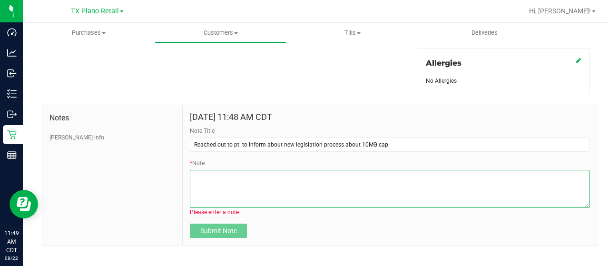
click at [445, 177] on textarea "* Note" at bounding box center [390, 189] width 400 height 38
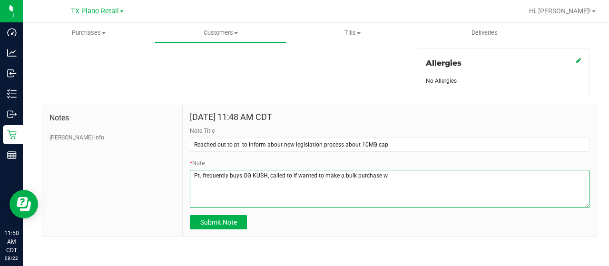
click at [398, 170] on textarea "* Note" at bounding box center [390, 189] width 400 height 38
click at [438, 173] on textarea "* Note" at bounding box center [390, 189] width 400 height 38
drag, startPoint x: 290, startPoint y: 171, endPoint x: 296, endPoint y: 172, distance: 6.7
click at [290, 171] on textarea "* Note" at bounding box center [390, 189] width 400 height 38
click at [306, 173] on textarea "* Note" at bounding box center [390, 189] width 400 height 38
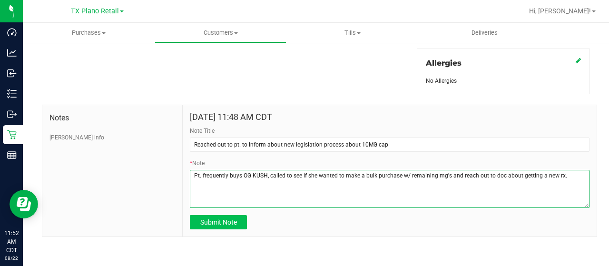
type textarea "Pt. frequently buys OG KUSH, called to see if she wanted to make a bulk purchas…"
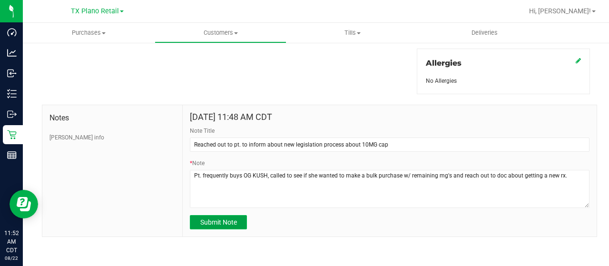
click at [237, 217] on button "Submit Note" at bounding box center [218, 222] width 57 height 14
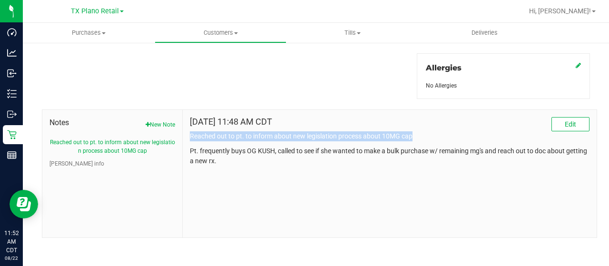
drag, startPoint x: 188, startPoint y: 135, endPoint x: 414, endPoint y: 136, distance: 225.6
click at [414, 136] on p "Reached out to pt. to inform about new legislation process about 10MG cap" at bounding box center [390, 136] width 400 height 10
copy p "Reached out to pt. to inform about new legislation process about 10MG cap"
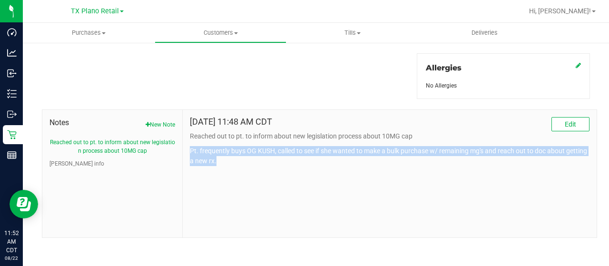
drag, startPoint x: 233, startPoint y: 157, endPoint x: 188, endPoint y: 150, distance: 45.7
click at [190, 150] on p "Pt. frequently buys OG KUSH, called to see if she wanted to make a bulk purchas…" at bounding box center [390, 156] width 400 height 20
copy p "Pt. frequently buys OG KUSH, called to see if she wanted to make a bulk purchas…"
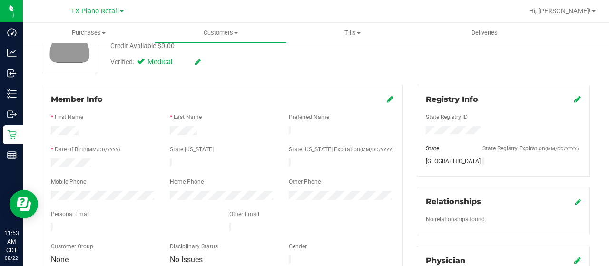
scroll to position [0, 0]
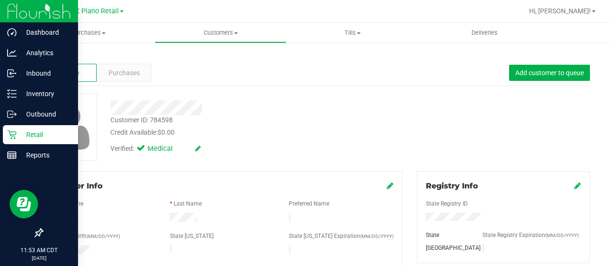
click at [21, 138] on p "Retail" at bounding box center [45, 134] width 57 height 11
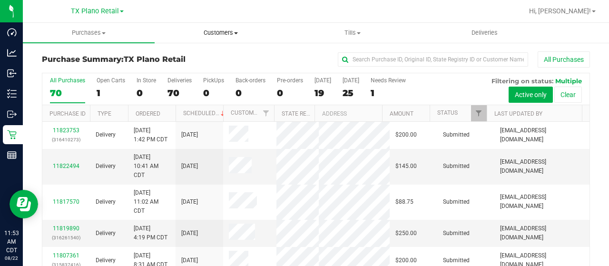
click at [207, 32] on span "Customers" at bounding box center [220, 33] width 131 height 9
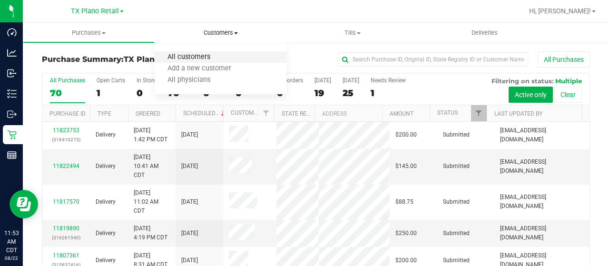
click at [207, 54] on span "All customers" at bounding box center [189, 57] width 69 height 8
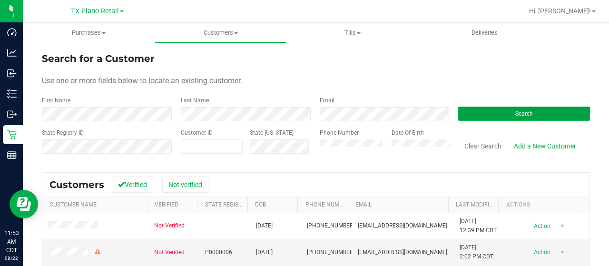
click at [530, 117] on button "Search" at bounding box center [524, 114] width 132 height 14
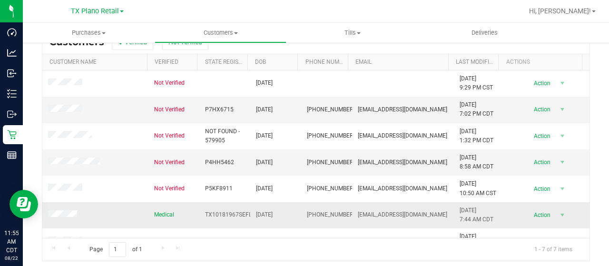
scroll to position [15, 0]
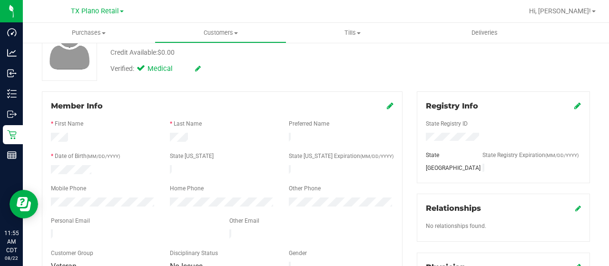
scroll to position [48, 0]
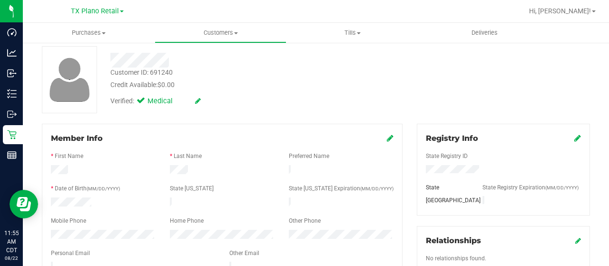
click at [188, 168] on div at bounding box center [222, 170] width 119 height 11
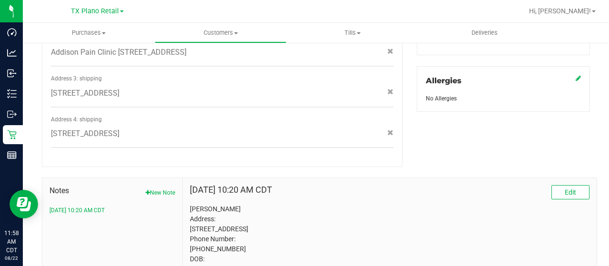
scroll to position [428, 0]
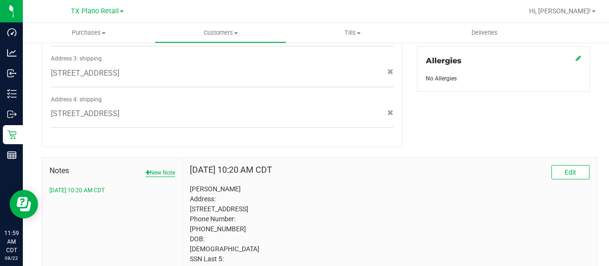
click at [148, 168] on button "New Note" at bounding box center [161, 172] width 30 height 9
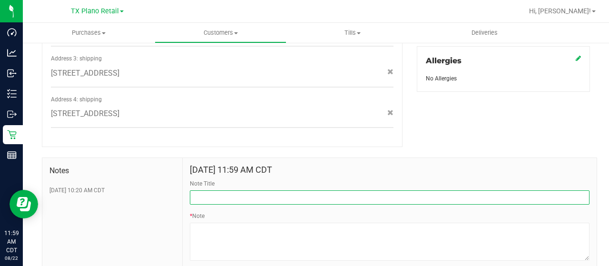
click at [199, 190] on input "Note Title" at bounding box center [390, 197] width 400 height 14
paste input "Reached out to pt. to inform about new legislation process about 10MG cap,"
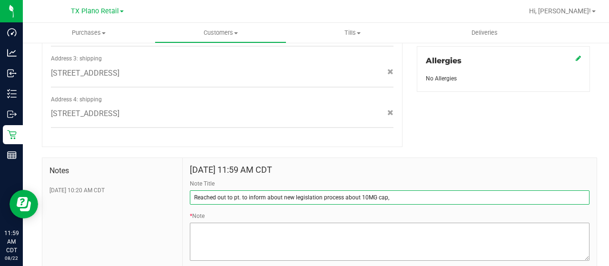
type input "Reached out to pt. to inform about new legislation process about 10MG cap,"
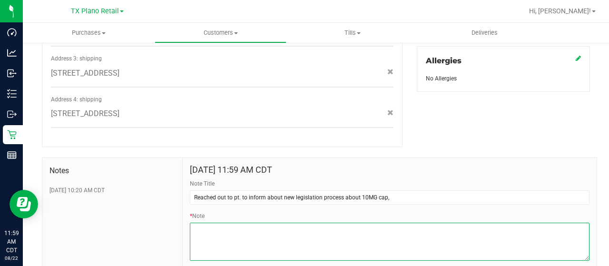
click at [209, 223] on textarea "* Note" at bounding box center [390, 242] width 400 height 38
click at [217, 224] on textarea "* Note" at bounding box center [390, 242] width 400 height 38
paste textarea "Pt. frequently buys OG KUSH, called to see if she wanted to make a bulk purchas…"
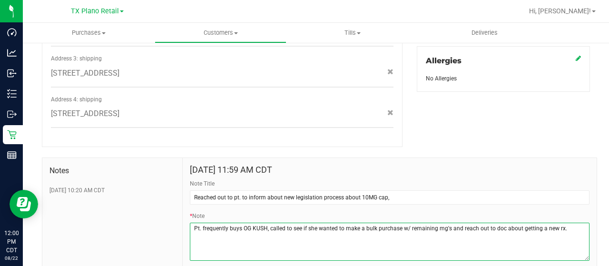
click at [266, 223] on textarea "* Note" at bounding box center [390, 242] width 400 height 38
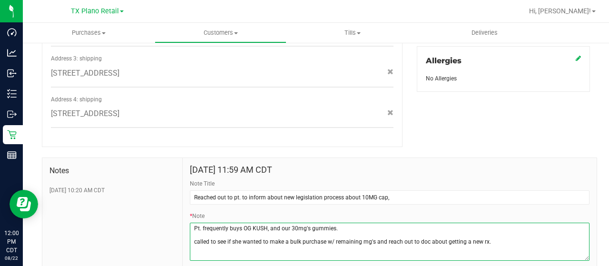
click at [355, 223] on textarea "* Note" at bounding box center [390, 242] width 400 height 38
click at [232, 233] on textarea "* Note" at bounding box center [390, 242] width 400 height 38
drag, startPoint x: 321, startPoint y: 231, endPoint x: 369, endPoint y: 232, distance: 48.1
click at [368, 231] on textarea "* Note" at bounding box center [390, 242] width 400 height 38
drag, startPoint x: 358, startPoint y: 232, endPoint x: 497, endPoint y: 235, distance: 138.5
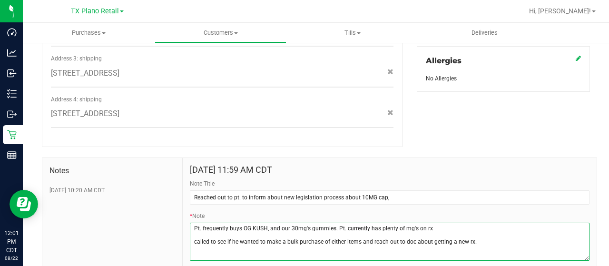
click at [497, 235] on textarea "* Note" at bounding box center [390, 242] width 400 height 38
click at [191, 234] on textarea "* Note" at bounding box center [390, 242] width 400 height 38
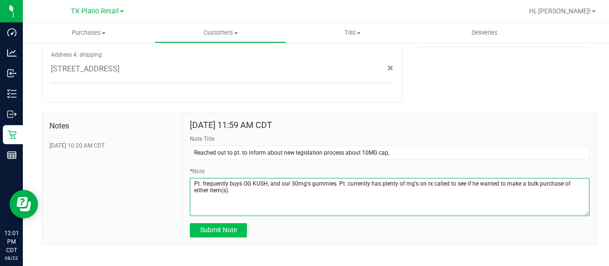
type textarea "Pt. frequently buys OG KUSH, and our 30mg's gummies. Pt. currently has plenty o…"
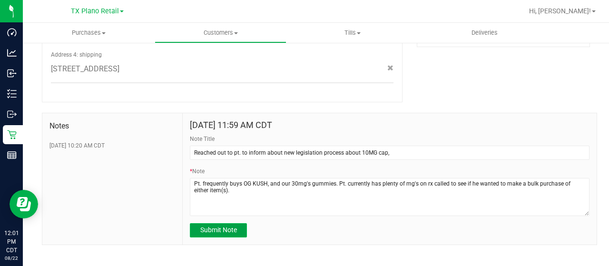
click at [239, 223] on button "Submit Note" at bounding box center [218, 230] width 57 height 14
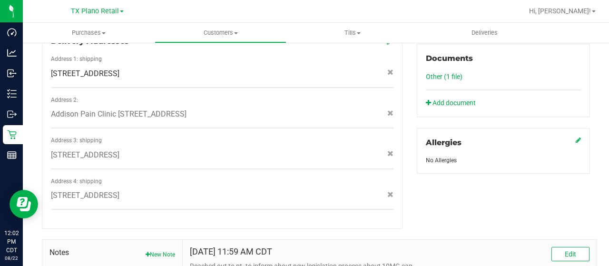
scroll to position [468, 0]
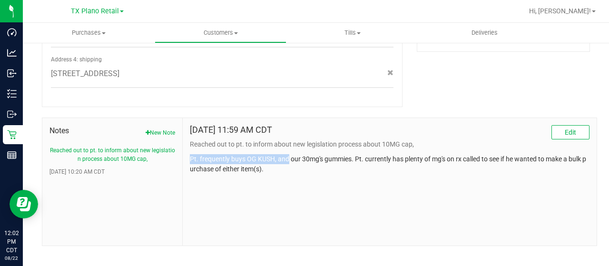
drag, startPoint x: 188, startPoint y: 148, endPoint x: 286, endPoint y: 149, distance: 97.6
click at [286, 154] on p "Pt. frequently buys OG KUSH, and our 30mg's gummies. Pt. currently has plenty o…" at bounding box center [390, 164] width 400 height 20
click at [301, 154] on p "Pt. frequently buys OG KUSH, and our 30mg's gummies. Pt. currently has plenty o…" at bounding box center [390, 164] width 400 height 20
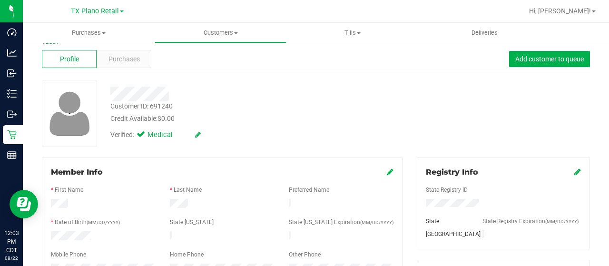
scroll to position [0, 0]
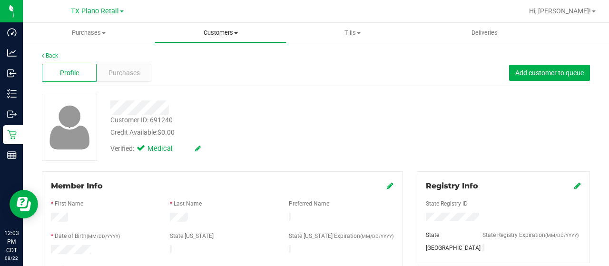
click at [210, 33] on span "Customers" at bounding box center [220, 33] width 131 height 9
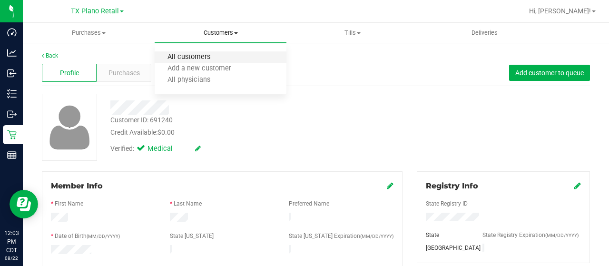
click at [210, 55] on span "All customers" at bounding box center [189, 57] width 69 height 8
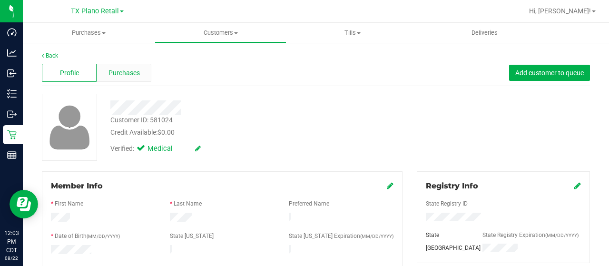
click at [147, 76] on div "Purchases" at bounding box center [124, 73] width 55 height 18
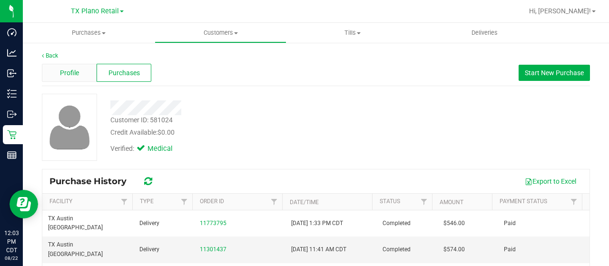
click at [75, 74] on span "Profile" at bounding box center [69, 73] width 19 height 10
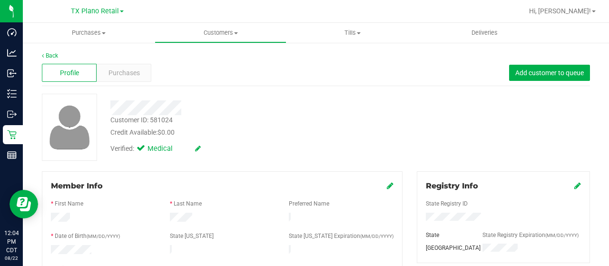
click at [191, 102] on div at bounding box center [243, 107] width 281 height 15
click at [136, 75] on span "Purchases" at bounding box center [124, 73] width 31 height 10
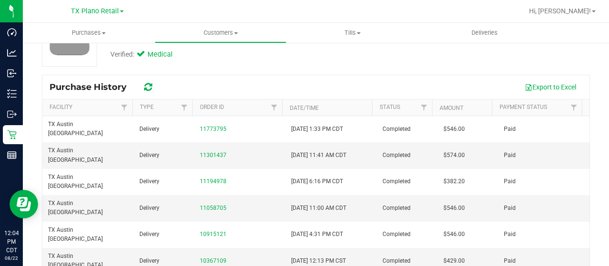
scroll to position [95, 0]
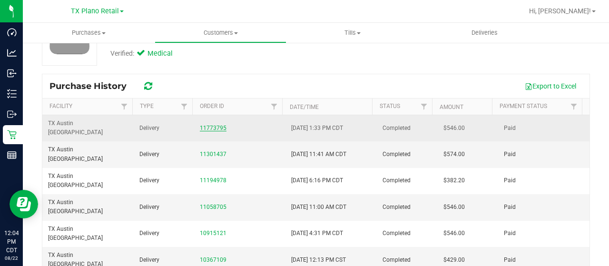
click at [211, 125] on link "11773795" at bounding box center [213, 128] width 27 height 7
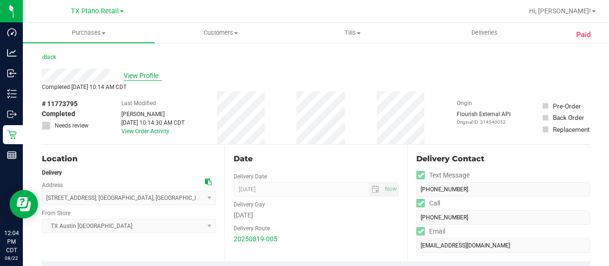
click at [149, 76] on span "View Profile" at bounding box center [143, 76] width 38 height 10
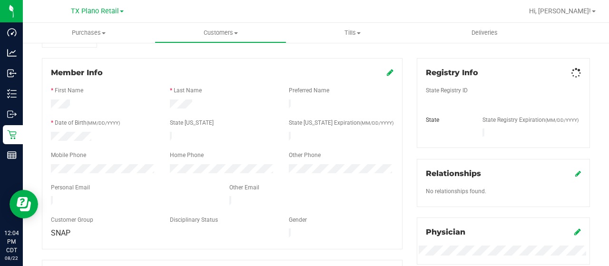
scroll to position [143, 0]
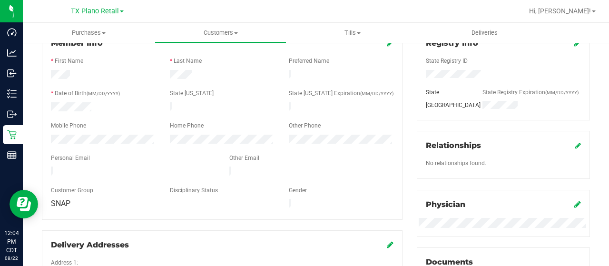
drag, startPoint x: 124, startPoint y: 166, endPoint x: 50, endPoint y: 165, distance: 73.8
click at [50, 167] on div at bounding box center [133, 172] width 178 height 11
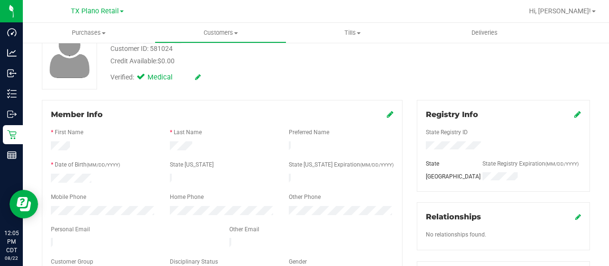
scroll to position [0, 0]
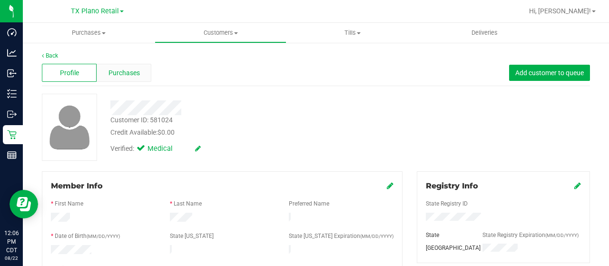
click at [137, 77] on span "Purchases" at bounding box center [124, 73] width 31 height 10
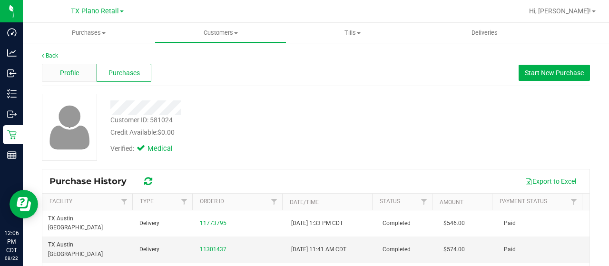
click at [73, 71] on span "Profile" at bounding box center [69, 73] width 19 height 10
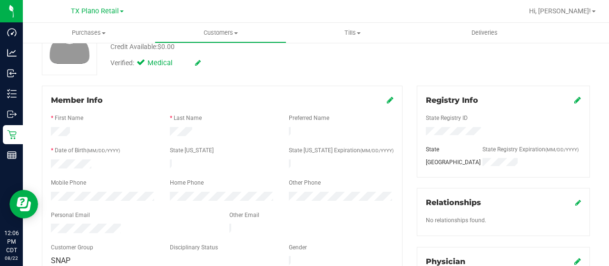
scroll to position [95, 0]
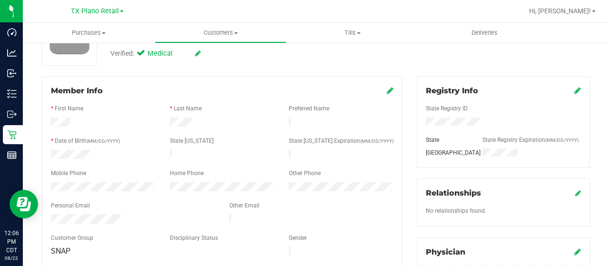
drag, startPoint x: 123, startPoint y: 213, endPoint x: 49, endPoint y: 212, distance: 73.3
click at [48, 214] on div at bounding box center [133, 219] width 178 height 11
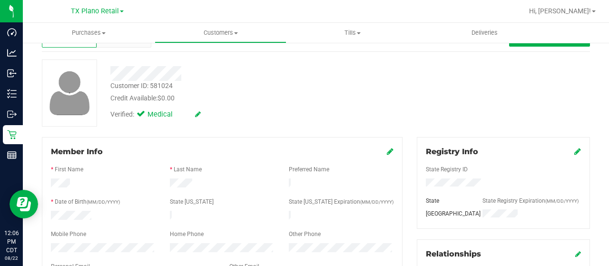
scroll to position [0, 0]
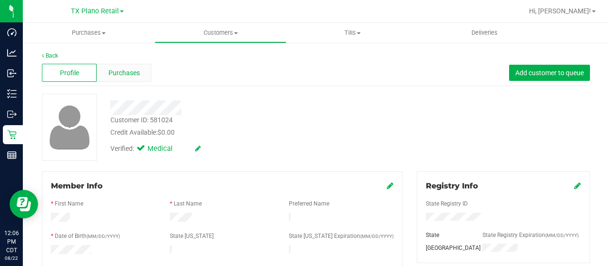
click at [139, 77] on div "Purchases" at bounding box center [124, 73] width 55 height 18
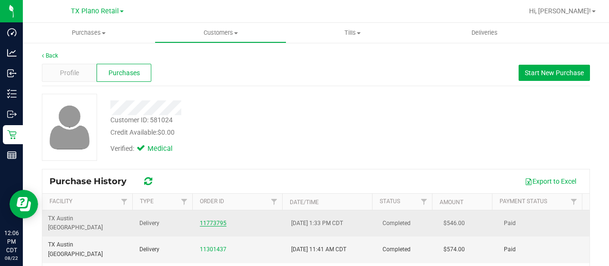
click at [210, 220] on link "11773795" at bounding box center [213, 223] width 27 height 7
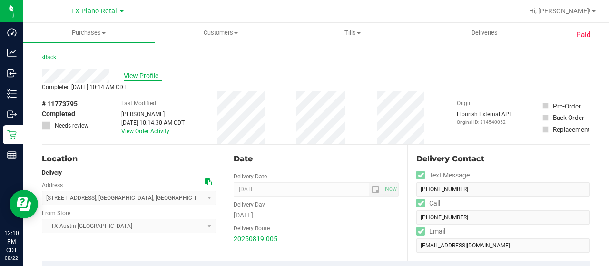
click at [147, 75] on span "View Profile" at bounding box center [143, 76] width 38 height 10
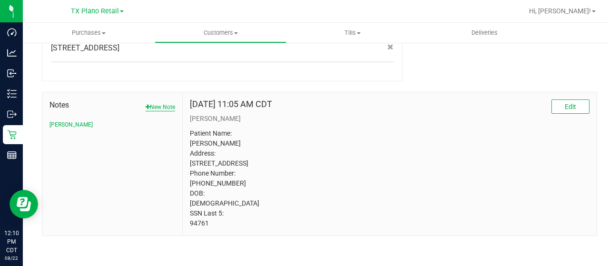
click at [166, 103] on button "New Note" at bounding box center [161, 107] width 30 height 9
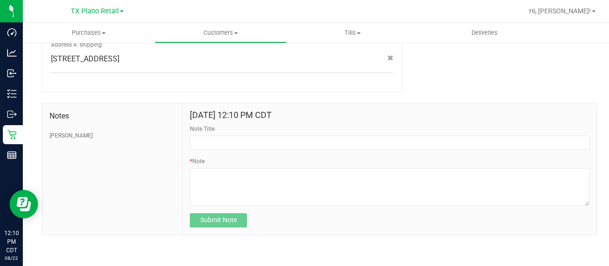
scroll to position [473, 0]
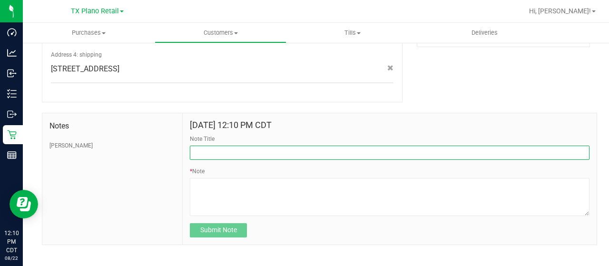
click at [217, 146] on input "Note Title" at bounding box center [390, 153] width 400 height 14
click at [240, 146] on input "Note Title" at bounding box center [390, 153] width 400 height 14
paste input "Reached out to pt. to inform about new legislation process about 10MG cap"
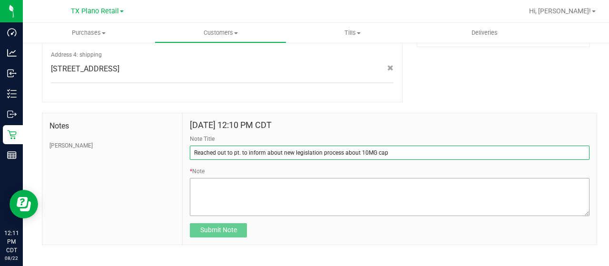
type input "Reached out to pt. to inform about new legislation process about 10MG cap"
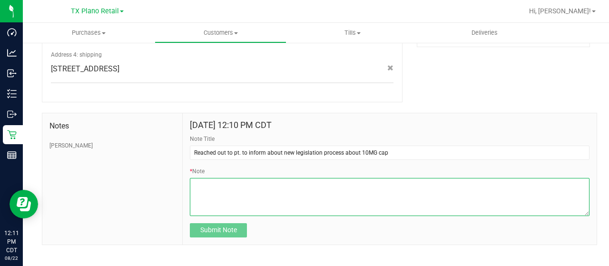
click at [226, 182] on textarea "* Note" at bounding box center [390, 197] width 400 height 38
click at [239, 179] on textarea "* Note" at bounding box center [390, 197] width 400 height 38
paste textarea "Pt. frequently buys OG KUSH, called to see if she wanted to make a bulk purchas…"
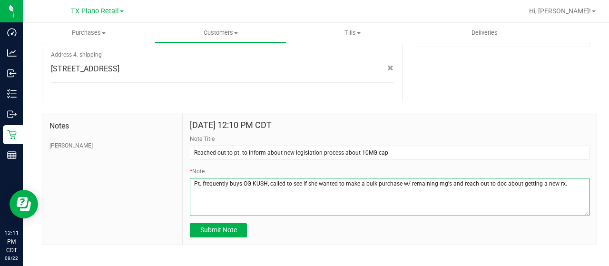
drag, startPoint x: 308, startPoint y: 173, endPoint x: 315, endPoint y: 172, distance: 7.2
click at [308, 178] on textarea "* Note" at bounding box center [390, 197] width 400 height 38
drag, startPoint x: 404, startPoint y: 173, endPoint x: 457, endPoint y: 174, distance: 53.8
click at [456, 178] on textarea "* Note" at bounding box center [390, 197] width 400 height 38
click at [461, 178] on textarea "* Note" at bounding box center [390, 197] width 400 height 38
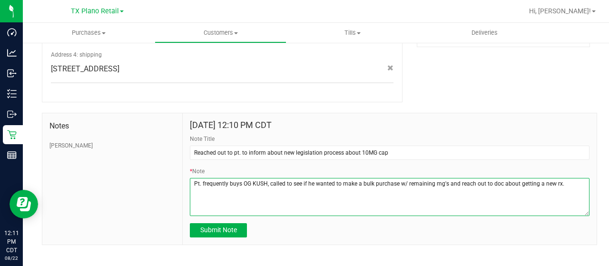
drag, startPoint x: 556, startPoint y: 173, endPoint x: 404, endPoint y: 177, distance: 152.3
click at [404, 178] on textarea "* Note" at bounding box center [390, 197] width 400 height 38
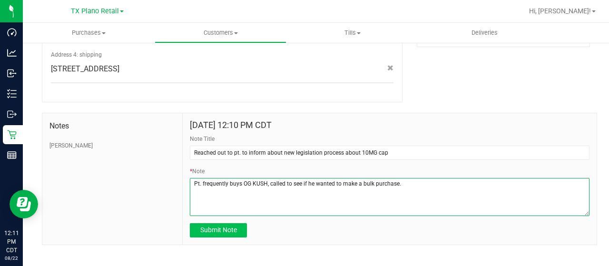
type textarea "Pt. frequently buys OG KUSH, called to see if he wanted to make a bulk purchase."
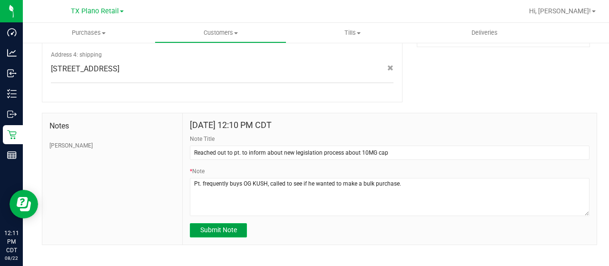
click at [220, 226] on span "Submit Note" at bounding box center [218, 230] width 37 height 8
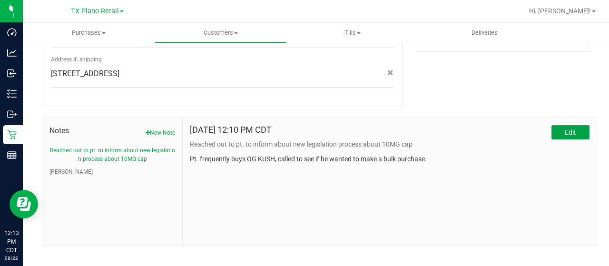
click at [565, 128] on span "Edit" at bounding box center [570, 132] width 11 height 8
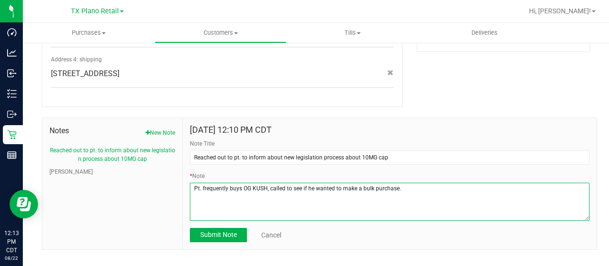
click at [444, 183] on textarea "* Note" at bounding box center [390, 202] width 400 height 38
type textarea "Pt. frequently buys OG KUSH, called to see if he wanted to make a bulk purchase…"
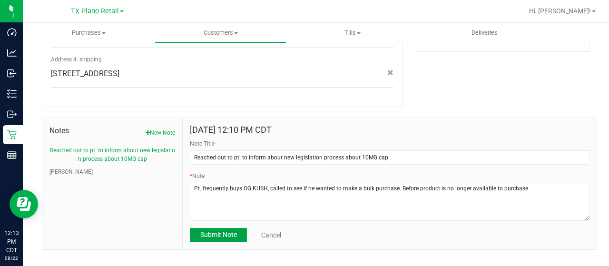
click at [231, 231] on span "Submit Note" at bounding box center [218, 235] width 37 height 8
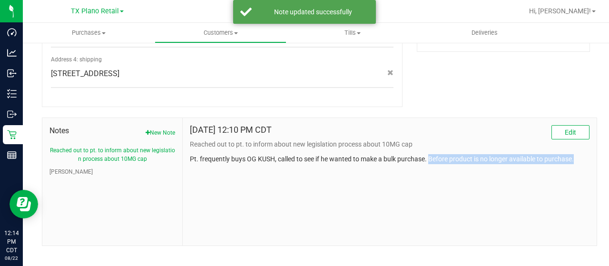
drag, startPoint x: 578, startPoint y: 148, endPoint x: 429, endPoint y: 148, distance: 149.0
click at [429, 154] on p "Pt. frequently buys OG KUSH, called to see if he wanted to make a bulk purchase…" at bounding box center [390, 159] width 400 height 10
copy p "Before product is no longer available to purchase."
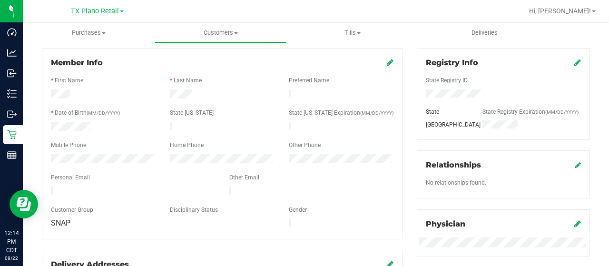
scroll to position [0, 0]
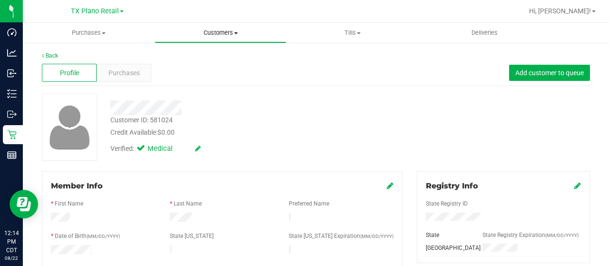
click at [230, 34] on span "Customers" at bounding box center [220, 33] width 131 height 9
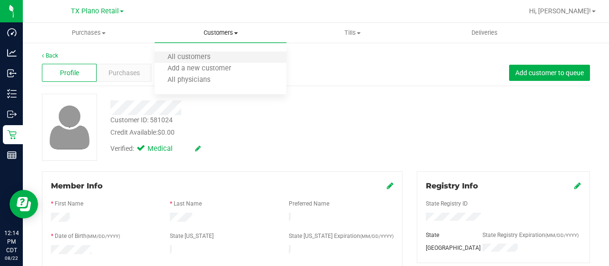
click at [223, 54] on li "All customers" at bounding box center [221, 57] width 132 height 11
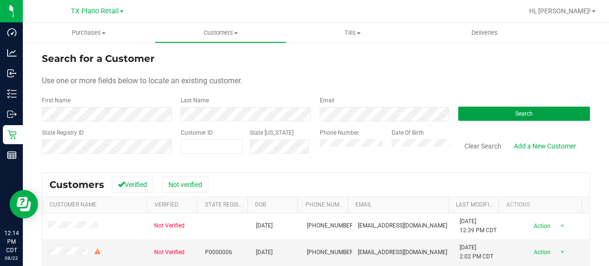
click at [482, 112] on button "Search" at bounding box center [524, 114] width 132 height 14
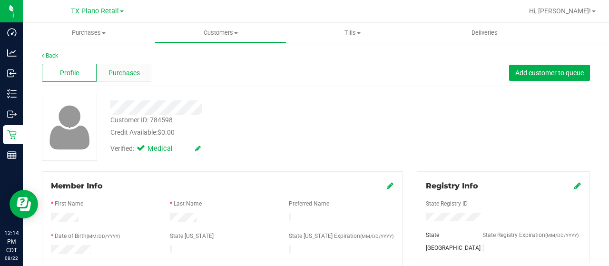
click at [117, 68] on span "Purchases" at bounding box center [124, 73] width 31 height 10
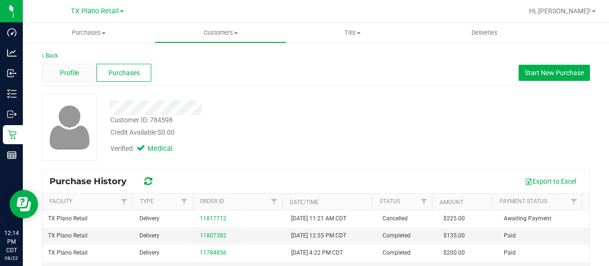
click at [76, 76] on span "Profile" at bounding box center [69, 73] width 19 height 10
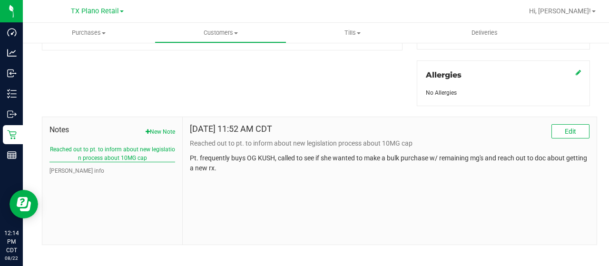
scroll to position [420, 0]
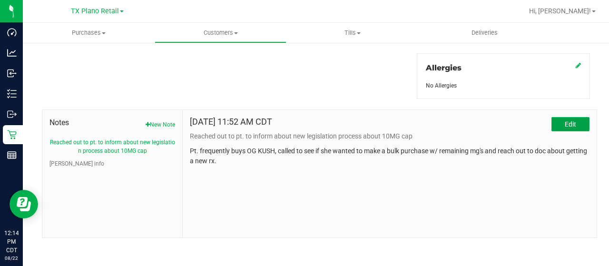
click at [566, 128] on button "Edit" at bounding box center [571, 124] width 38 height 14
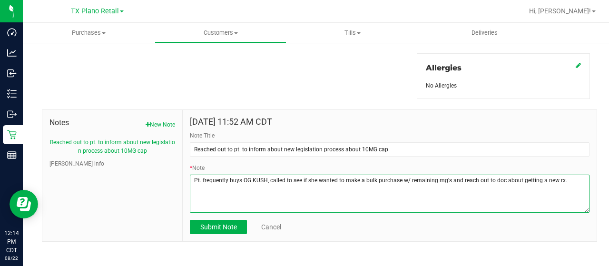
click at [566, 178] on textarea "* Note" at bounding box center [390, 194] width 400 height 38
paste textarea "Before product is no longer available to purchase."
click at [561, 178] on textarea "* Note" at bounding box center [390, 194] width 400 height 38
type textarea "Pt. frequently buys OG KUSH, called to see if she wanted to make a bulk purchas…"
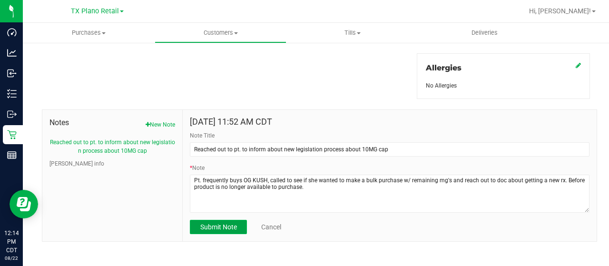
click at [231, 224] on span "Submit Note" at bounding box center [218, 227] width 37 height 8
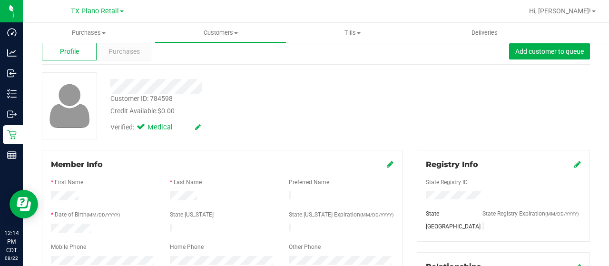
scroll to position [0, 0]
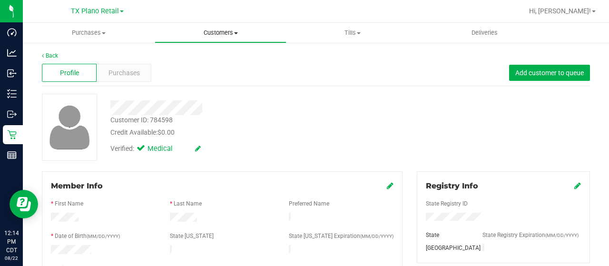
click at [228, 37] on span "Customers" at bounding box center [220, 33] width 131 height 9
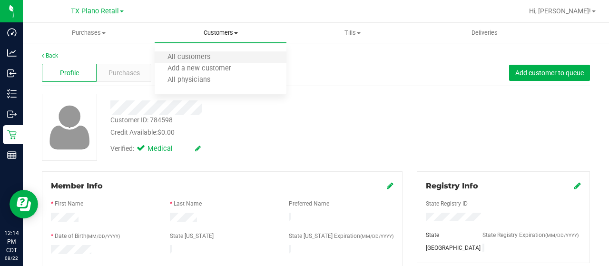
click at [224, 56] on li "All customers" at bounding box center [221, 57] width 132 height 11
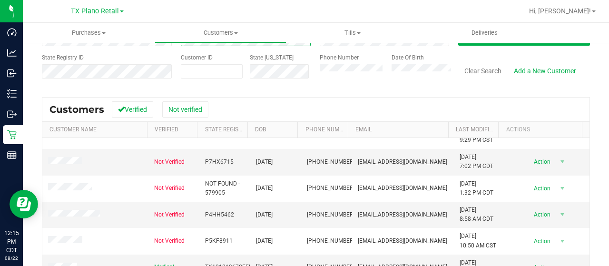
scroll to position [143, 0]
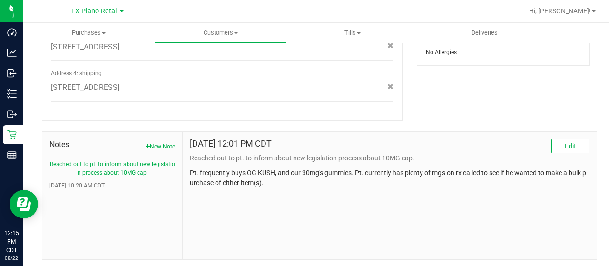
scroll to position [468, 0]
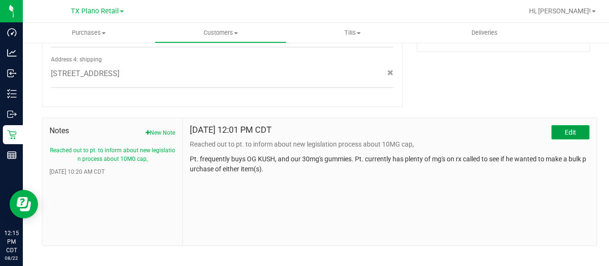
click at [554, 125] on button "Edit" at bounding box center [571, 132] width 38 height 14
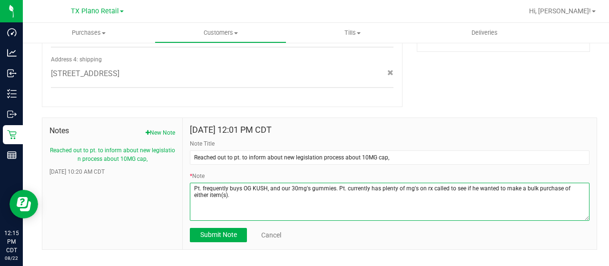
click at [236, 185] on textarea "* Note" at bounding box center [390, 202] width 400 height 38
paste textarea "Before product is no longer available to purchase."
type textarea "Pt. frequently buys OG KUSH, and our 30mg's gummies. Pt. currently has plenty o…"
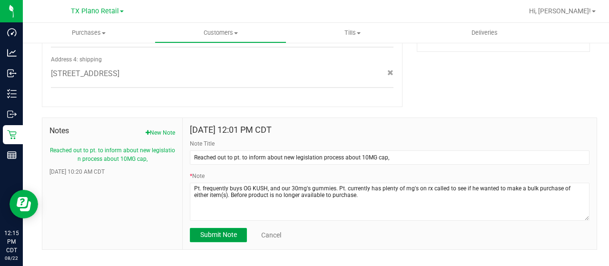
click at [231, 231] on span "Submit Note" at bounding box center [218, 235] width 37 height 8
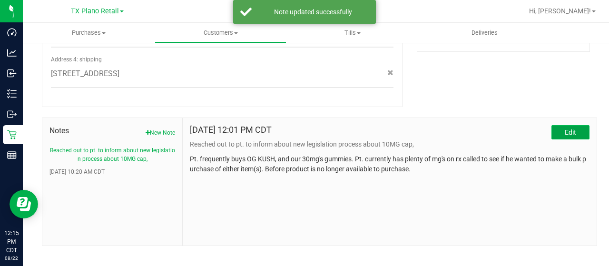
click at [556, 125] on button "Edit" at bounding box center [571, 132] width 38 height 14
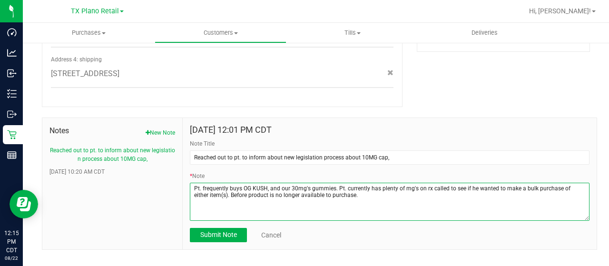
click at [252, 183] on textarea "* Note" at bounding box center [390, 202] width 400 height 38
type textarea "Pt. frequently buys OG KUSH, and our 30mg's gummies. Pt. currently has plenty o…"
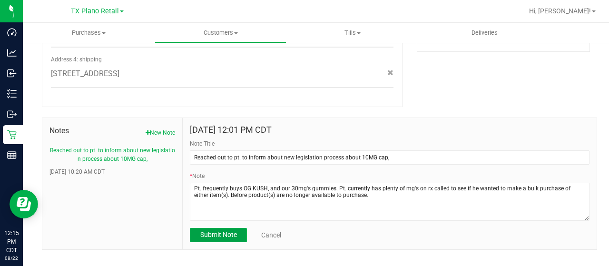
click at [231, 231] on span "Submit Note" at bounding box center [218, 235] width 37 height 8
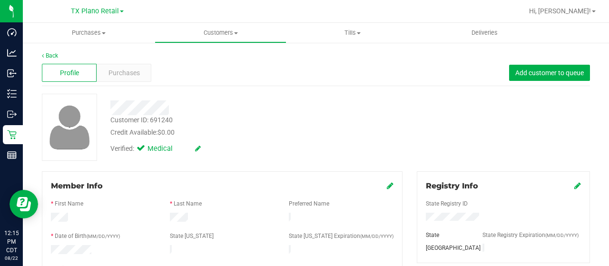
scroll to position [0, 0]
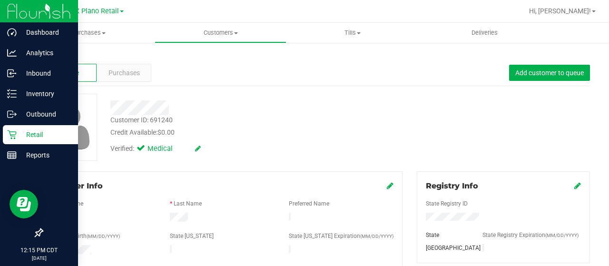
click at [18, 130] on p "Retail" at bounding box center [45, 134] width 57 height 11
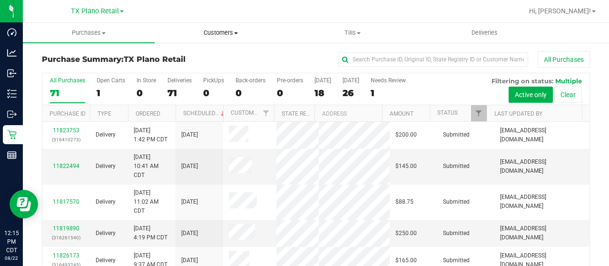
click at [224, 35] on span "Customers" at bounding box center [220, 33] width 131 height 9
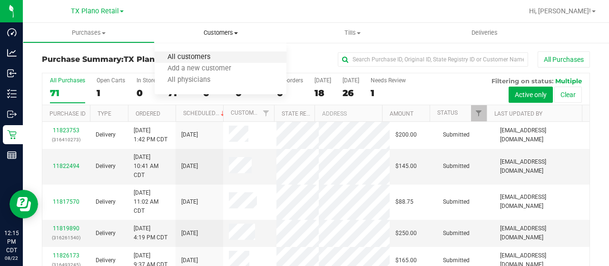
click at [219, 54] on span "All customers" at bounding box center [189, 57] width 69 height 8
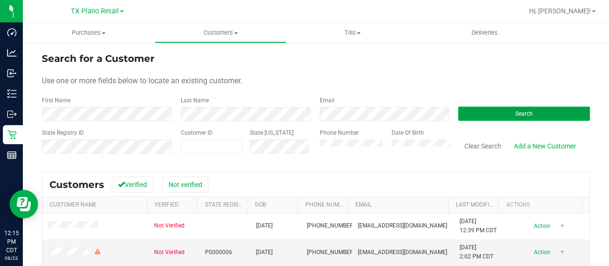
click at [493, 115] on button "Search" at bounding box center [524, 114] width 132 height 14
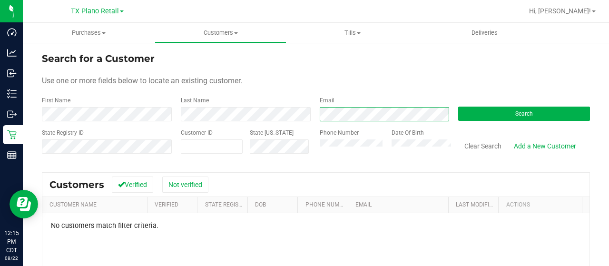
click at [313, 111] on div "Email" at bounding box center [382, 108] width 139 height 25
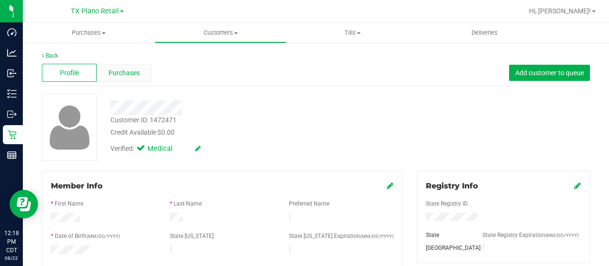
click at [115, 73] on span "Purchases" at bounding box center [124, 73] width 31 height 10
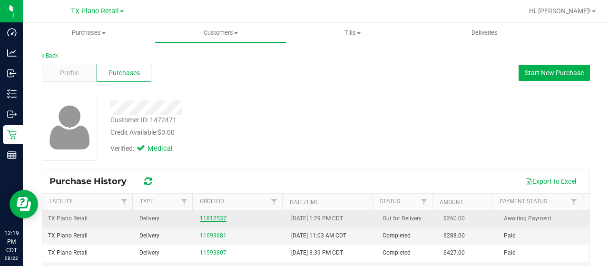
click at [213, 217] on link "11812537" at bounding box center [213, 218] width 27 height 7
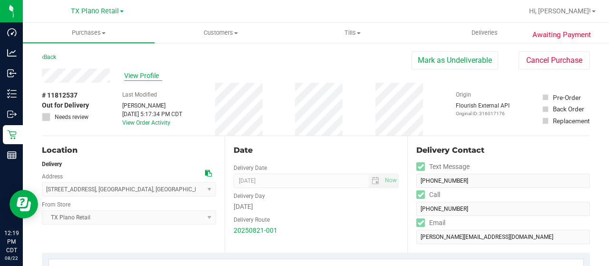
click at [146, 75] on span "View Profile" at bounding box center [143, 76] width 38 height 10
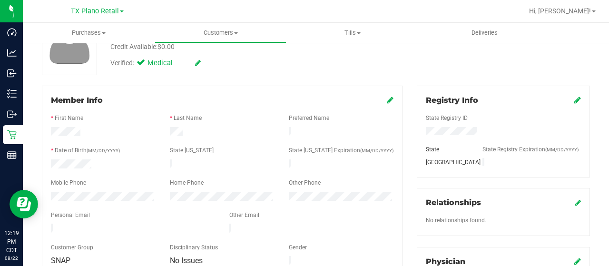
scroll to position [95, 0]
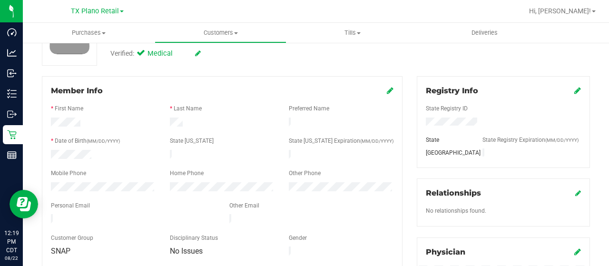
click at [50, 214] on div at bounding box center [133, 219] width 178 height 11
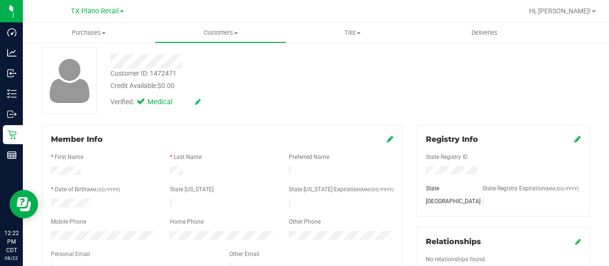
scroll to position [0, 0]
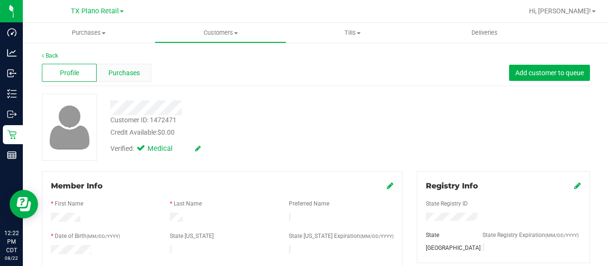
click at [131, 74] on span "Purchases" at bounding box center [124, 73] width 31 height 10
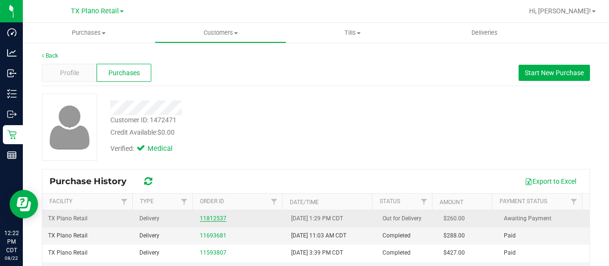
click at [213, 217] on link "11812537" at bounding box center [213, 218] width 27 height 7
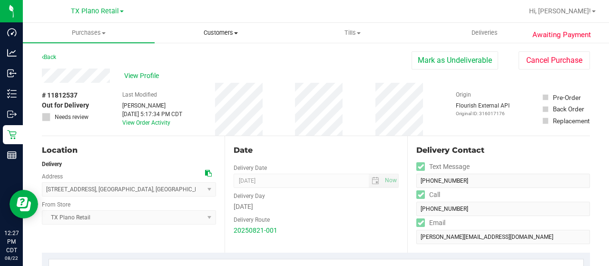
click at [217, 33] on span "Customers" at bounding box center [220, 33] width 131 height 9
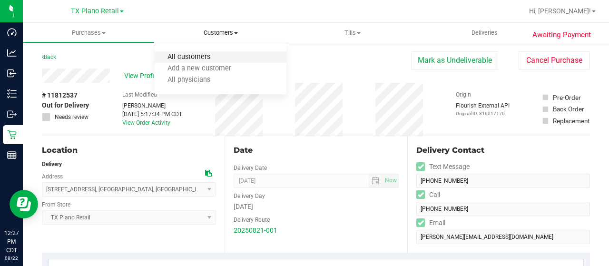
click at [207, 55] on span "All customers" at bounding box center [189, 57] width 69 height 8
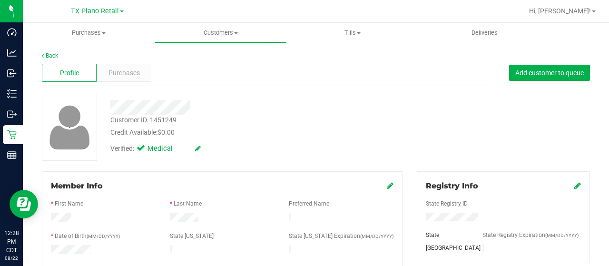
click at [196, 109] on div at bounding box center [243, 107] width 281 height 15
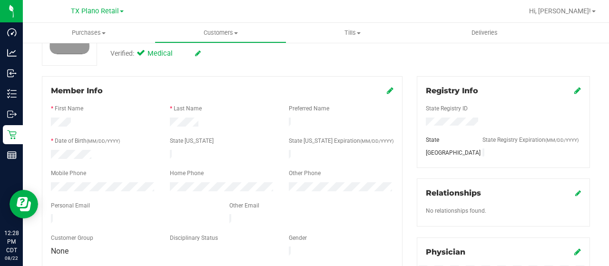
drag, startPoint x: 129, startPoint y: 216, endPoint x: 49, endPoint y: 213, distance: 81.0
click at [49, 214] on div at bounding box center [133, 219] width 178 height 11
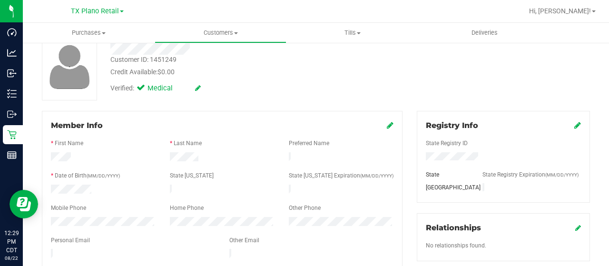
scroll to position [0, 0]
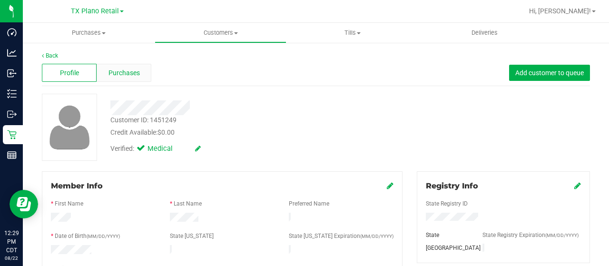
click at [128, 73] on span "Purchases" at bounding box center [124, 73] width 31 height 10
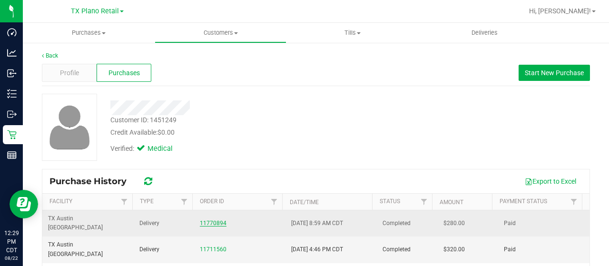
click at [200, 220] on link "11770894" at bounding box center [213, 223] width 27 height 7
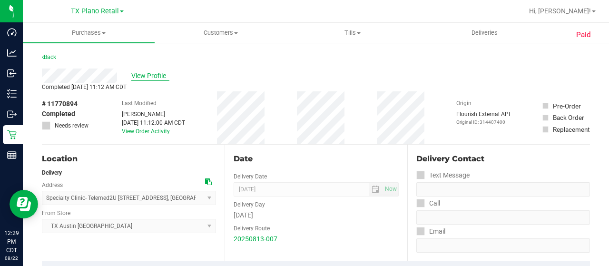
click at [153, 72] on span "View Profile" at bounding box center [150, 76] width 38 height 10
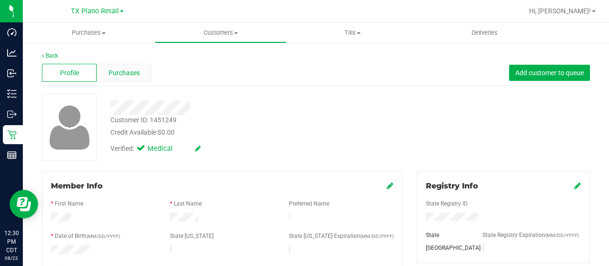
click at [133, 74] on span "Purchases" at bounding box center [124, 73] width 31 height 10
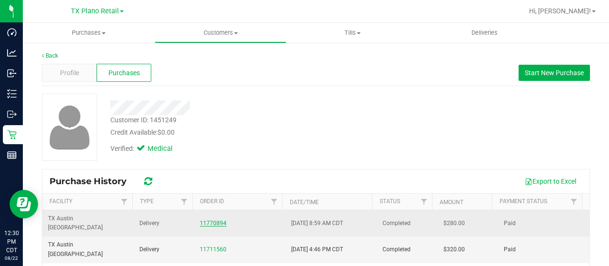
click at [214, 220] on link "11770894" at bounding box center [213, 223] width 27 height 7
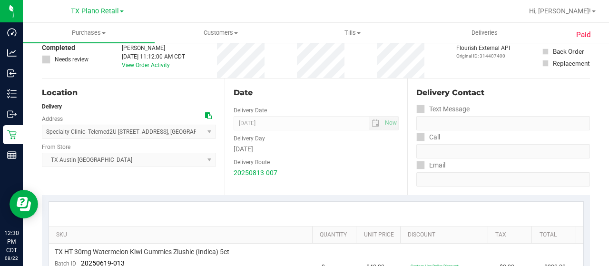
scroll to position [95, 0]
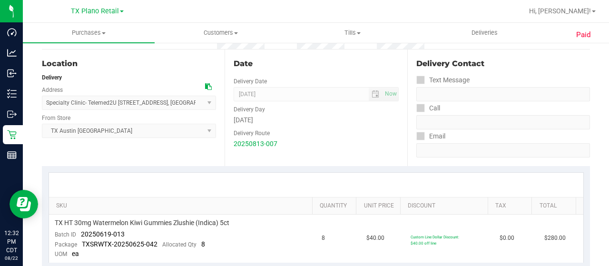
click at [145, 154] on div "Location Delivery Address Specialty Clinic- Telemed2U 2217 Park Bend Dr. #300 ,…" at bounding box center [133, 107] width 183 height 117
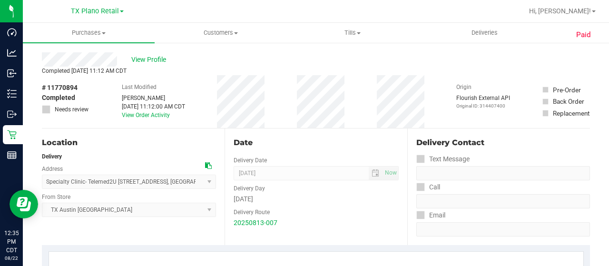
scroll to position [0, 0]
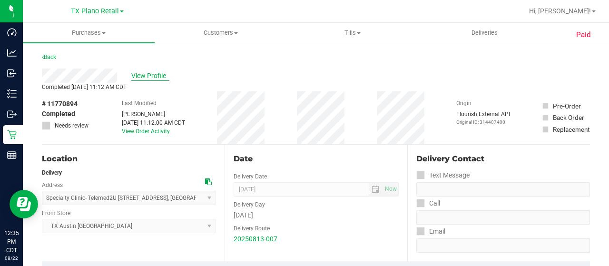
click at [156, 79] on span "View Profile" at bounding box center [150, 76] width 38 height 10
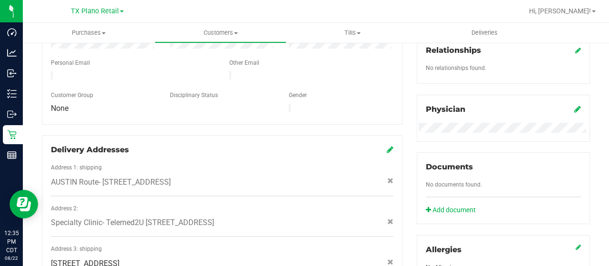
scroll to position [453, 0]
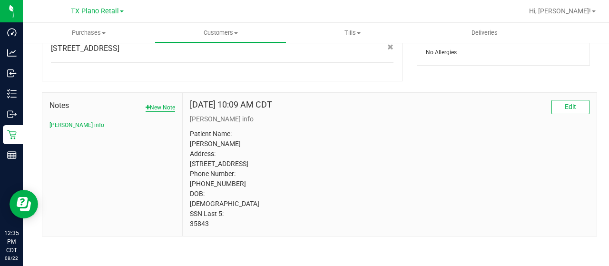
click at [161, 103] on button "New Note" at bounding box center [161, 107] width 30 height 9
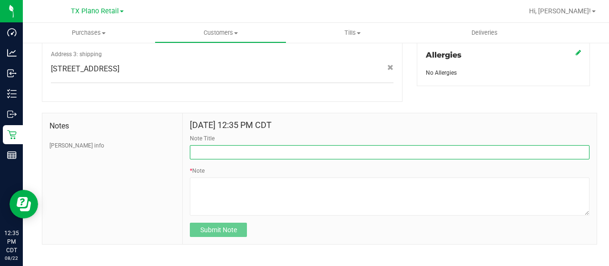
click at [224, 145] on input "Note Title" at bounding box center [390, 152] width 400 height 14
type input "Contacted pt. to new inform about 10mg gummy cap"
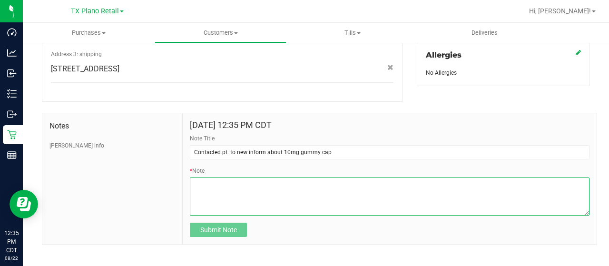
click at [202, 178] on textarea "* Note" at bounding box center [390, 197] width 400 height 38
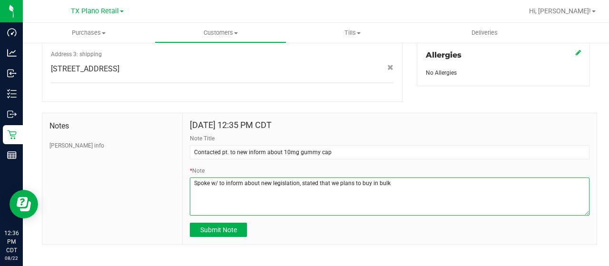
click at [335, 178] on textarea "* Note" at bounding box center [390, 197] width 400 height 38
click at [416, 178] on textarea "* Note" at bounding box center [390, 197] width 400 height 38
click at [218, 178] on textarea "* Note" at bounding box center [390, 197] width 400 height 38
click at [429, 178] on textarea "* Note" at bounding box center [390, 197] width 400 height 38
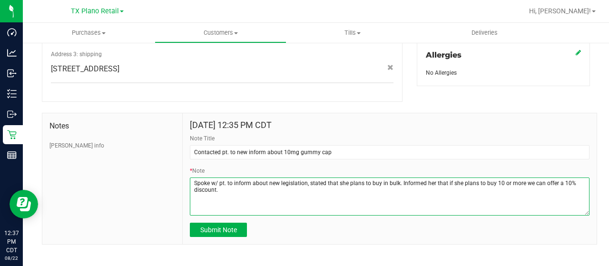
click at [265, 178] on textarea "* Note" at bounding box center [390, 197] width 400 height 38
click at [250, 178] on textarea "* Note" at bounding box center [390, 197] width 400 height 38
click at [312, 178] on textarea "* Note" at bounding box center [390, 197] width 400 height 38
type textarea "Spoke w/ pt. to inform her about new legislation process, stated that she plans…"
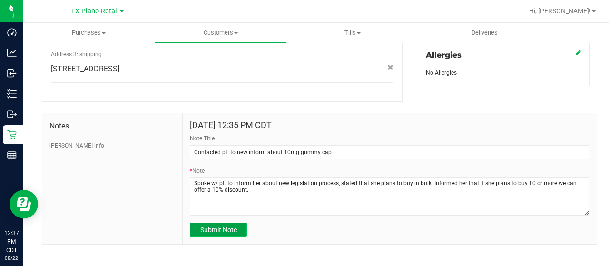
click at [240, 223] on button "Submit Note" at bounding box center [218, 230] width 57 height 14
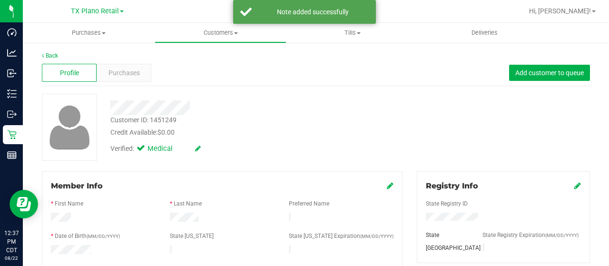
scroll to position [0, 0]
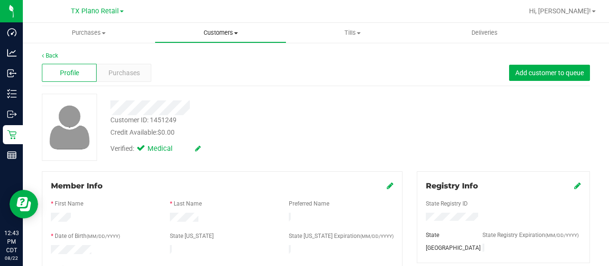
click at [234, 35] on span "Customers" at bounding box center [220, 33] width 131 height 9
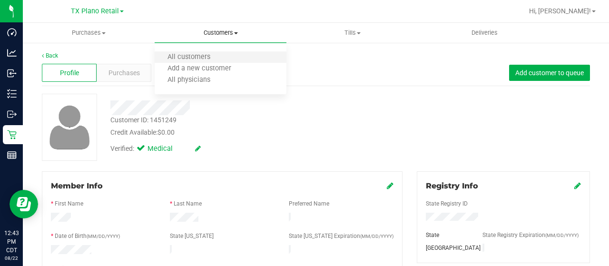
click at [228, 55] on li "All customers" at bounding box center [221, 57] width 132 height 11
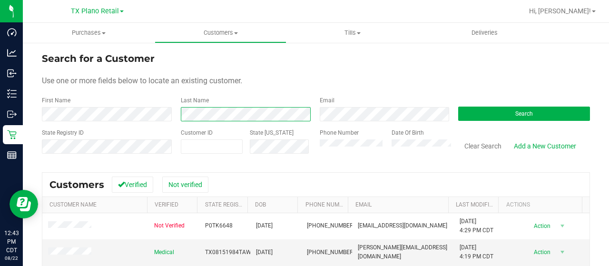
scroll to position [95, 0]
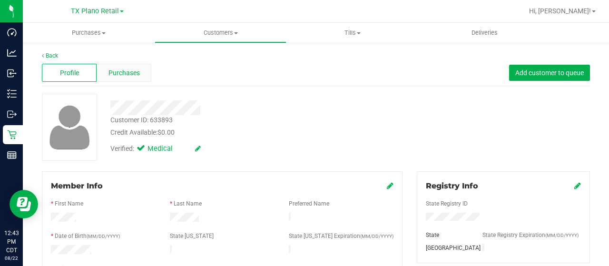
click at [134, 69] on span "Purchases" at bounding box center [124, 73] width 31 height 10
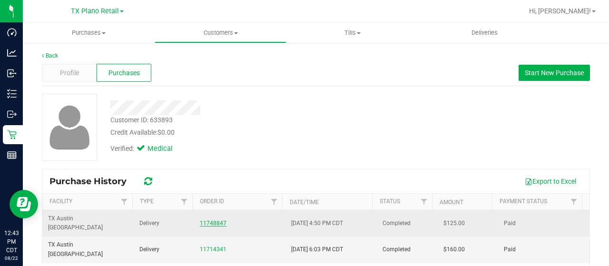
click at [212, 220] on link "11748847" at bounding box center [213, 223] width 27 height 7
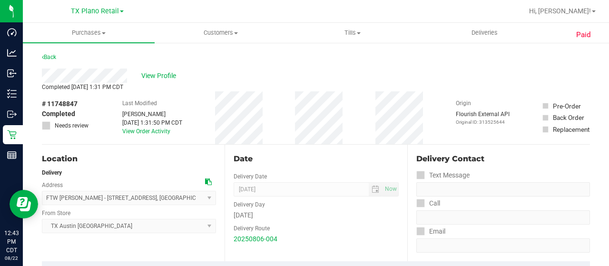
click at [86, 77] on div "View Profile" at bounding box center [316, 76] width 548 height 14
click at [149, 74] on span "View Profile" at bounding box center [160, 76] width 38 height 10
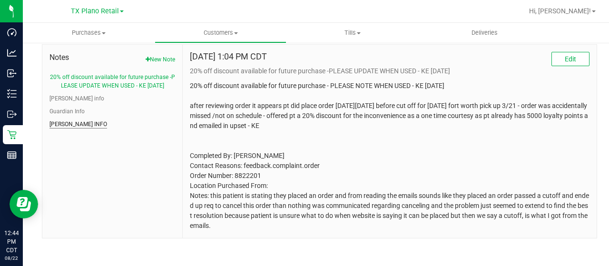
click at [71, 120] on button "CURT INFO" at bounding box center [78, 124] width 58 height 9
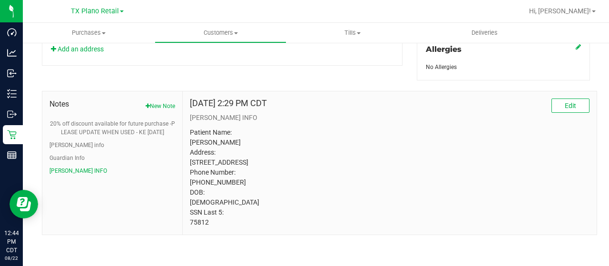
drag, startPoint x: 210, startPoint y: 224, endPoint x: 188, endPoint y: 225, distance: 21.9
click at [190, 225] on p "Patient Name: Tabitha Williams Address: 5408 Westcreek Drive Fort Worth, TX, 76…" at bounding box center [390, 178] width 400 height 100
copy p "75812"
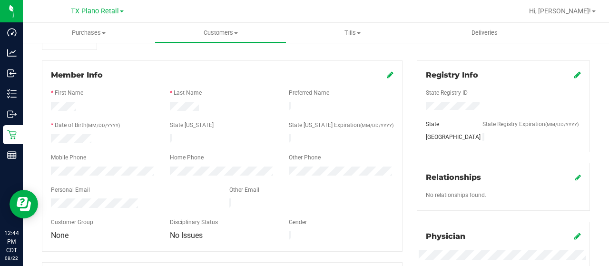
scroll to position [112, 0]
click at [49, 199] on div at bounding box center [133, 202] width 178 height 11
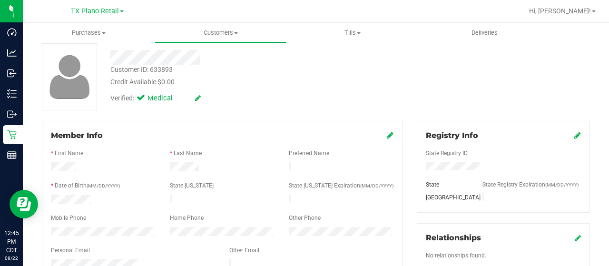
scroll to position [0, 0]
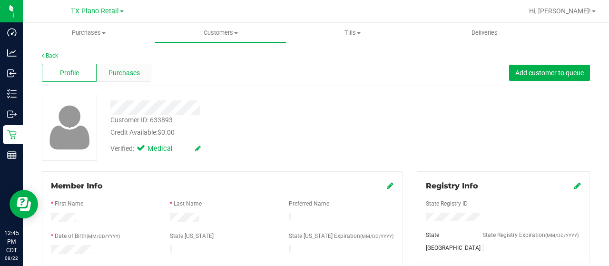
click at [118, 66] on div "Purchases" at bounding box center [124, 73] width 55 height 18
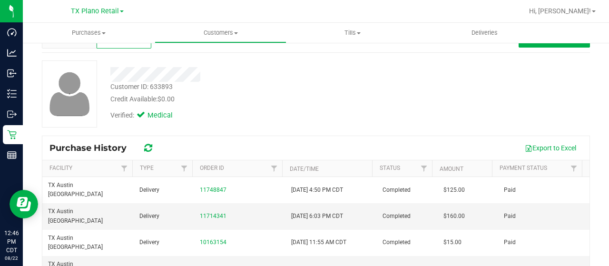
scroll to position [48, 0]
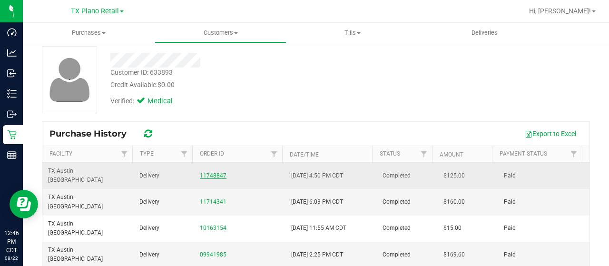
click at [217, 172] on link "11748847" at bounding box center [213, 175] width 27 height 7
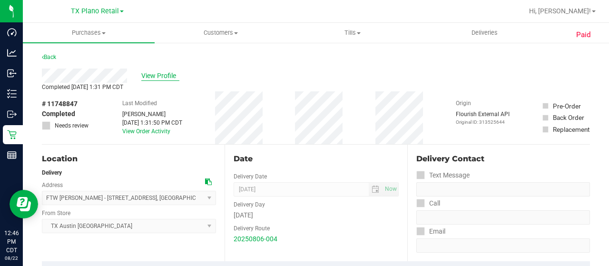
click at [153, 73] on span "View Profile" at bounding box center [160, 76] width 38 height 10
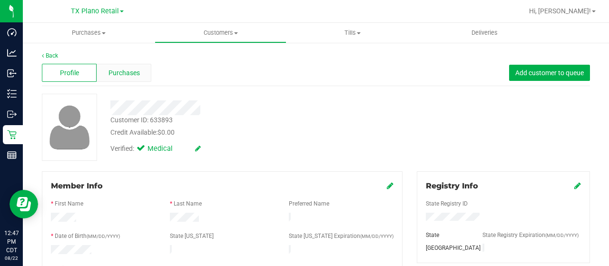
click at [138, 73] on span "Purchases" at bounding box center [124, 73] width 31 height 10
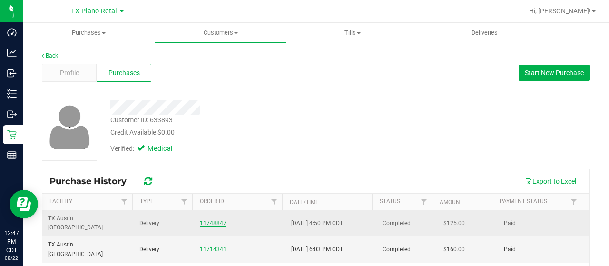
click at [203, 220] on link "11748847" at bounding box center [213, 223] width 27 height 7
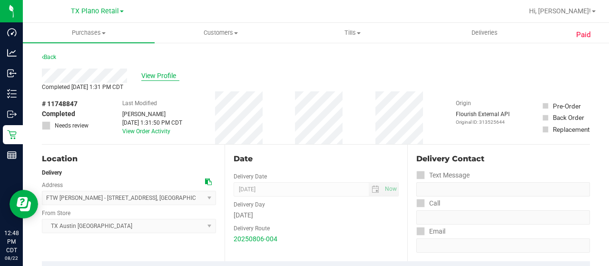
click at [165, 79] on span "View Profile" at bounding box center [160, 76] width 38 height 10
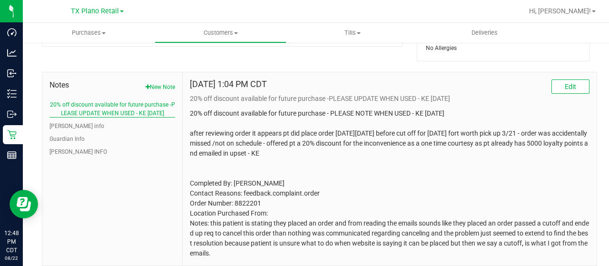
scroll to position [437, 0]
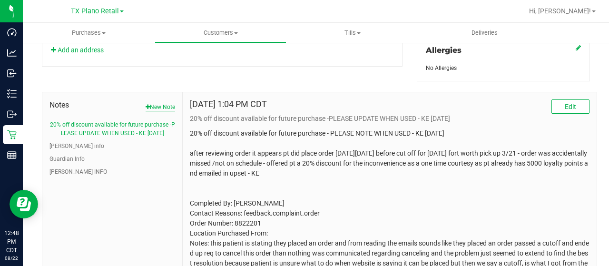
click at [164, 107] on button "New Note" at bounding box center [161, 107] width 30 height 9
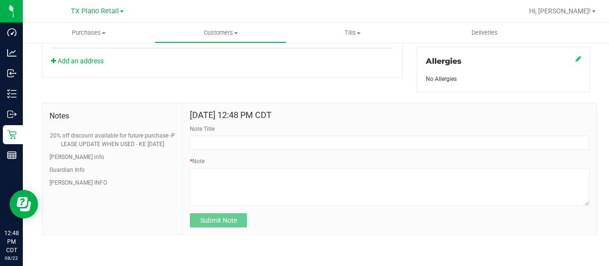
scroll to position [424, 0]
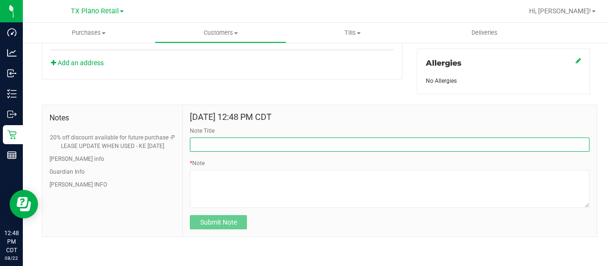
click at [222, 142] on input "Note Title" at bounding box center [390, 145] width 400 height 14
type input "called pt."
drag, startPoint x: 221, startPoint y: 143, endPoint x: 188, endPoint y: 143, distance: 32.4
click at [190, 143] on input "called pt." at bounding box center [390, 145] width 400 height 14
paste input "Reached out to pt. to inform about new legislation process about 10MG cap,"
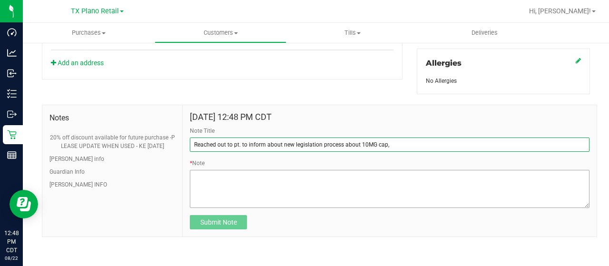
type input "Reached out to pt. to inform about new legislation process about 10MG cap,"
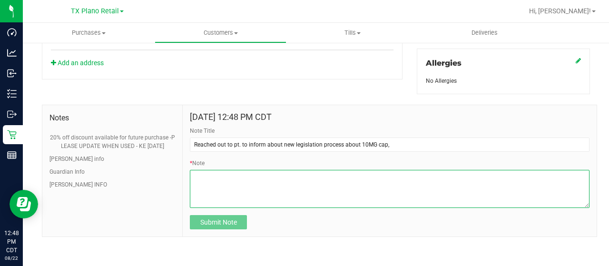
click at [203, 177] on textarea "* Note" at bounding box center [390, 189] width 400 height 38
click at [264, 193] on textarea "* Note" at bounding box center [390, 189] width 400 height 38
paste textarea "Pt. frequently buys OG KUSH, called to see if she wanted to make a bulk purchas…"
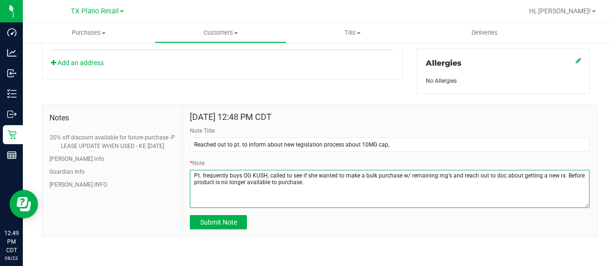
click at [265, 170] on textarea "* Note" at bounding box center [390, 189] width 400 height 38
drag, startPoint x: 454, startPoint y: 173, endPoint x: 232, endPoint y: 183, distance: 222.0
click at [232, 183] on textarea "* Note" at bounding box center [390, 189] width 400 height 38
type textarea "Pt. frequently buys OG KUSH and watermelon kiwi, called to see if she wanted to…"
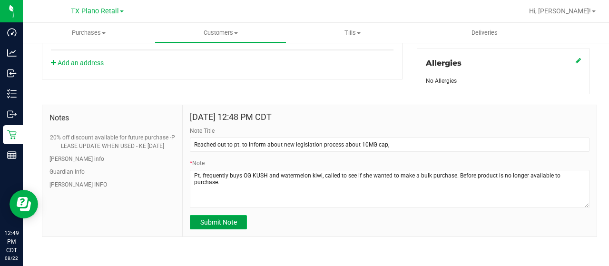
click at [241, 220] on button "Submit Note" at bounding box center [218, 222] width 57 height 14
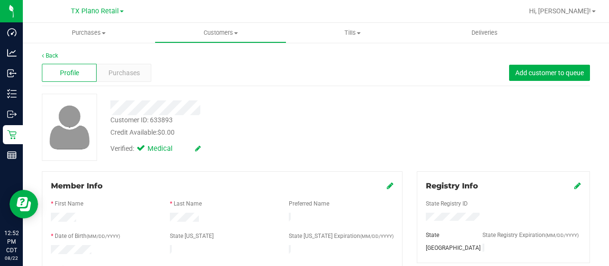
scroll to position [0, 0]
click at [234, 30] on span "Customers" at bounding box center [220, 33] width 131 height 9
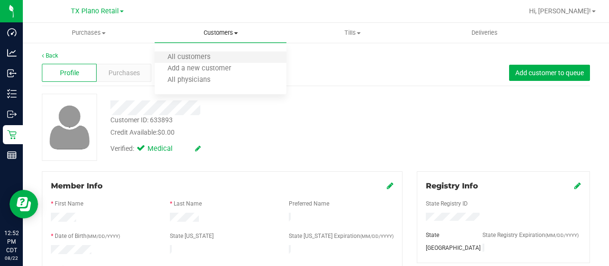
click at [226, 52] on li "All customers" at bounding box center [221, 57] width 132 height 11
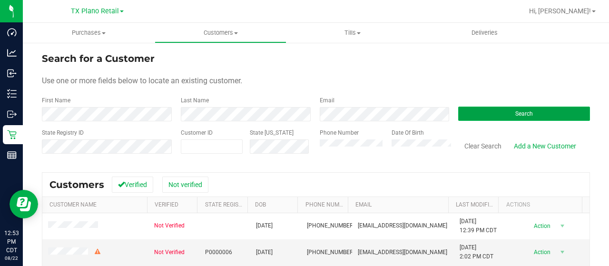
click at [458, 109] on button "Search" at bounding box center [524, 114] width 132 height 14
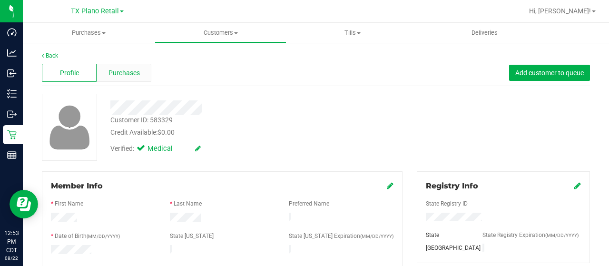
click at [133, 76] on span "Purchases" at bounding box center [124, 73] width 31 height 10
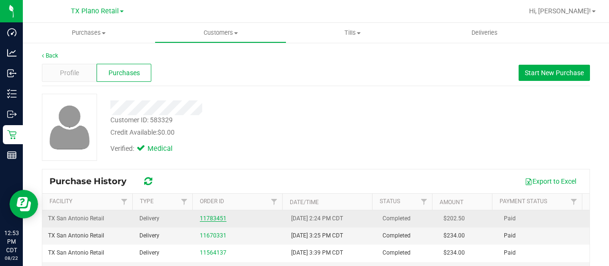
click at [205, 219] on link "11783451" at bounding box center [213, 218] width 27 height 7
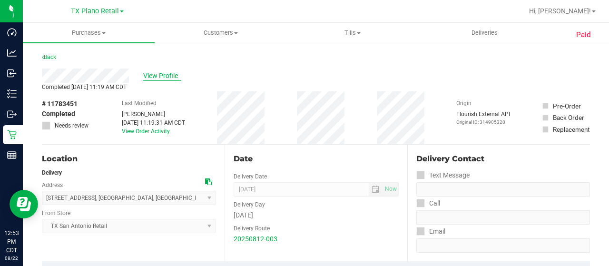
click at [154, 73] on span "View Profile" at bounding box center [162, 76] width 38 height 10
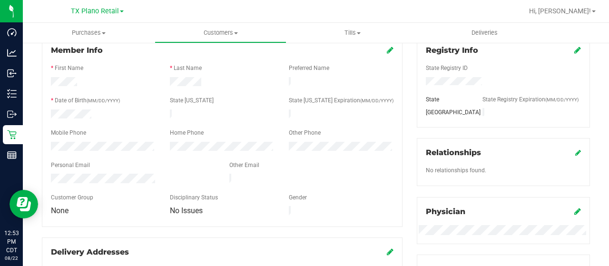
scroll to position [143, 0]
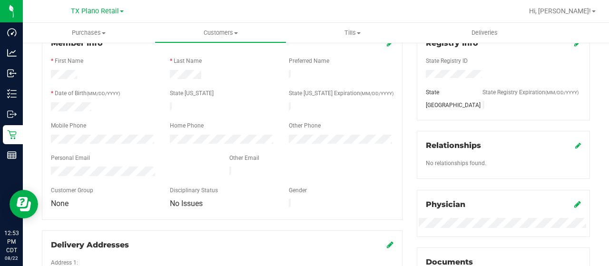
drag, startPoint x: 161, startPoint y: 163, endPoint x: 49, endPoint y: 165, distance: 111.4
click at [46, 167] on div at bounding box center [133, 172] width 178 height 11
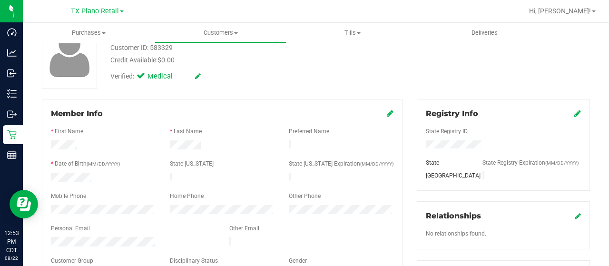
scroll to position [0, 0]
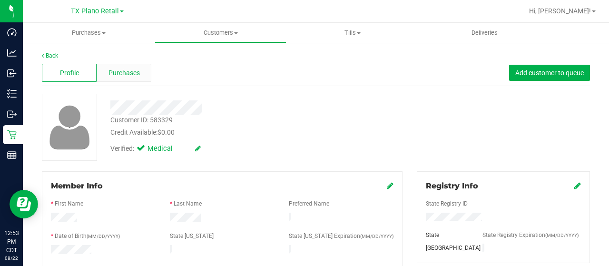
click at [142, 76] on div "Purchases" at bounding box center [124, 73] width 55 height 18
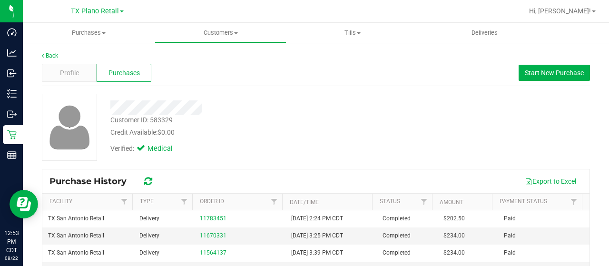
click at [207, 107] on div at bounding box center [243, 107] width 281 height 15
click at [87, 76] on div "Profile" at bounding box center [69, 73] width 55 height 18
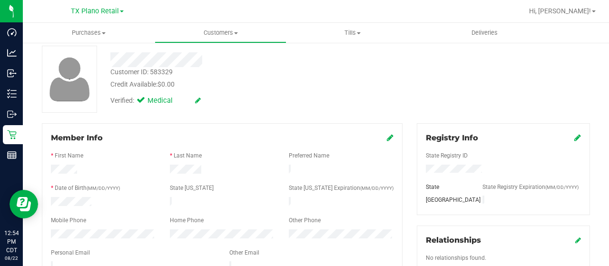
scroll to position [95, 0]
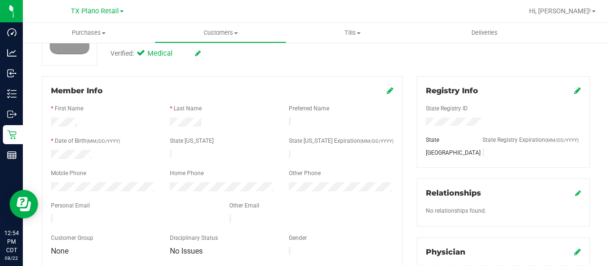
click at [52, 214] on div at bounding box center [133, 219] width 178 height 11
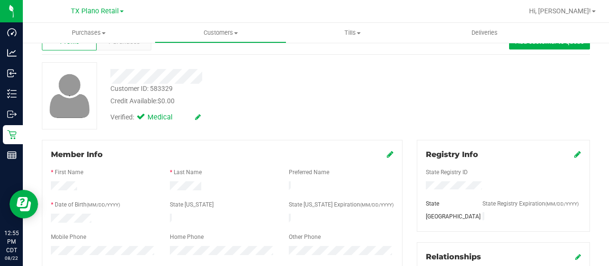
scroll to position [0, 0]
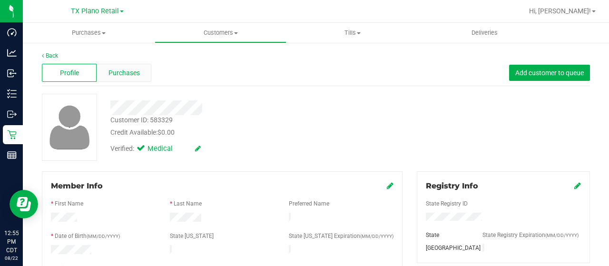
click at [135, 79] on div "Purchases" at bounding box center [124, 73] width 55 height 18
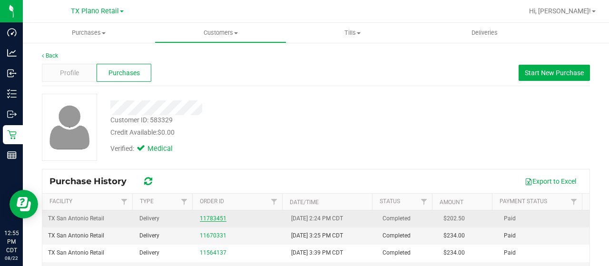
click at [210, 217] on link "11783451" at bounding box center [213, 218] width 27 height 7
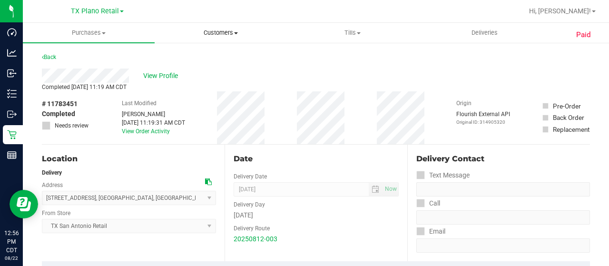
click at [216, 37] on span "Customers" at bounding box center [220, 33] width 131 height 9
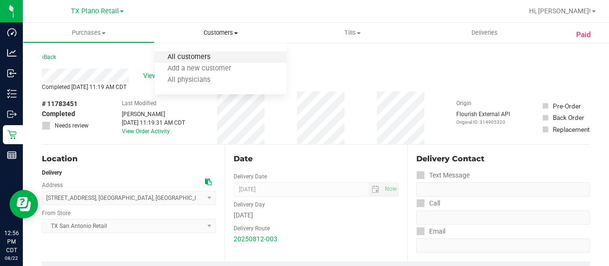
click at [218, 58] on span "All customers" at bounding box center [189, 57] width 69 height 8
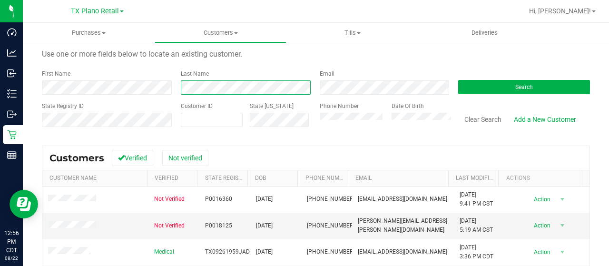
scroll to position [143, 0]
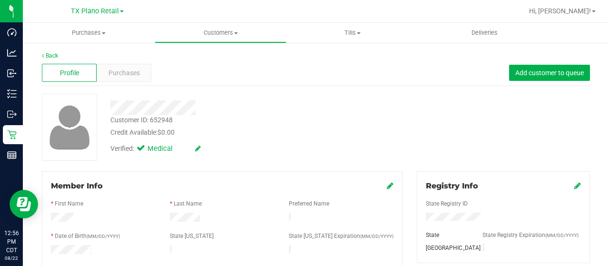
click at [201, 107] on div at bounding box center [243, 107] width 281 height 15
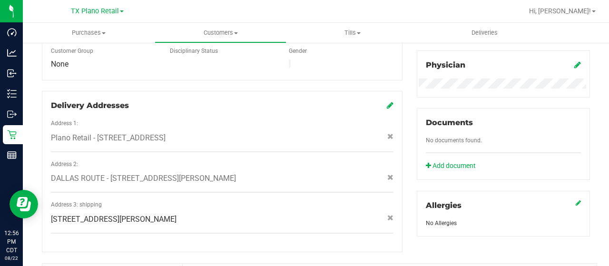
scroll to position [428, 0]
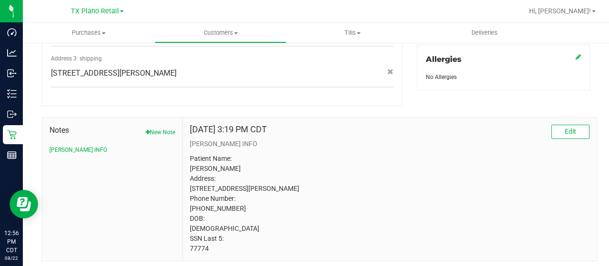
drag, startPoint x: 208, startPoint y: 248, endPoint x: 186, endPoint y: 247, distance: 22.9
click at [186, 247] on div "May 12, 2022 3:19 PM CDT Edit CURT INFO Patient Name: James Donovan Address: 30…" at bounding box center [390, 189] width 414 height 143
copy p "77774"
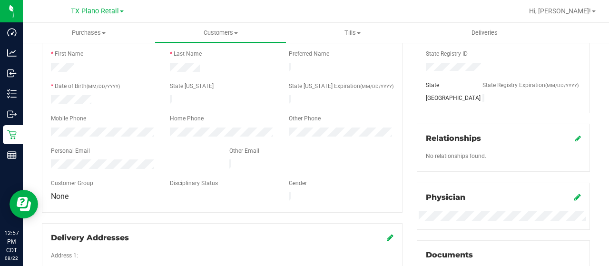
scroll to position [143, 0]
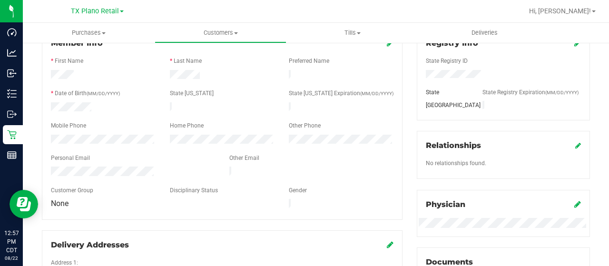
drag, startPoint x: 157, startPoint y: 168, endPoint x: 49, endPoint y: 164, distance: 108.1
click at [49, 167] on div at bounding box center [133, 172] width 178 height 11
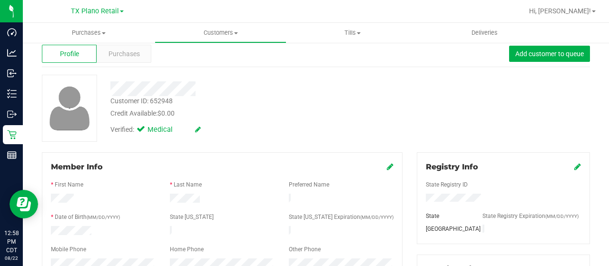
scroll to position [0, 0]
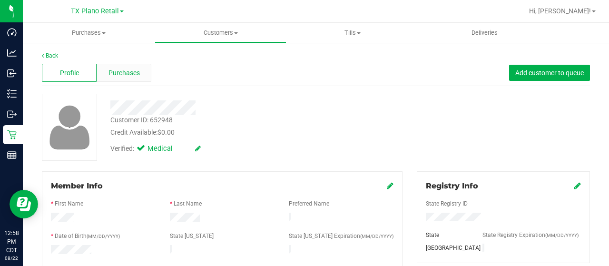
click at [134, 77] on span "Purchases" at bounding box center [124, 73] width 31 height 10
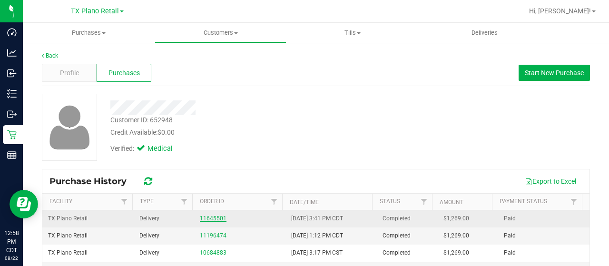
click at [214, 217] on link "11645501" at bounding box center [213, 218] width 27 height 7
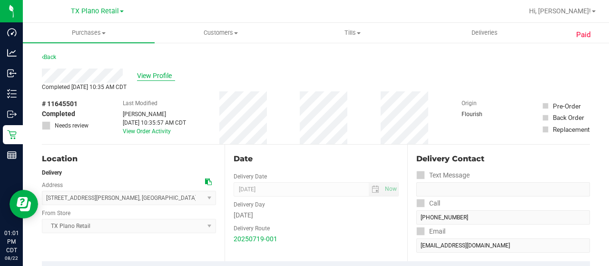
click at [156, 75] on span "View Profile" at bounding box center [156, 76] width 38 height 10
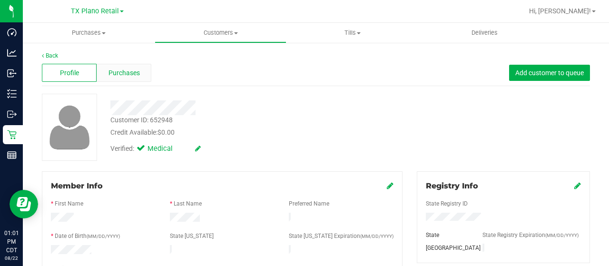
click at [132, 80] on div "Purchases" at bounding box center [124, 73] width 55 height 18
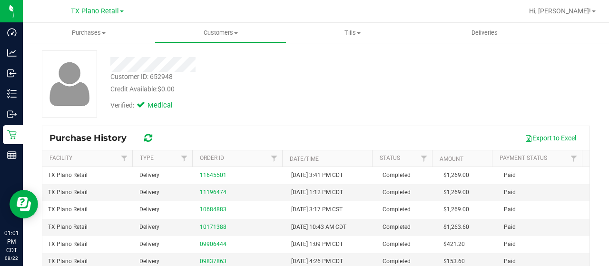
scroll to position [48, 0]
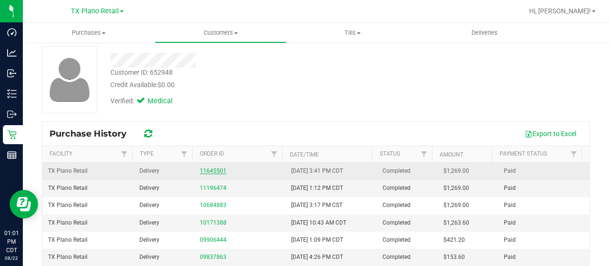
click at [207, 171] on link "11645501" at bounding box center [213, 171] width 27 height 7
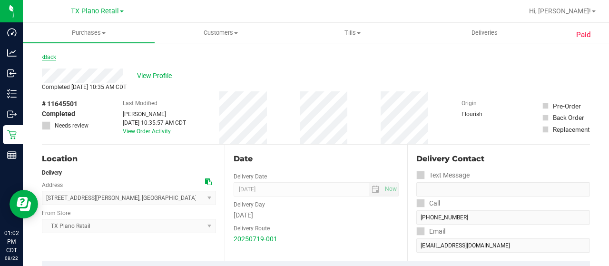
click at [49, 58] on link "Back" at bounding box center [49, 57] width 14 height 7
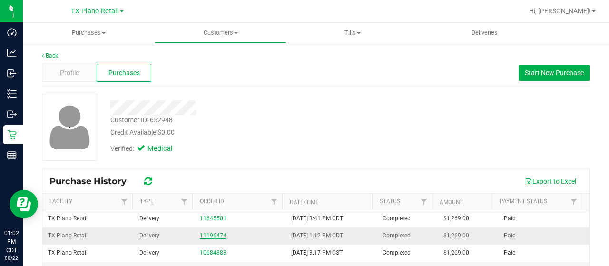
click at [209, 233] on link "11196474" at bounding box center [213, 235] width 27 height 7
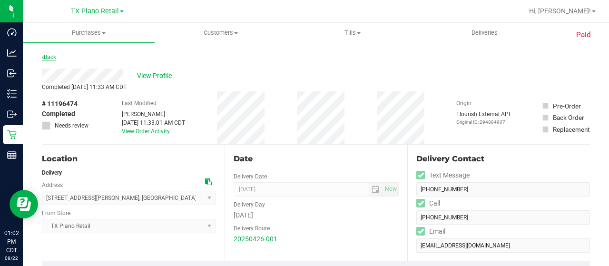
click at [54, 55] on link "Back" at bounding box center [49, 57] width 14 height 7
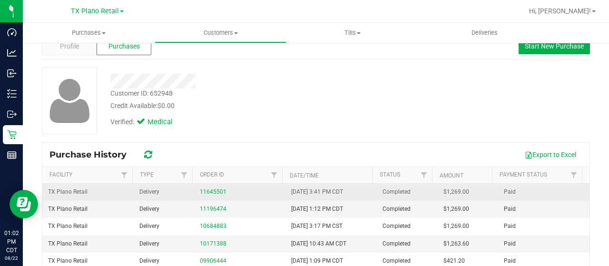
scroll to position [48, 0]
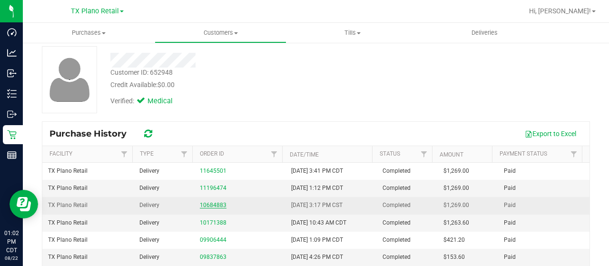
click at [216, 203] on link "10684883" at bounding box center [213, 205] width 27 height 7
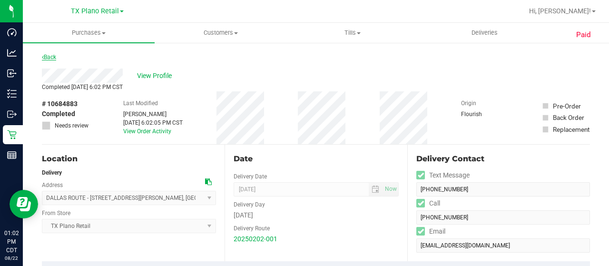
click at [48, 58] on link "Back" at bounding box center [49, 57] width 14 height 7
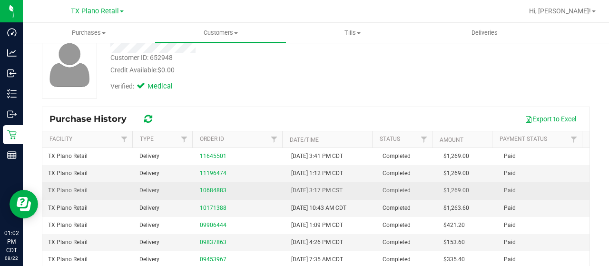
scroll to position [48, 0]
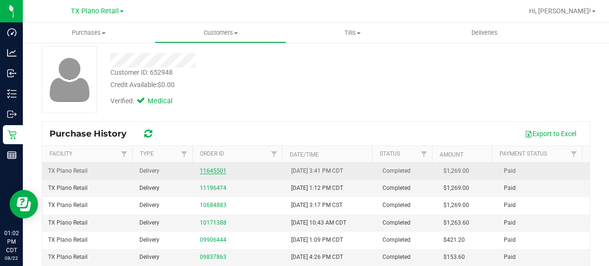
click at [217, 171] on link "11645501" at bounding box center [213, 171] width 27 height 7
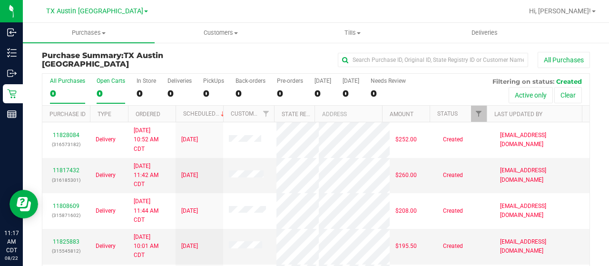
click at [104, 96] on div "0" at bounding box center [111, 93] width 29 height 11
click at [0, 0] on input "Open Carts 0" at bounding box center [0, 0] width 0 height 0
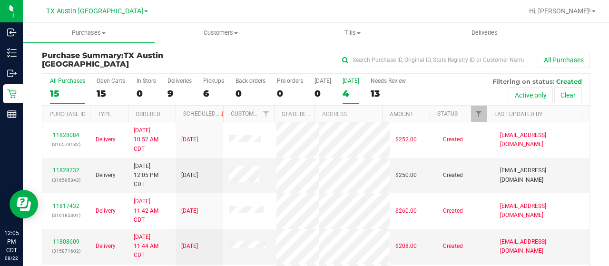
click at [351, 90] on div "4" at bounding box center [351, 93] width 17 height 11
click at [0, 0] on input "[DATE] 4" at bounding box center [0, 0] width 0 height 0
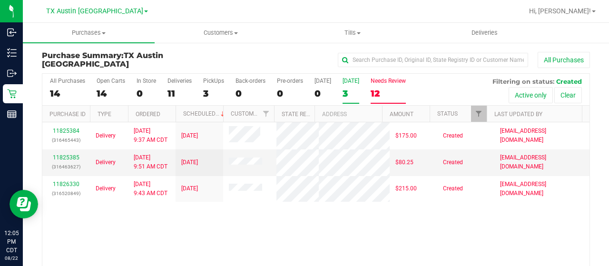
click at [381, 89] on div "12" at bounding box center [388, 93] width 35 height 11
click at [0, 0] on input "Needs Review 12" at bounding box center [0, 0] width 0 height 0
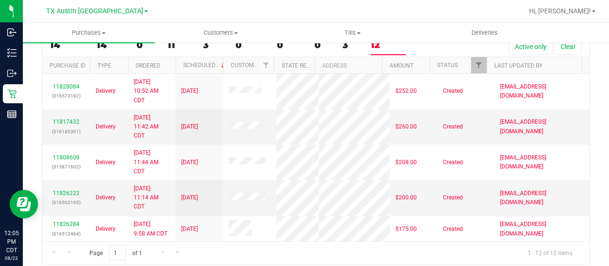
scroll to position [54, 0]
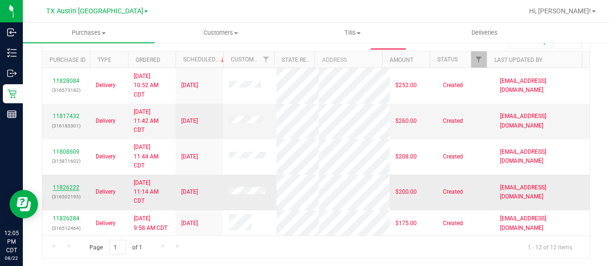
click at [72, 185] on link "11826222" at bounding box center [66, 187] width 27 height 7
